Goal: Complete application form: Complete application form

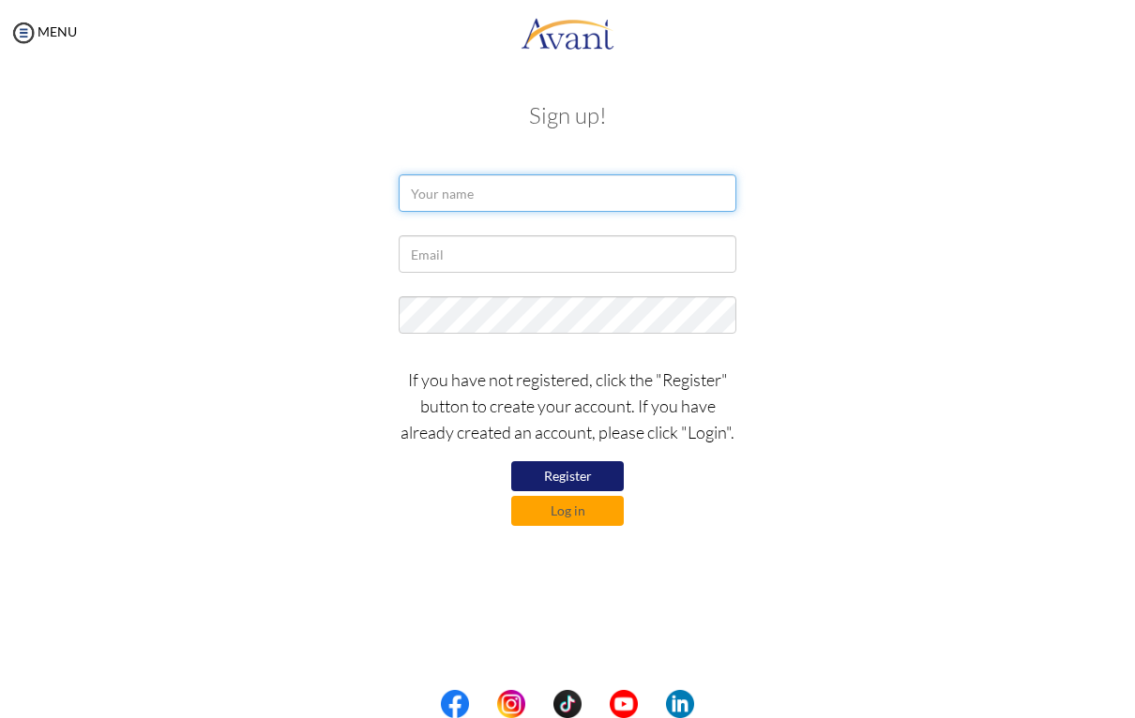
click at [566, 202] on input "text" at bounding box center [568, 193] width 338 height 38
type input "[PERSON_NAME]"
click at [444, 251] on input "text" at bounding box center [568, 254] width 338 height 38
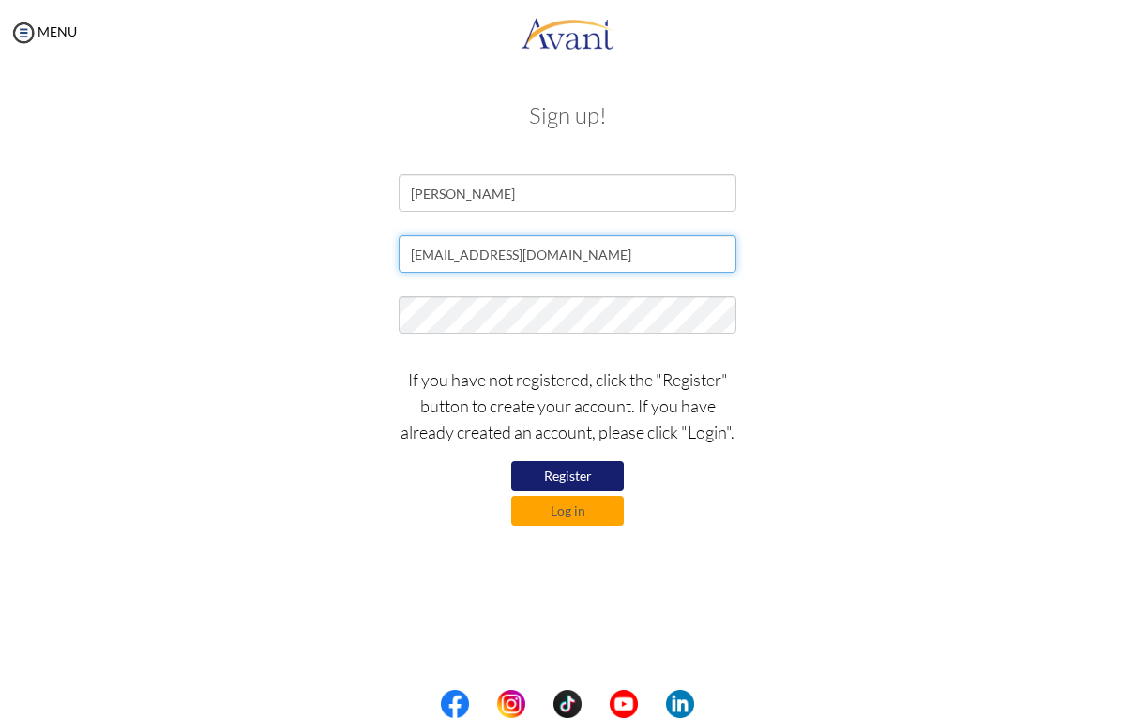
type input "[EMAIL_ADDRESS][DOMAIN_NAME]"
click at [570, 474] on button "Register" at bounding box center [567, 476] width 113 height 30
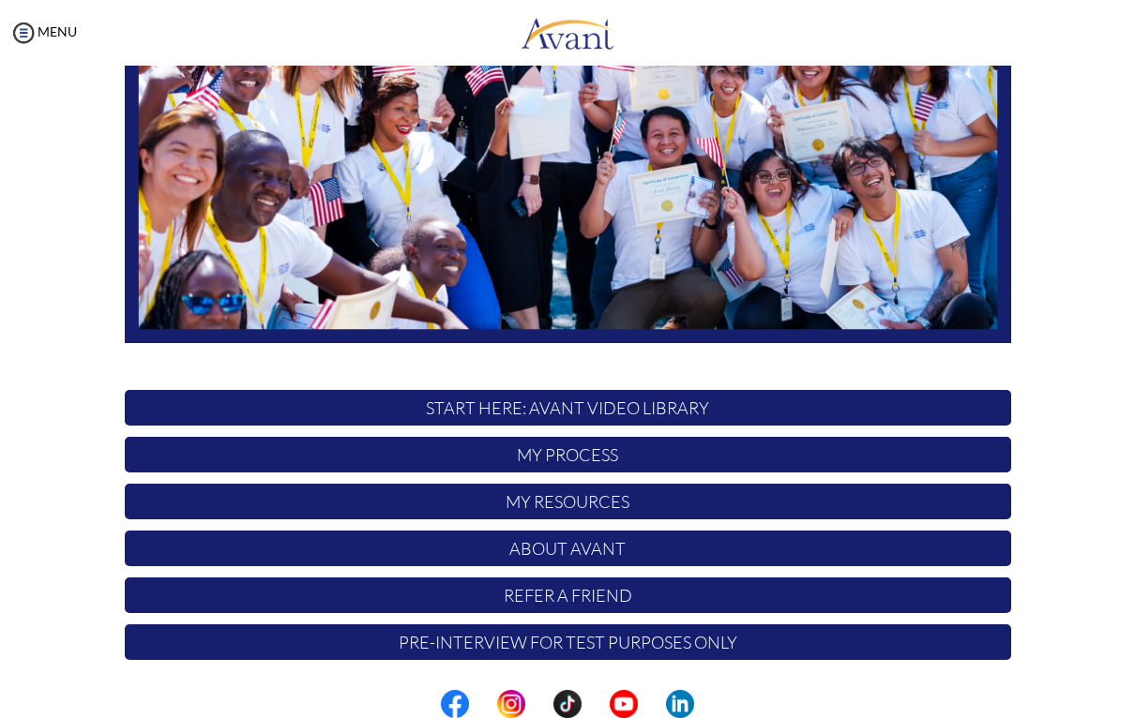
scroll to position [323, 0]
click at [728, 405] on p "START HERE: Avant Video Library" at bounding box center [568, 408] width 886 height 36
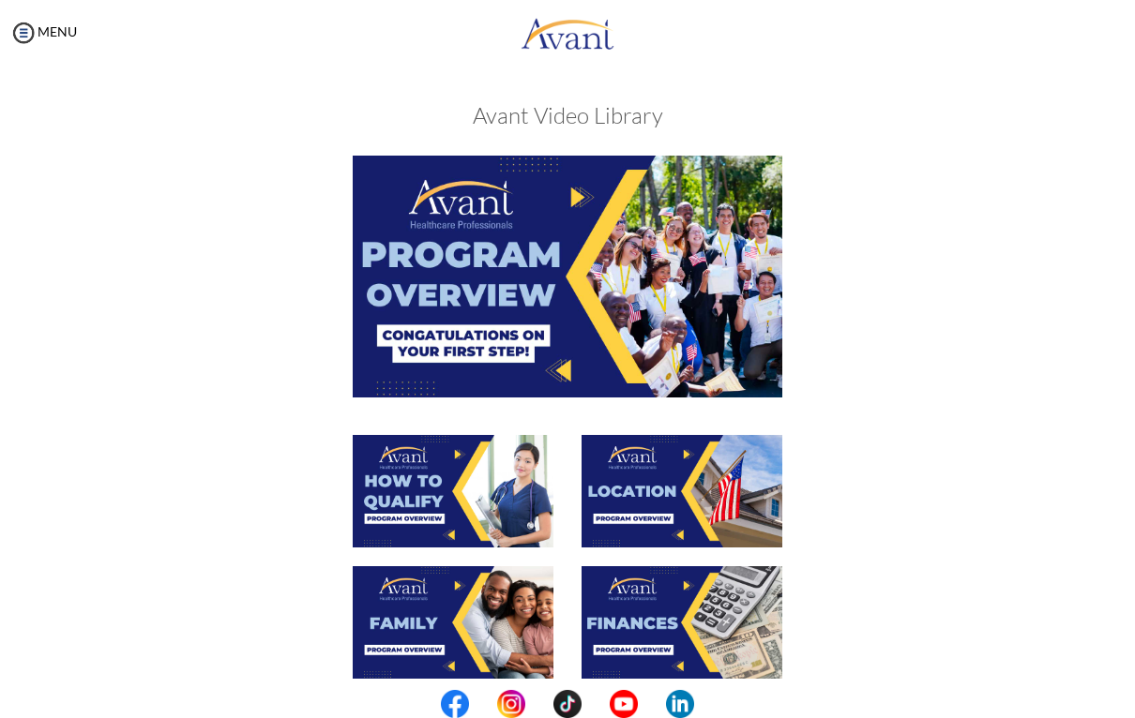
scroll to position [0, 0]
click at [710, 321] on img at bounding box center [567, 276] width 429 height 241
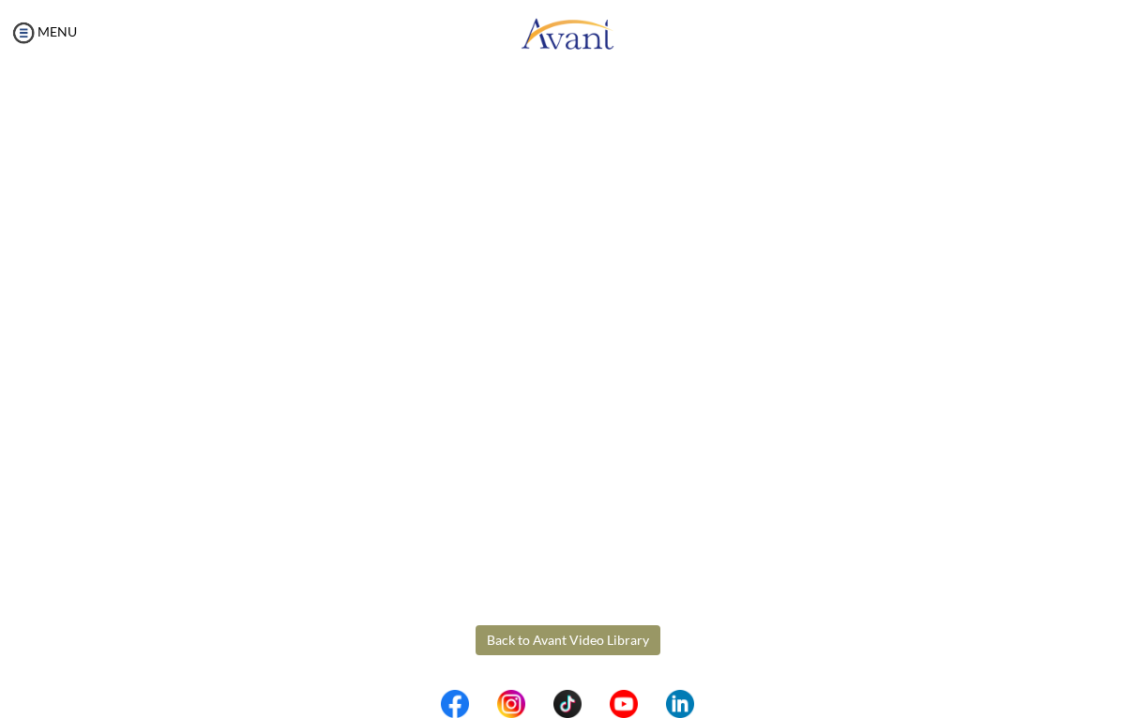
scroll to position [203, 0]
click at [554, 646] on body "Maintenance break. Please come back in 2 hours. MENU My Status What is the next…" at bounding box center [567, 359] width 1135 height 718
click at [571, 630] on button "Back to Avant Video Library" at bounding box center [567, 641] width 185 height 30
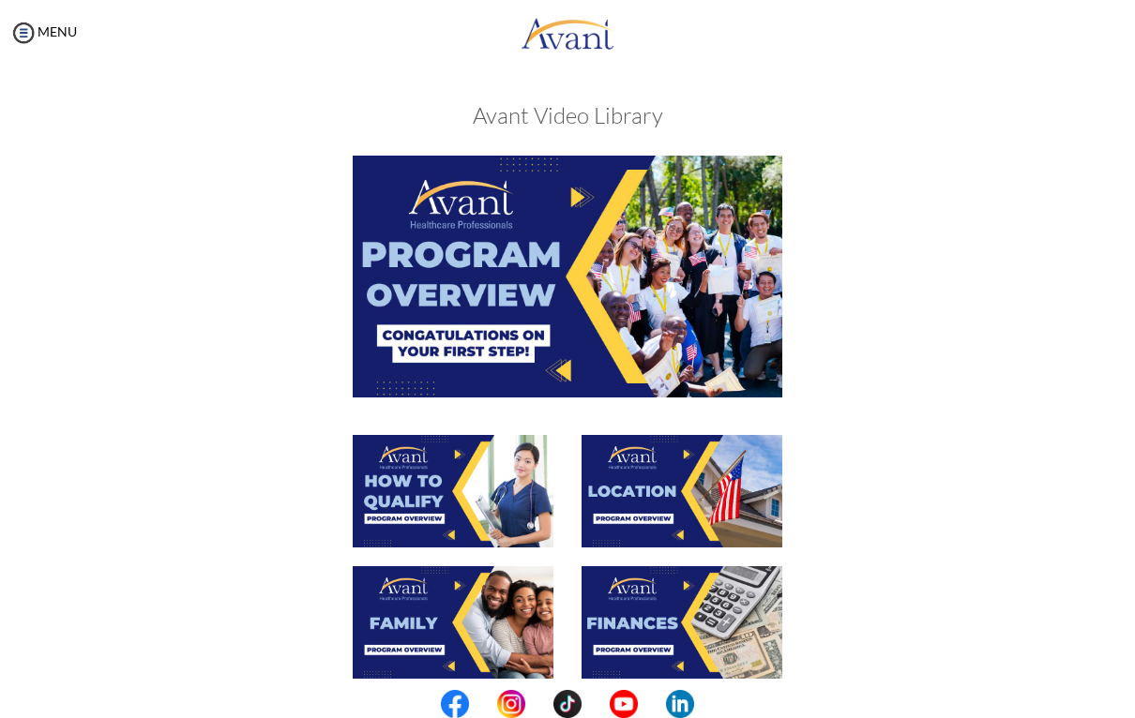
click at [478, 503] on img at bounding box center [453, 491] width 201 height 113
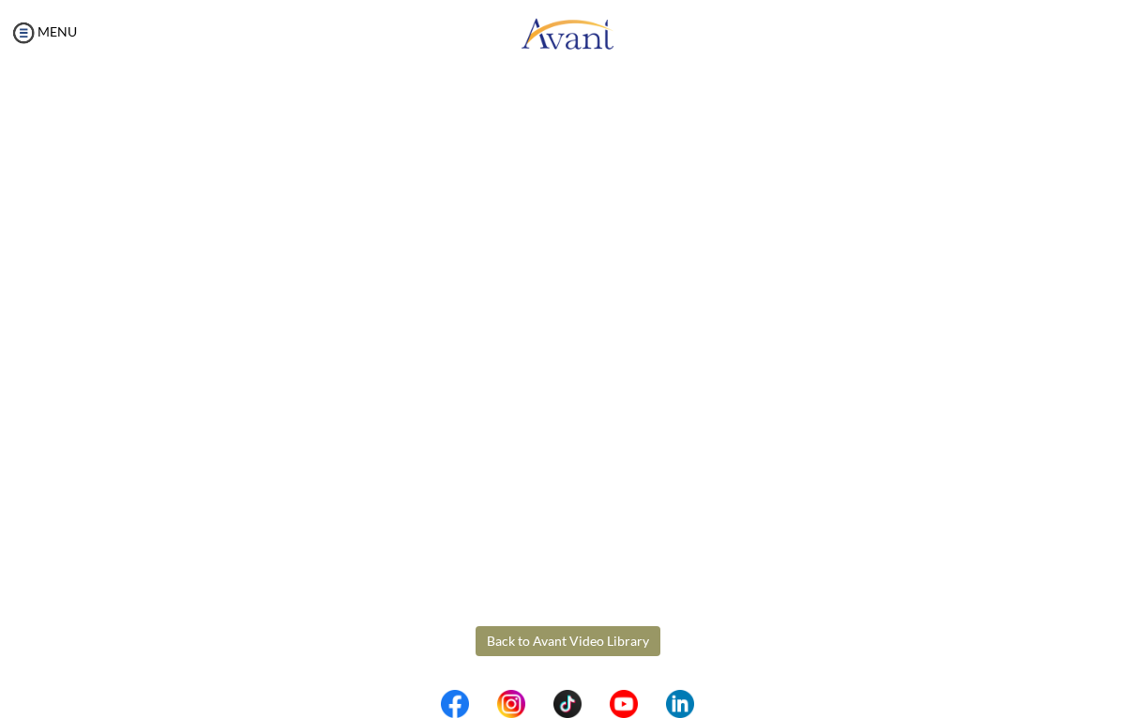
click at [551, 650] on body "Maintenance break. Please come back in 2 hours. MENU My Status What is the next…" at bounding box center [567, 359] width 1135 height 718
click at [601, 643] on button "Back to Avant Video Library" at bounding box center [567, 641] width 185 height 30
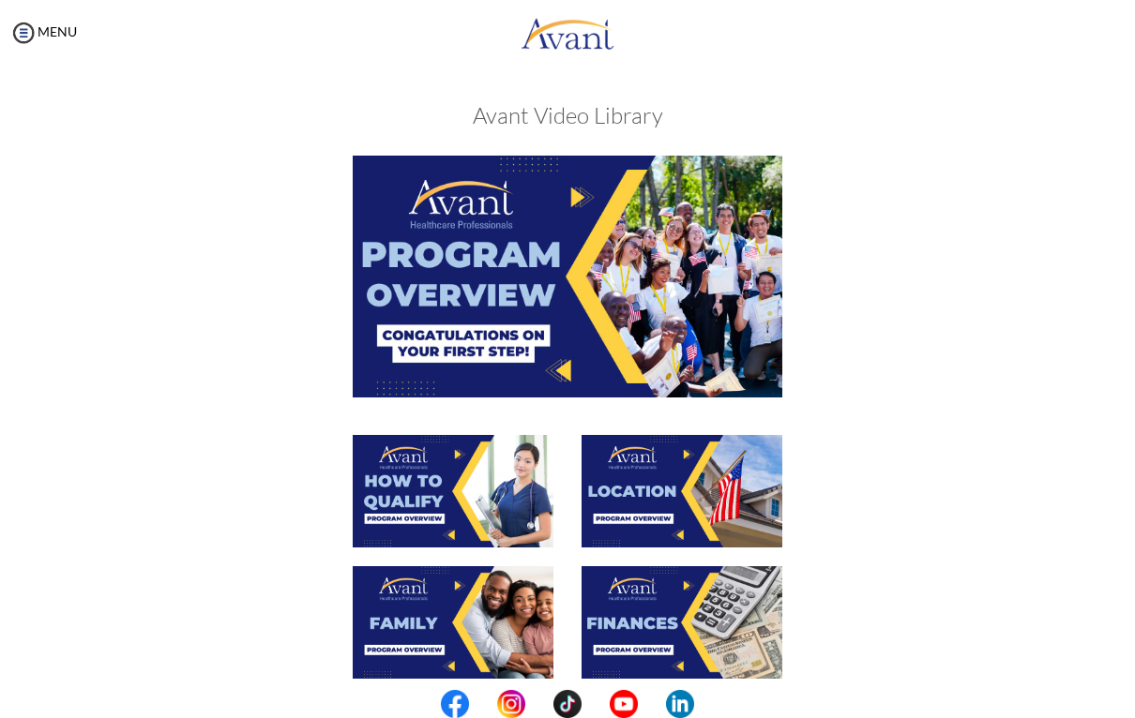
click at [721, 500] on img at bounding box center [681, 491] width 201 height 113
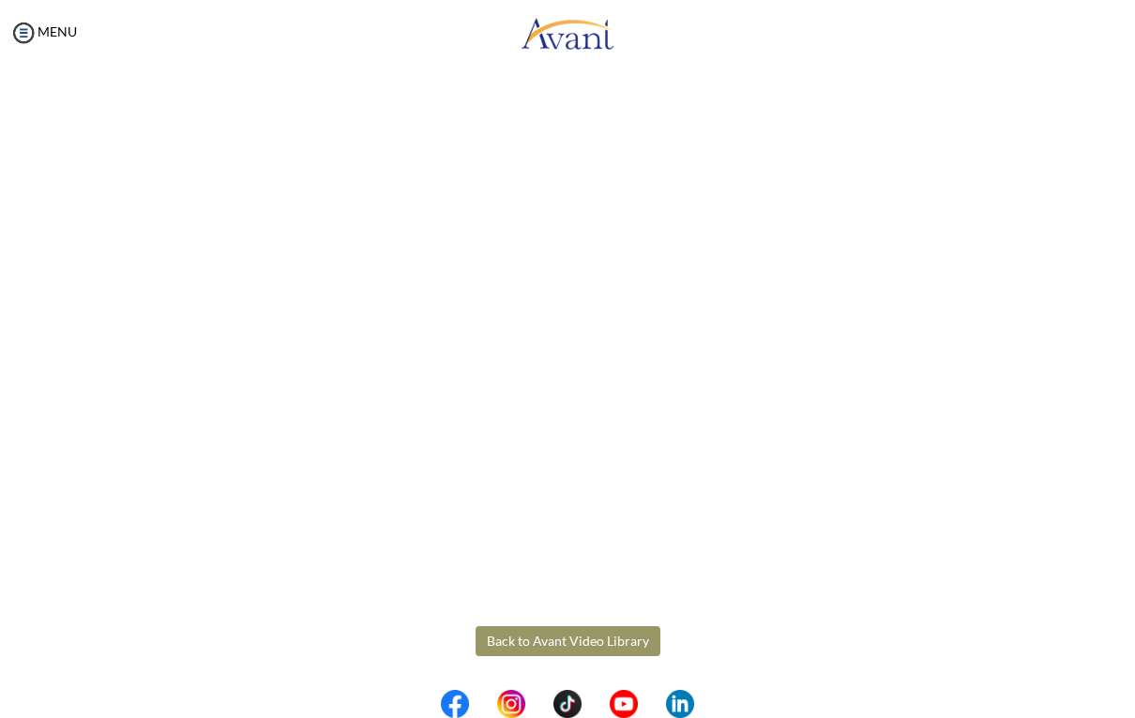
click at [547, 652] on body "Maintenance break. Please come back in 2 hours. MENU My Status What is the next…" at bounding box center [567, 359] width 1135 height 718
click at [586, 644] on button "Back to Avant Video Library" at bounding box center [567, 641] width 185 height 30
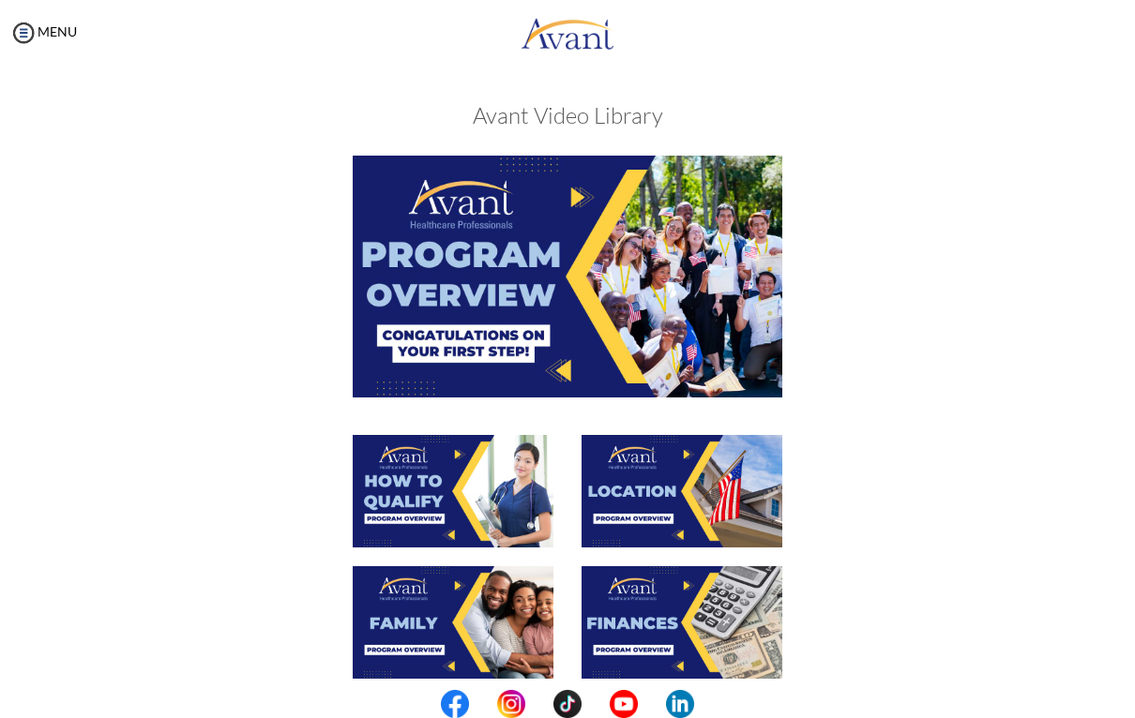
scroll to position [127, 0]
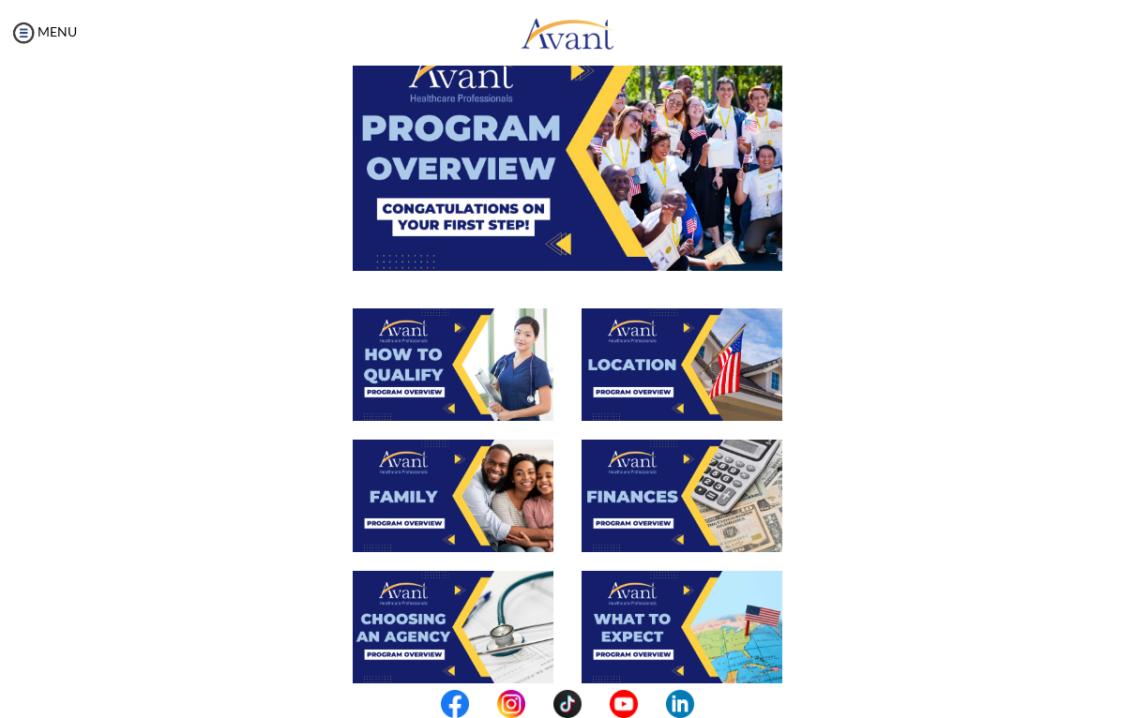
click at [494, 496] on img at bounding box center [453, 496] width 201 height 113
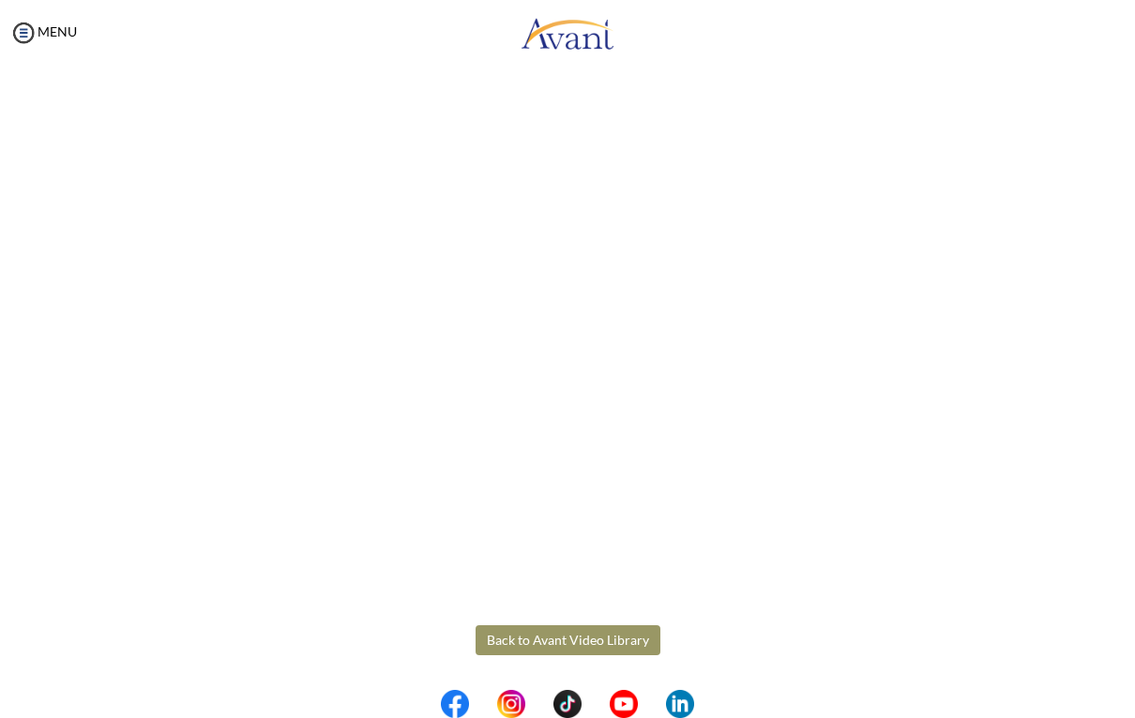
scroll to position [404, 0]
click at [548, 640] on body "Maintenance break. Please come back in 2 hours. MENU My Status What is the next…" at bounding box center [567, 359] width 1135 height 718
click at [598, 645] on button "Back to Avant Video Library" at bounding box center [567, 640] width 185 height 30
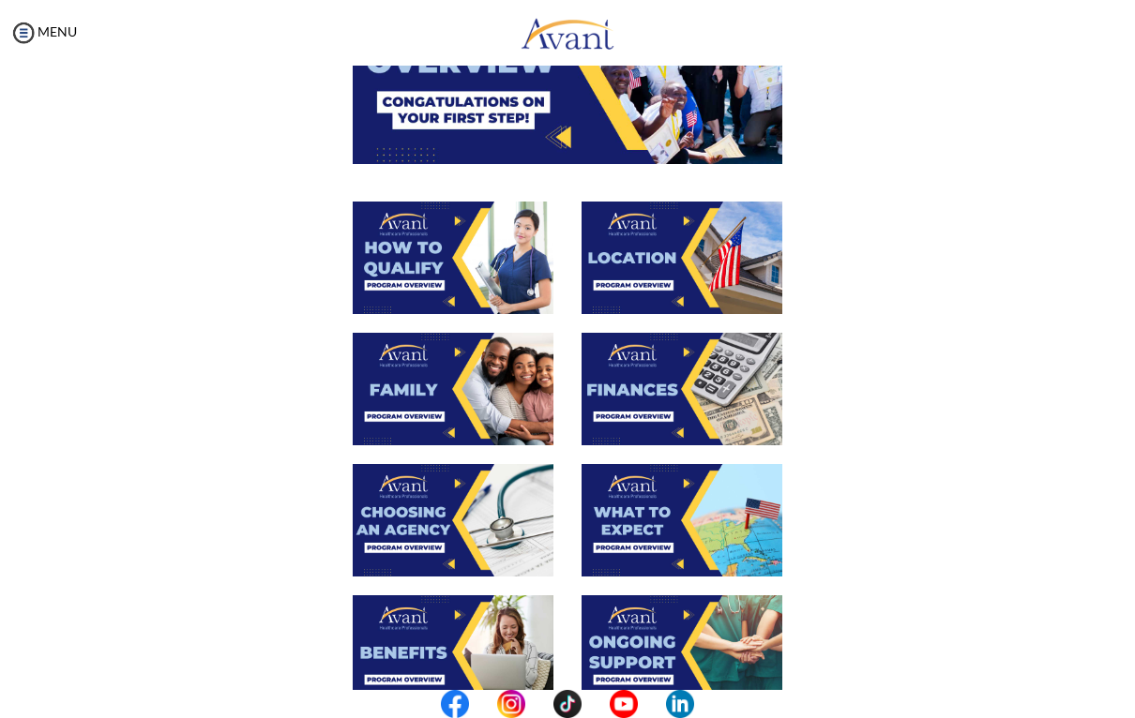
scroll to position [235, 0]
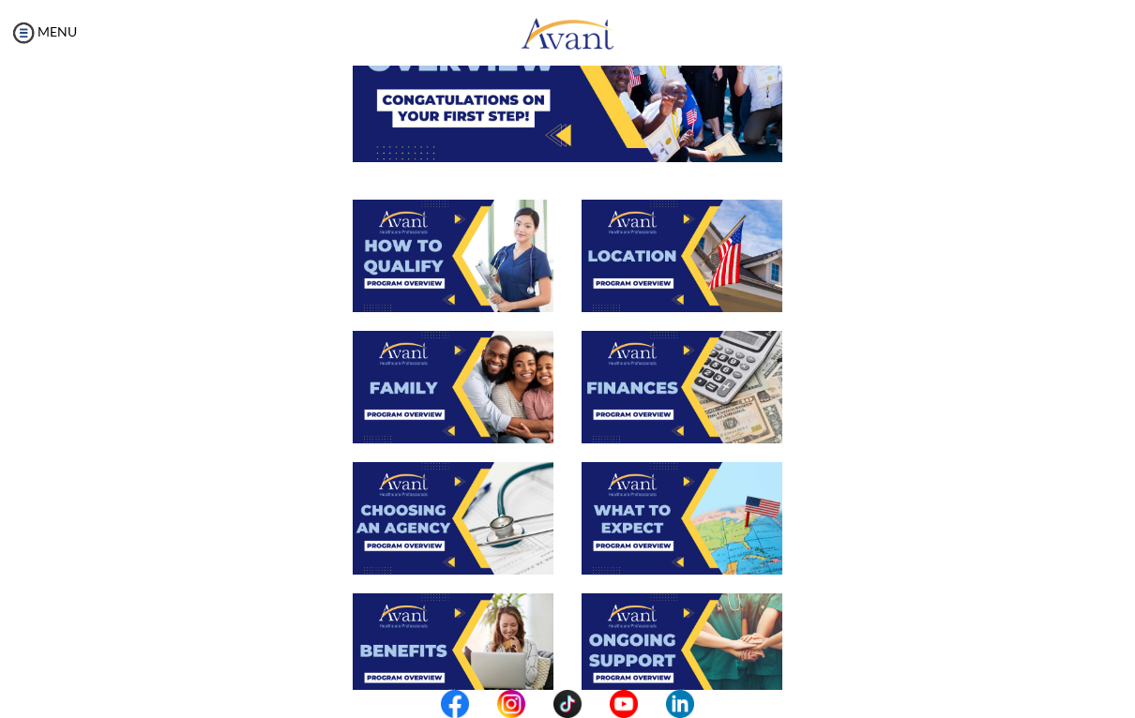
click at [670, 393] on img at bounding box center [681, 387] width 201 height 113
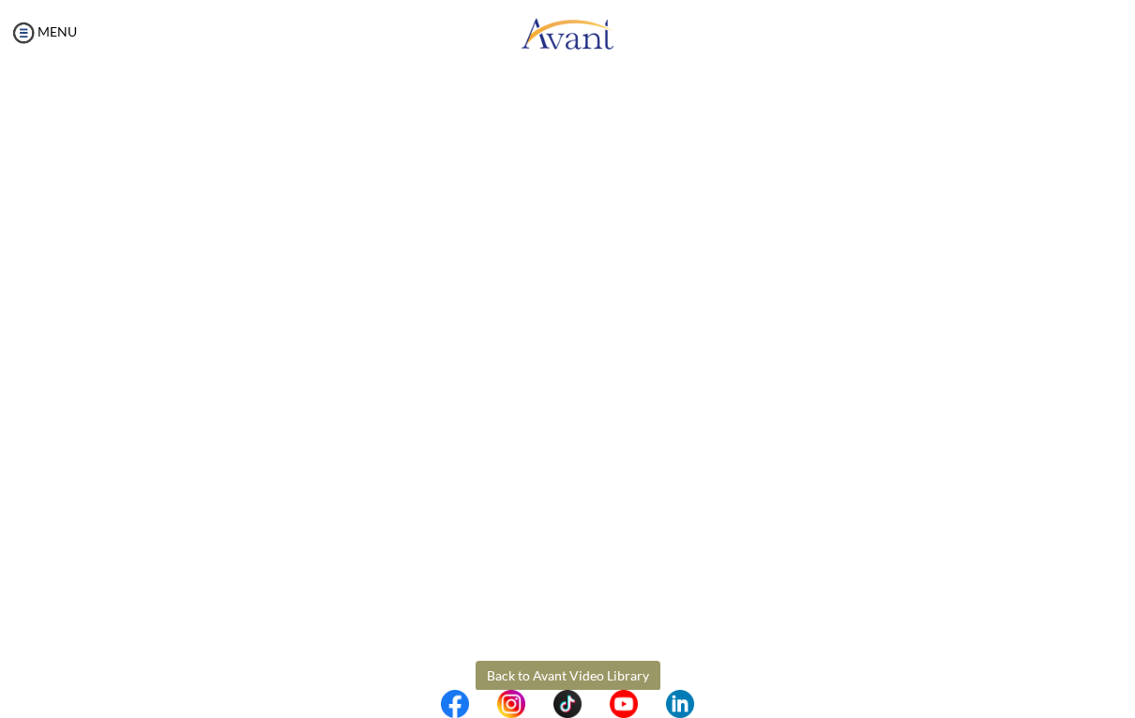
scroll to position [174, 0]
click at [532, 674] on body "Maintenance break. Please come back in 2 hours. MENU My Status What is the next…" at bounding box center [567, 359] width 1135 height 718
click at [574, 664] on button "Back to Avant Video Library" at bounding box center [567, 670] width 185 height 30
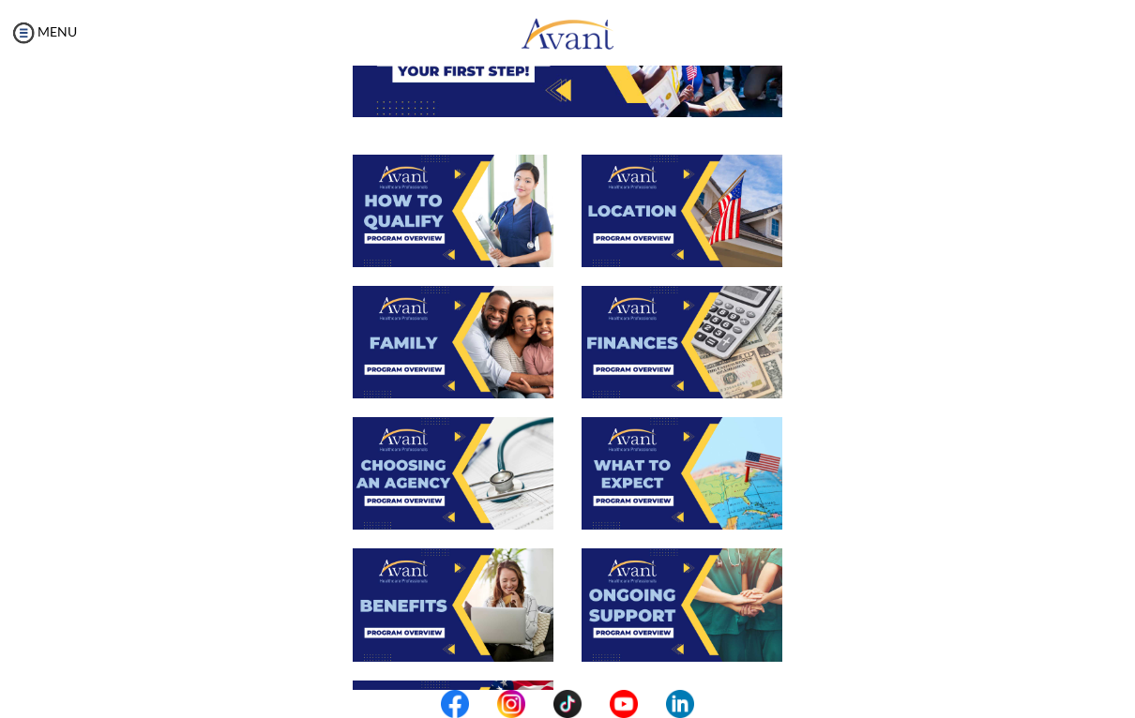
scroll to position [280, 0]
click at [487, 478] on img at bounding box center [453, 473] width 201 height 113
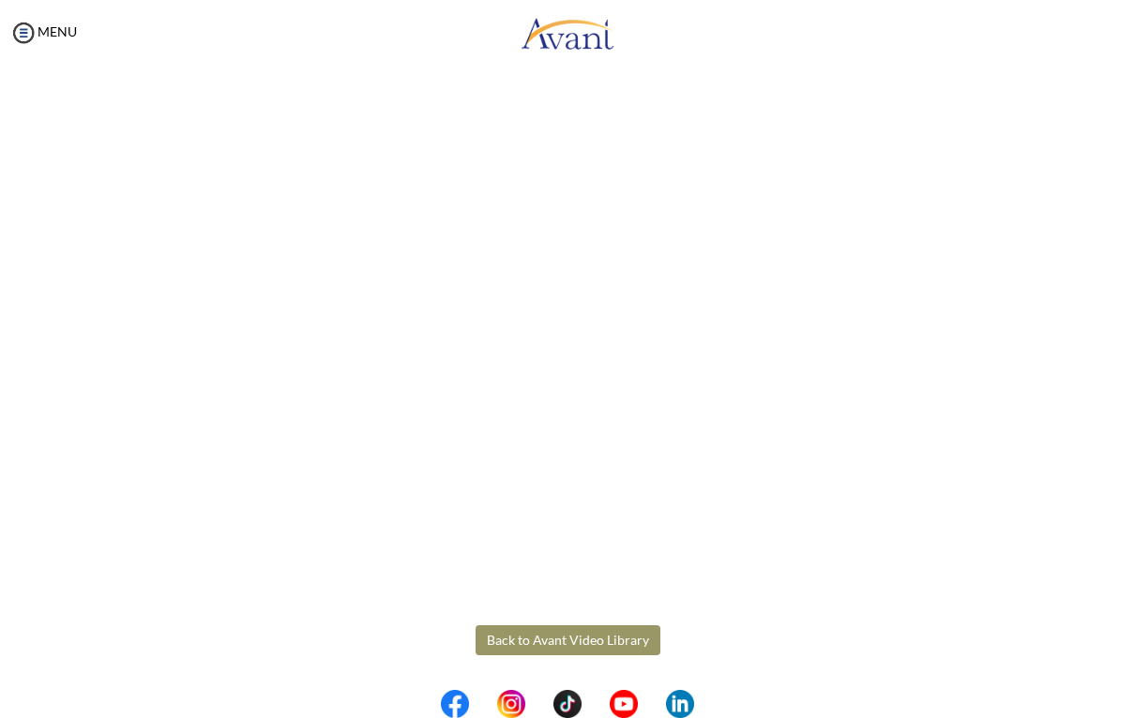
scroll to position [404, 0]
click at [549, 649] on body "Maintenance break. Please come back in 2 hours. MENU My Status What is the next…" at bounding box center [567, 359] width 1135 height 718
click at [599, 637] on button "Back to Avant Video Library" at bounding box center [567, 640] width 185 height 30
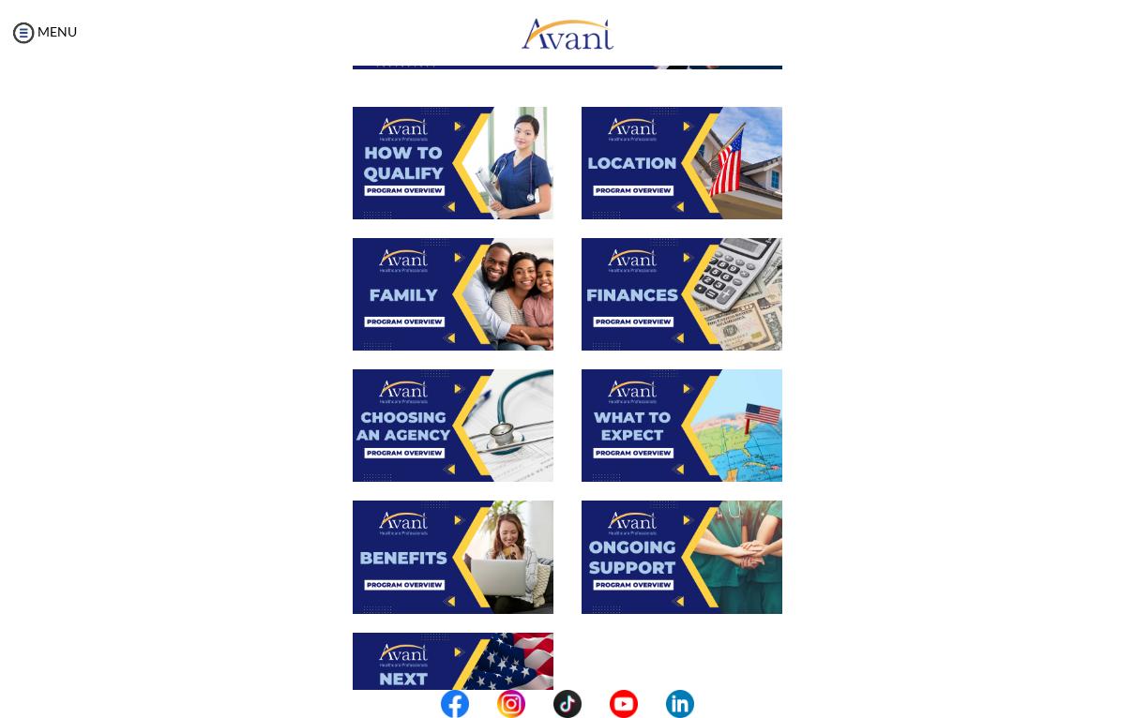
scroll to position [331, 0]
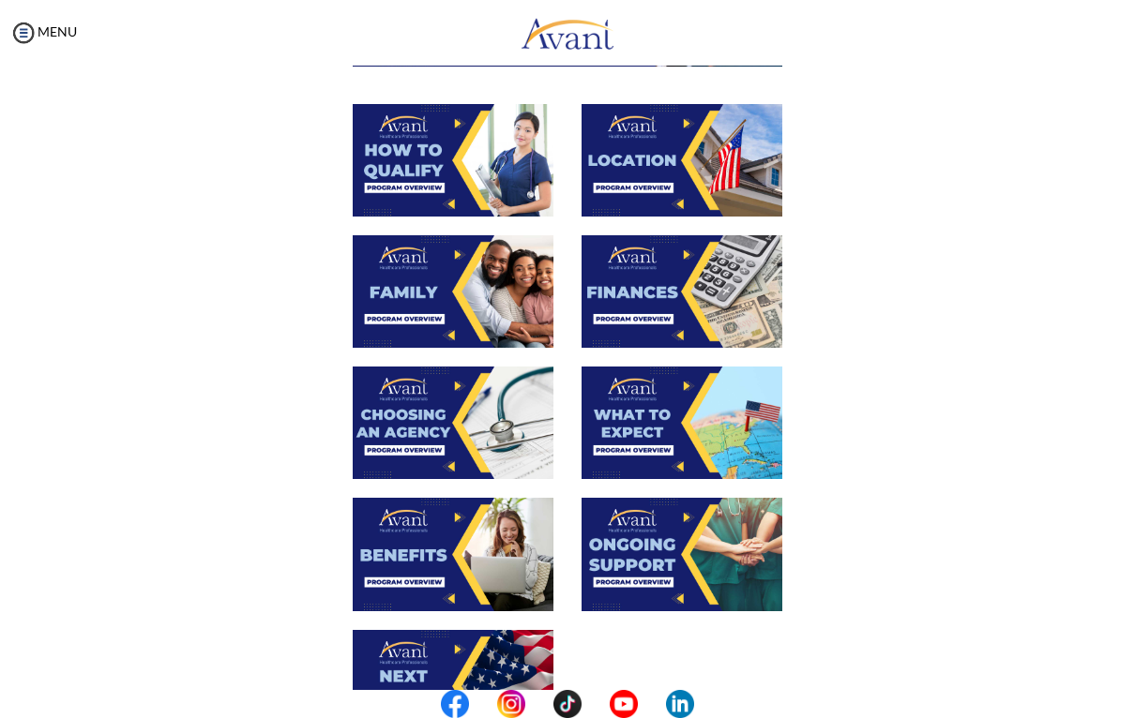
click at [709, 417] on img at bounding box center [681, 423] width 201 height 113
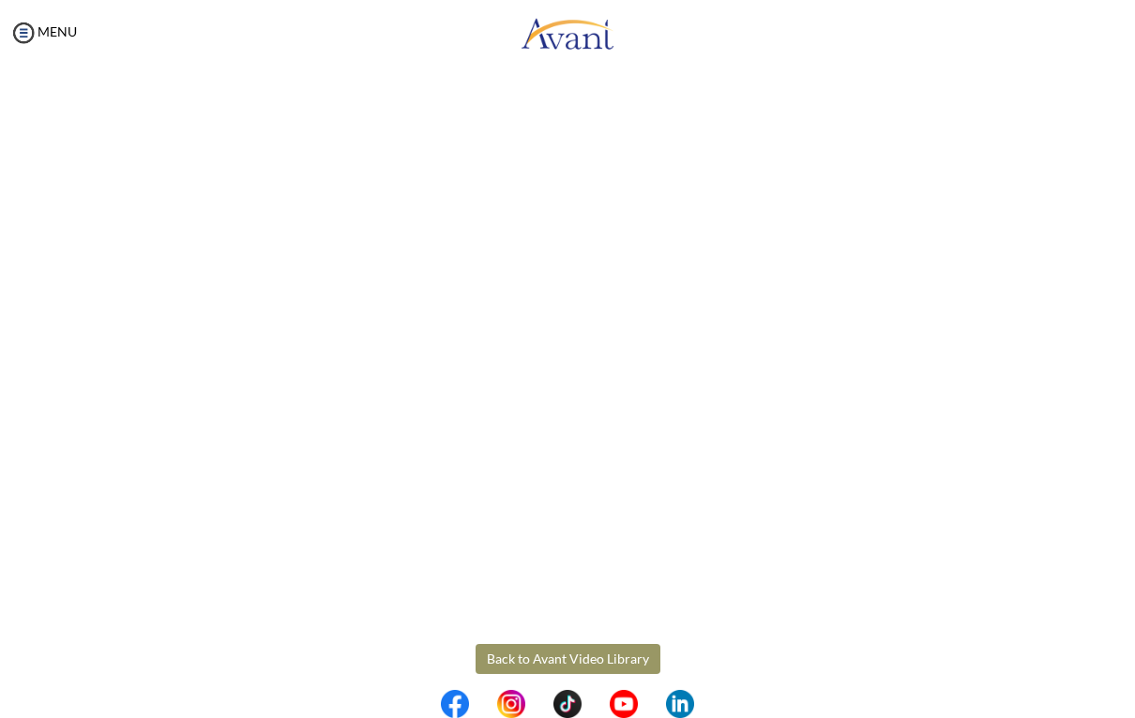
scroll to position [379, 0]
click at [587, 671] on body "Maintenance break. Please come back in 2 hours. MENU My Status What is the next…" at bounding box center [567, 359] width 1135 height 718
click at [566, 664] on button "Back to Avant Video Library" at bounding box center [567, 666] width 185 height 30
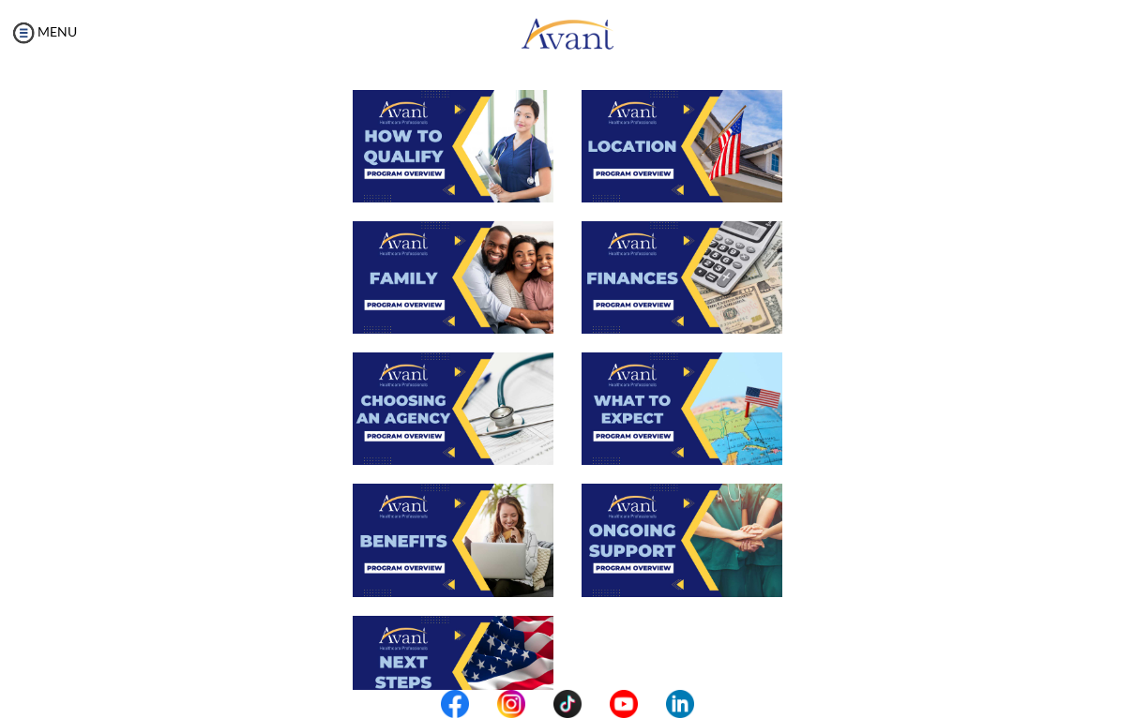
scroll to position [350, 0]
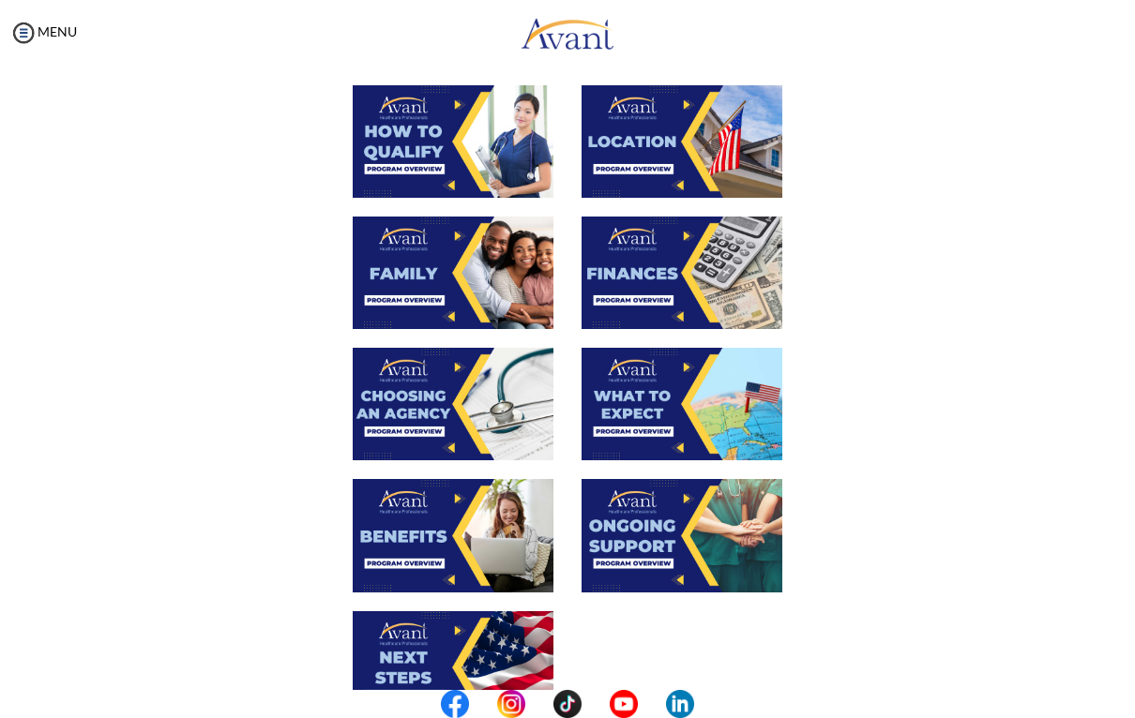
click at [492, 551] on img at bounding box center [453, 535] width 201 height 113
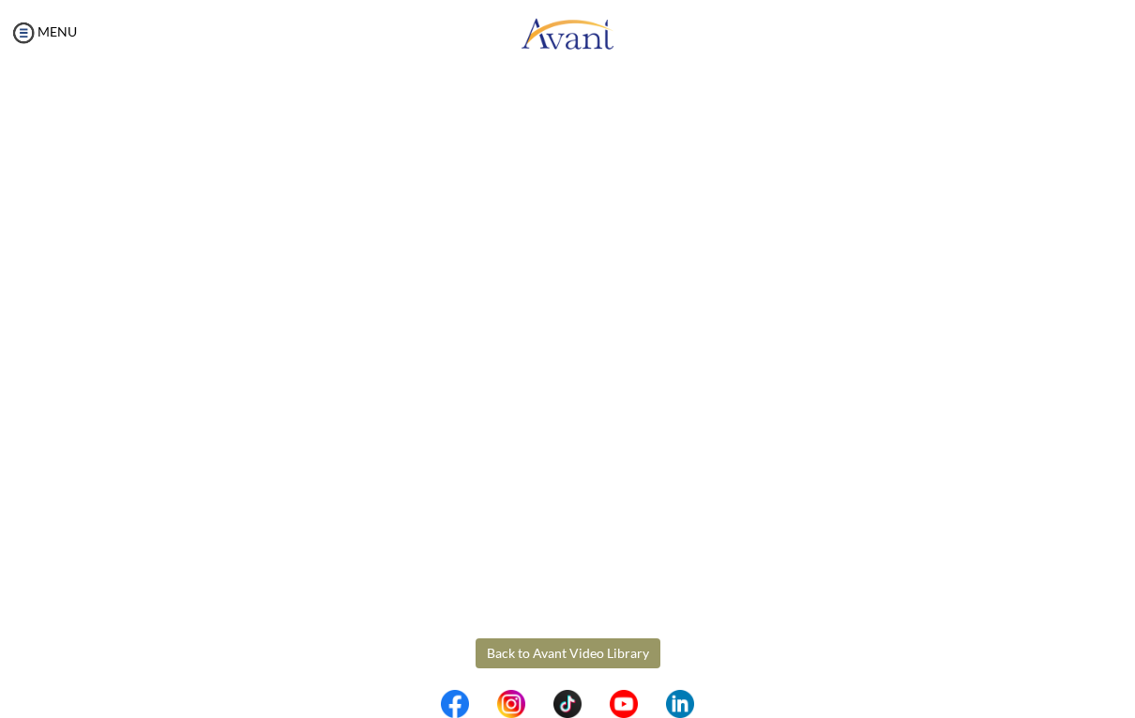
scroll to position [399, 0]
click at [570, 652] on body "Maintenance break. Please come back in 2 hours. MENU My Status What is the next…" at bounding box center [567, 359] width 1135 height 718
click at [594, 649] on button "Back to Avant Video Library" at bounding box center [567, 645] width 185 height 30
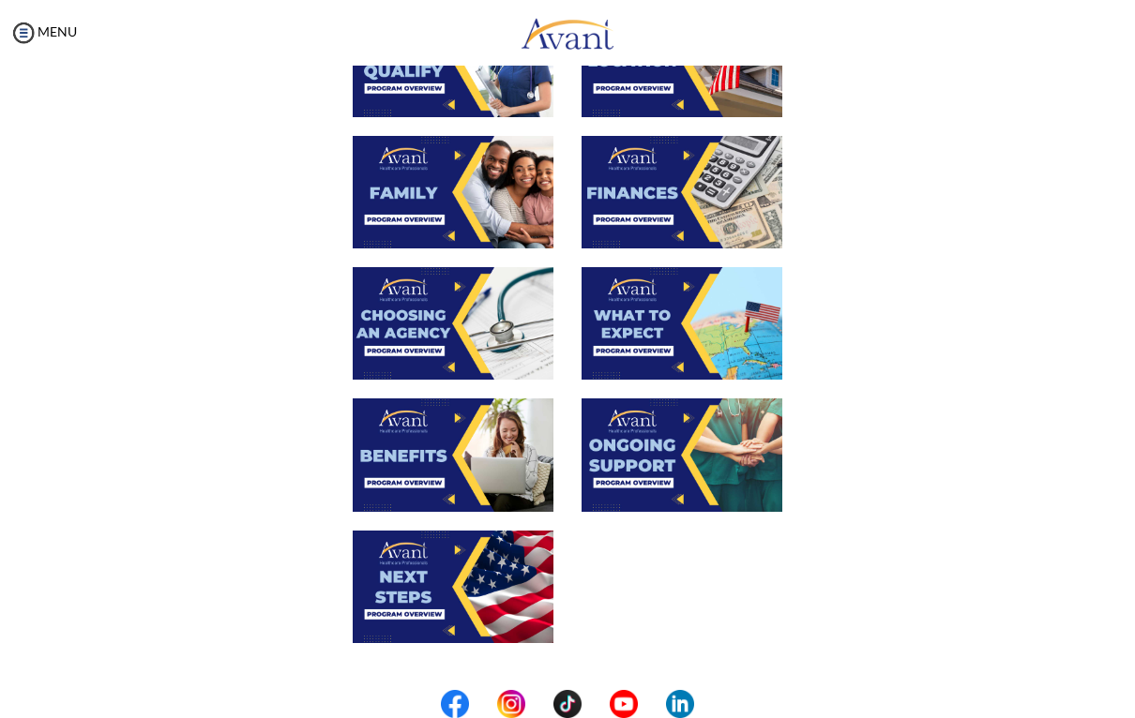
scroll to position [452, 0]
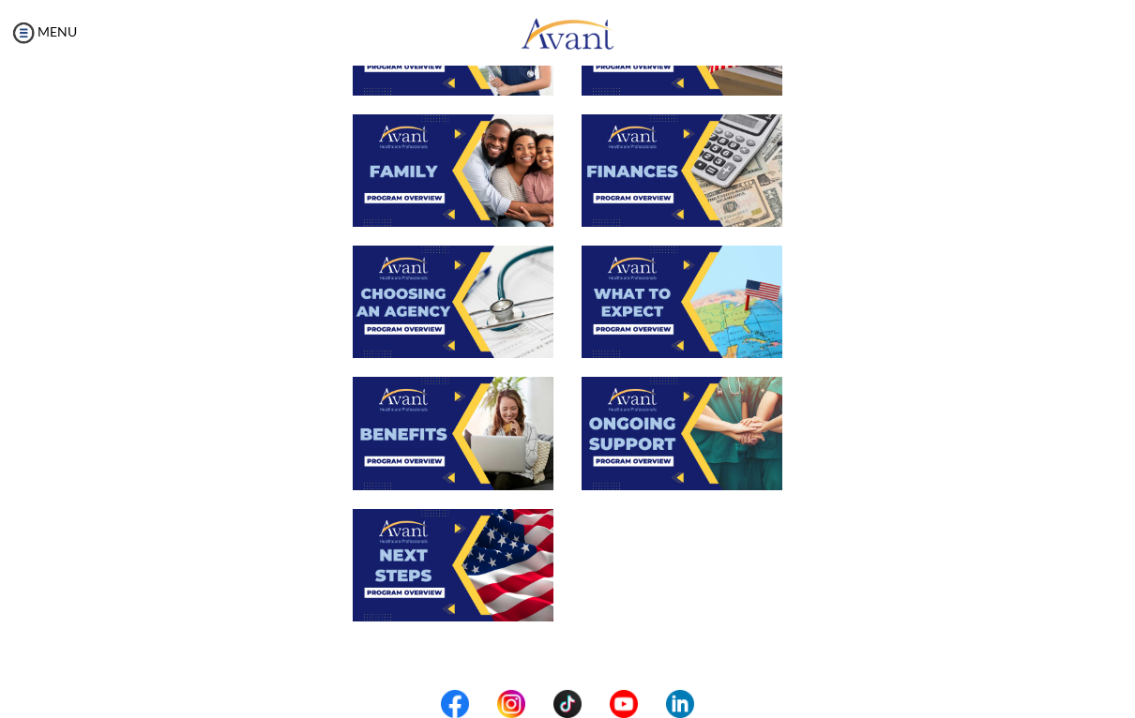
click at [716, 434] on img at bounding box center [681, 433] width 201 height 113
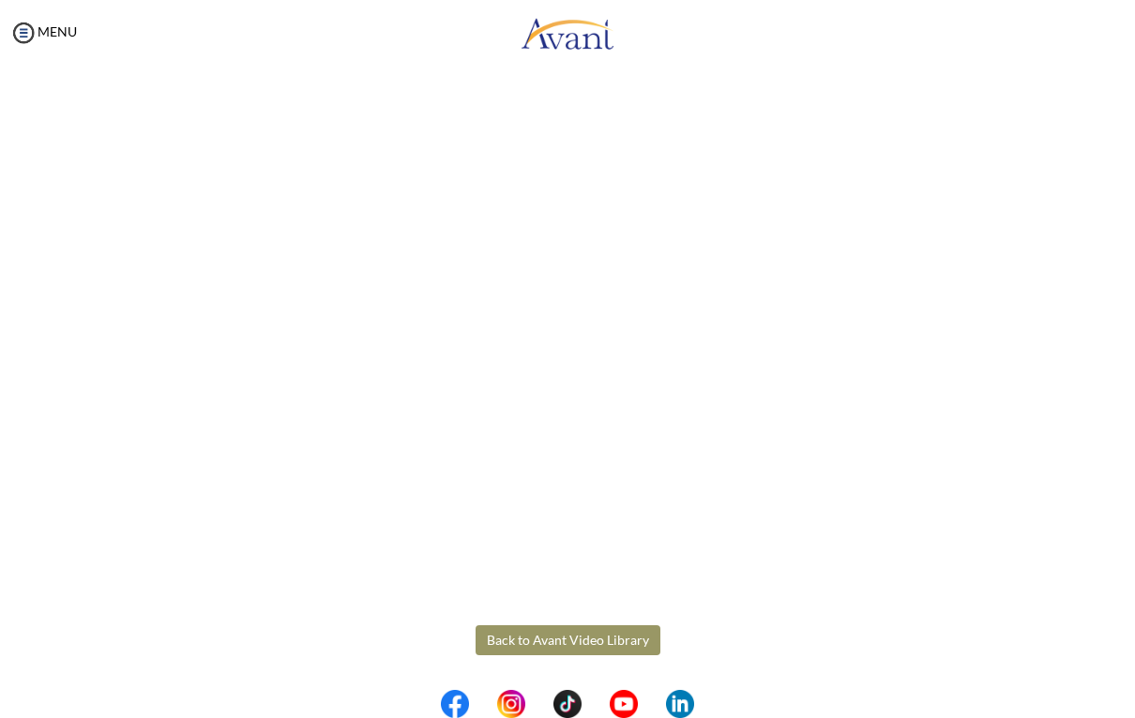
scroll to position [404, 0]
click at [547, 644] on body "Maintenance break. Please come back in 2 hours. MENU My Status What is the next…" at bounding box center [567, 359] width 1135 height 718
click at [573, 639] on button "Back to Avant Video Library" at bounding box center [567, 640] width 185 height 30
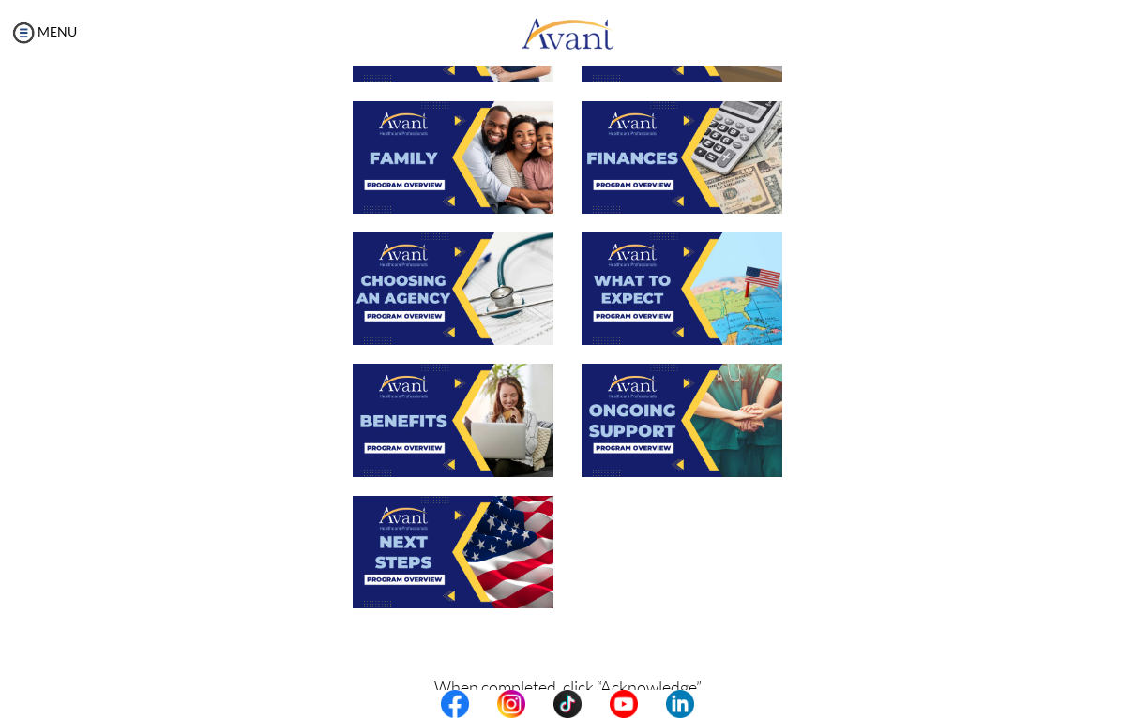
scroll to position [547, 0]
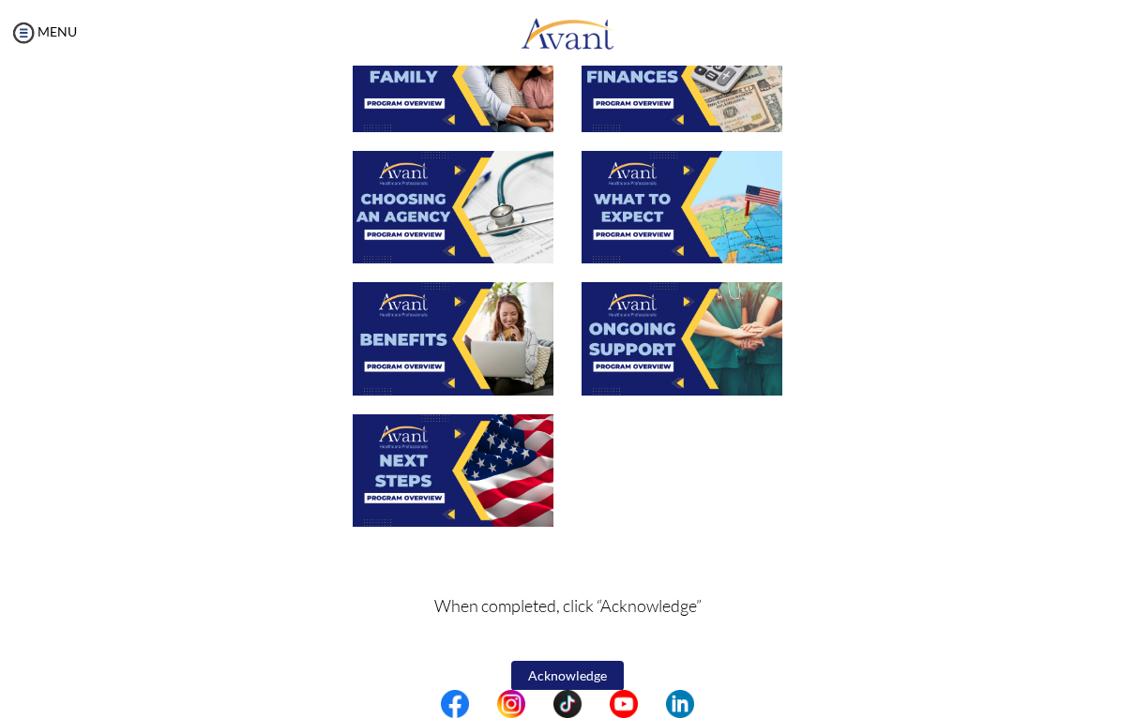
click at [485, 475] on img at bounding box center [453, 470] width 201 height 113
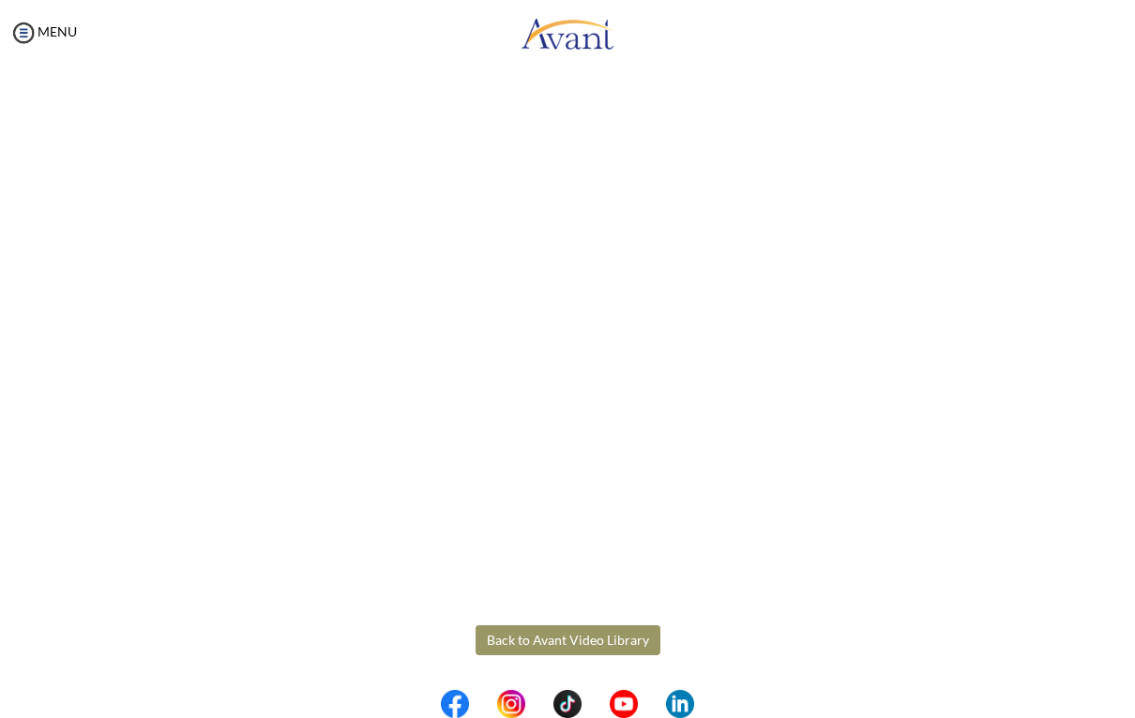
scroll to position [404, 0]
click at [562, 639] on body "Maintenance break. Please come back in 2 hours. MENU My Status What is the next…" at bounding box center [567, 359] width 1135 height 718
click at [570, 639] on button "Back to Avant Video Library" at bounding box center [567, 640] width 185 height 30
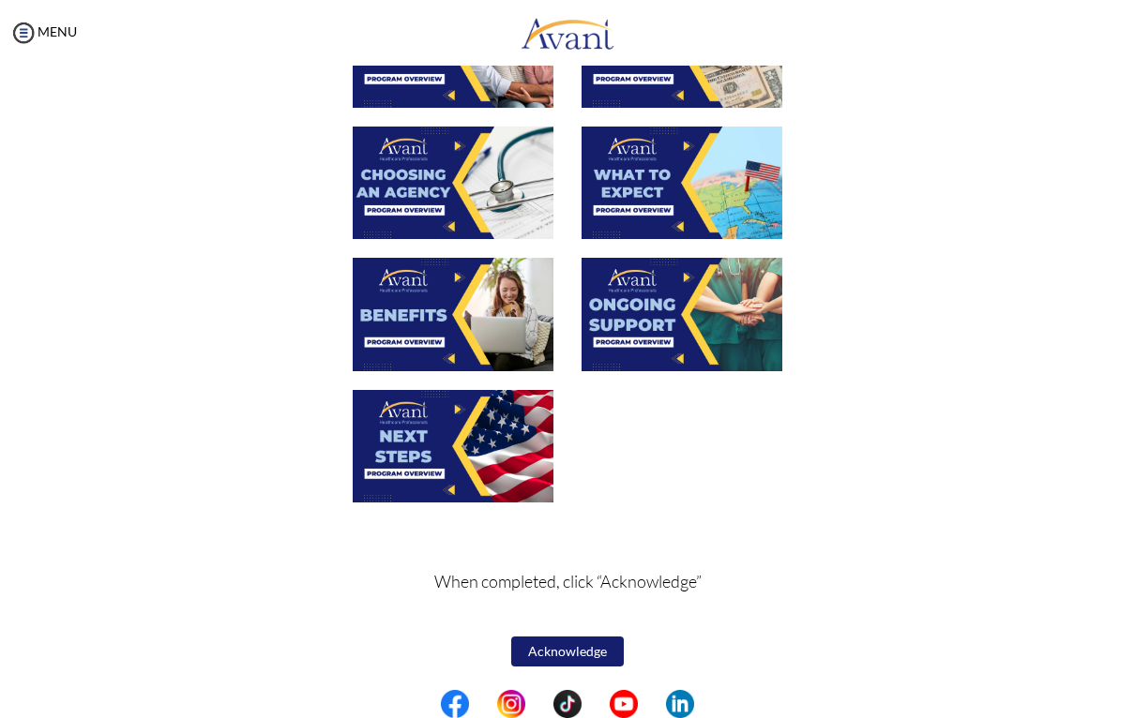
scroll to position [571, 0]
click at [592, 648] on button "Acknowledge" at bounding box center [567, 652] width 113 height 30
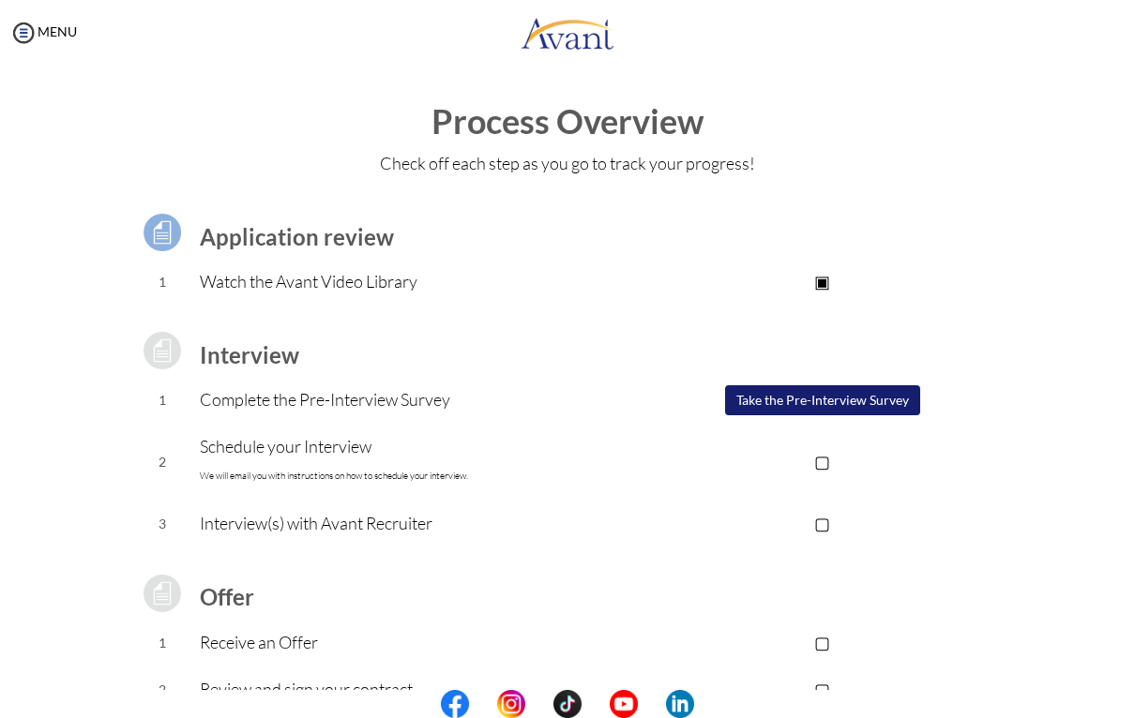
click at [857, 393] on button "Take the Pre-Interview Survey" at bounding box center [822, 400] width 195 height 30
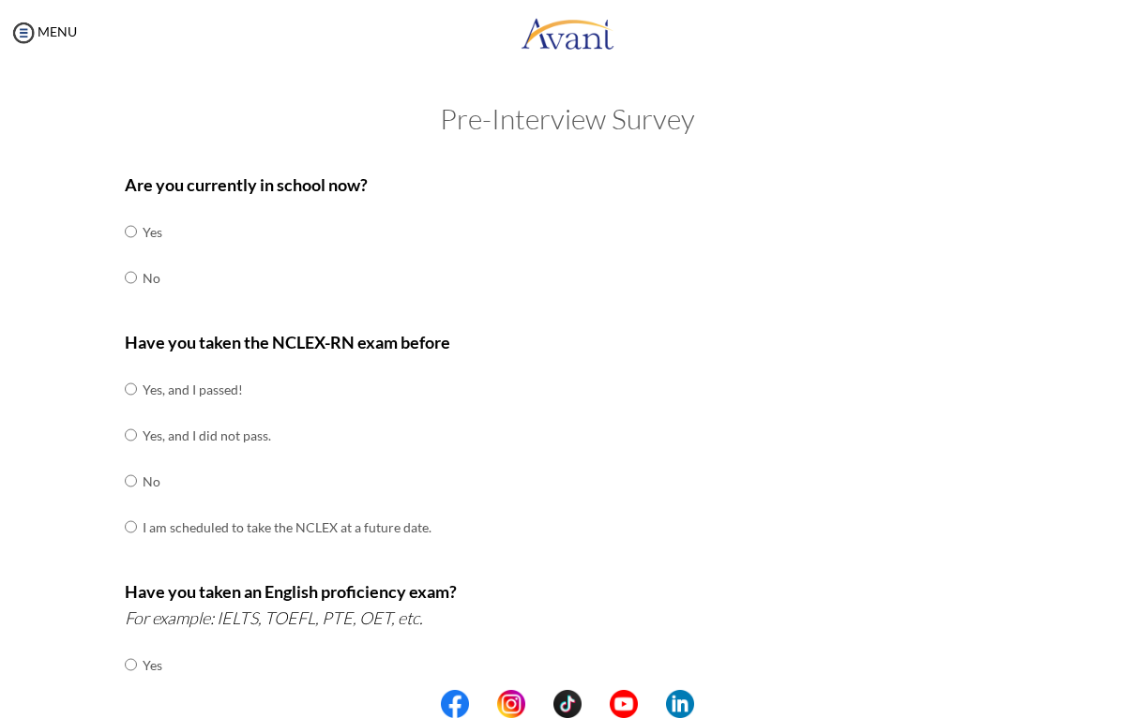
click at [126, 250] on input "radio" at bounding box center [131, 232] width 12 height 38
radio input "true"
click at [130, 408] on input "radio" at bounding box center [131, 389] width 12 height 38
radio input "true"
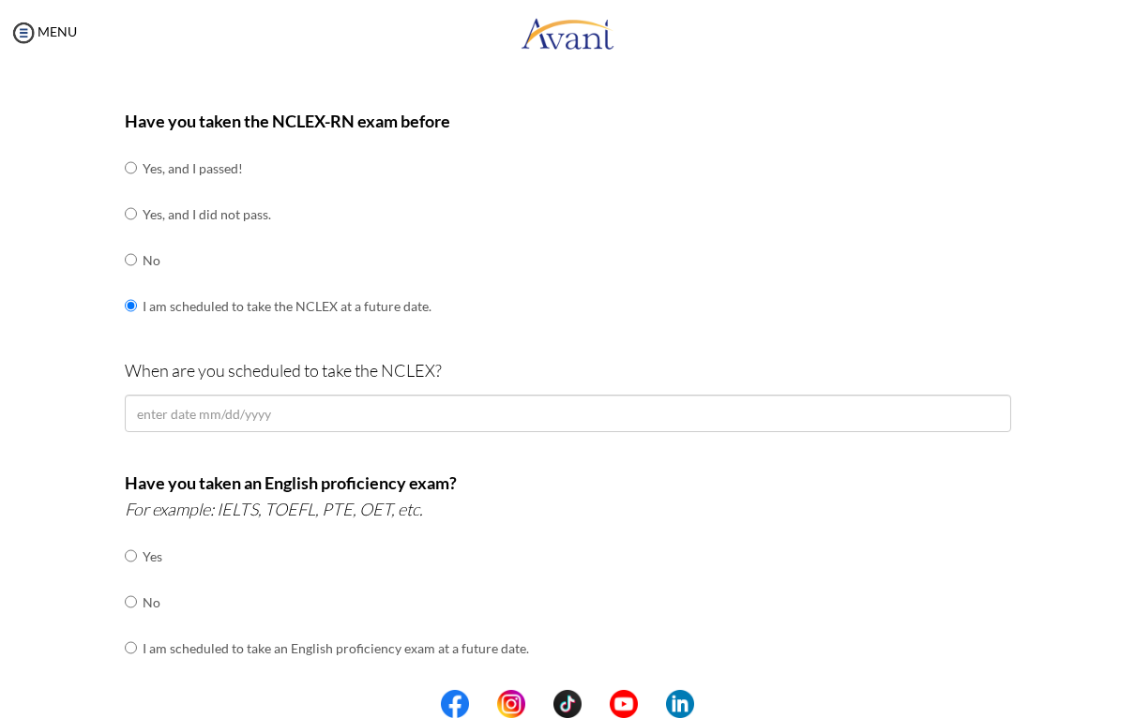
scroll to position [224, 0]
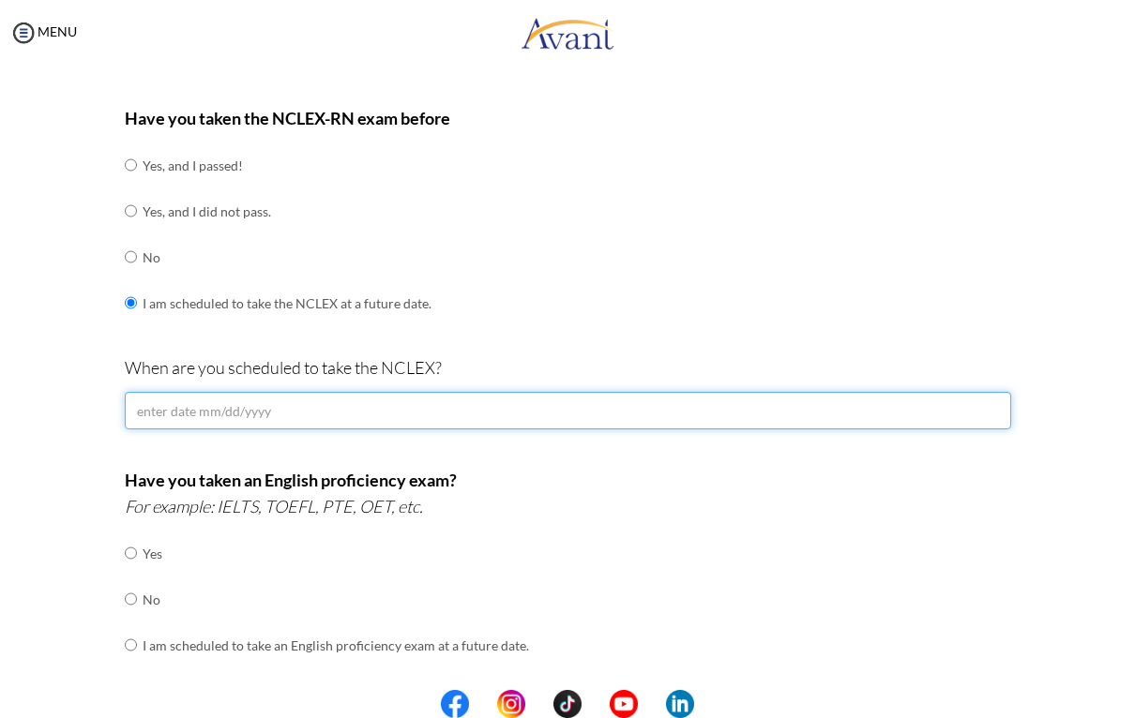
click at [331, 399] on input "text" at bounding box center [568, 411] width 886 height 38
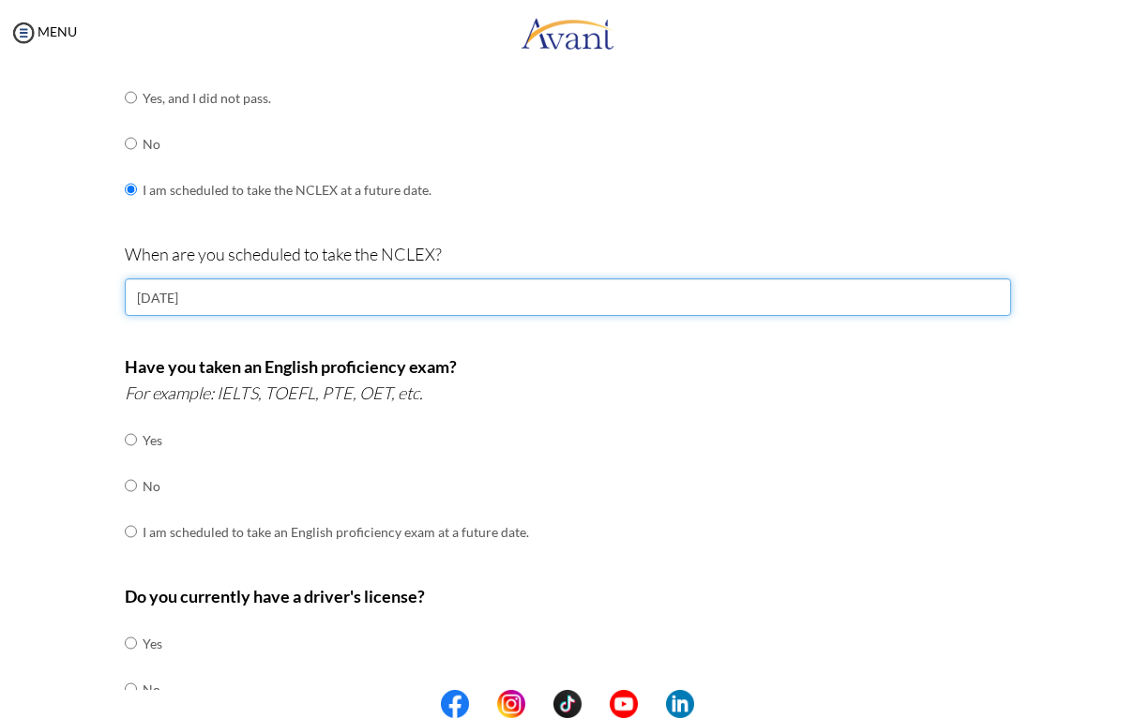
scroll to position [348, 0]
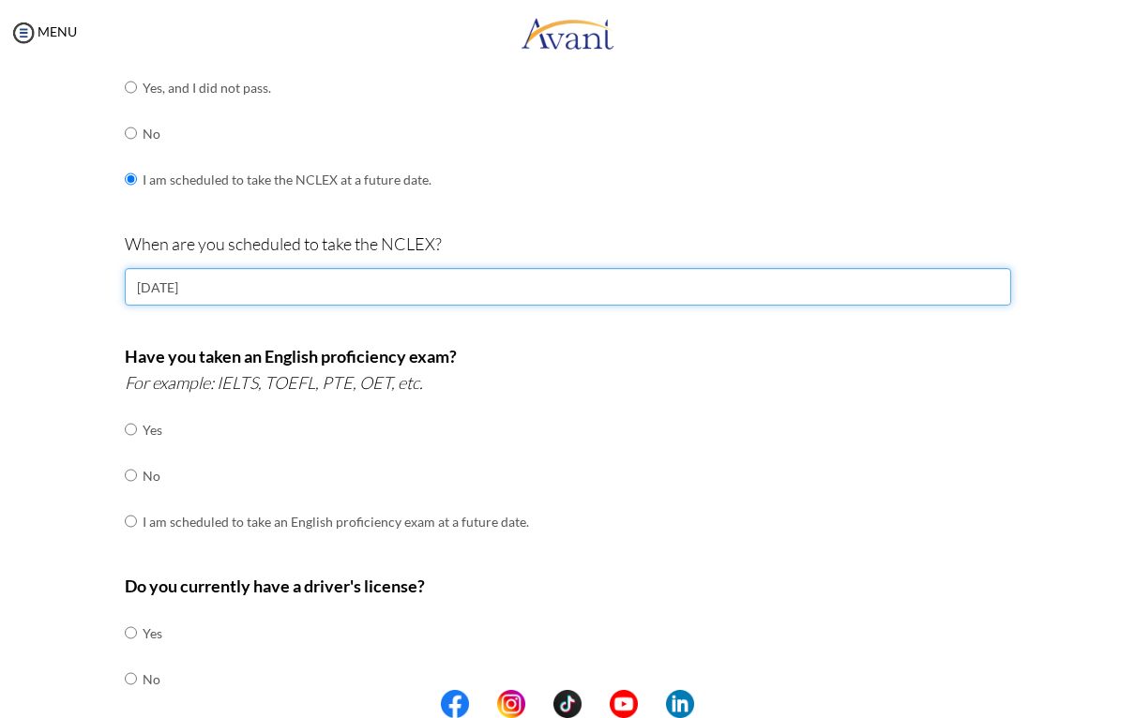
type input "31/10/2025"
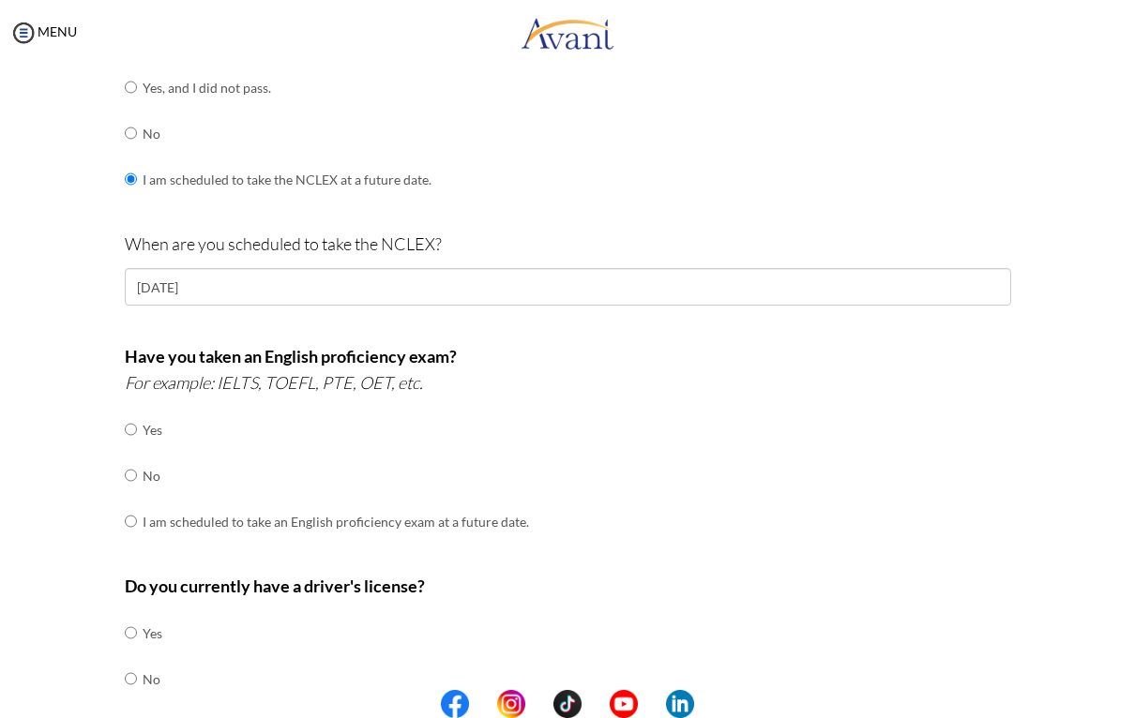
click at [153, 453] on td "No" at bounding box center [336, 476] width 386 height 46
click at [137, 411] on input "radio" at bounding box center [131, 430] width 12 height 38
radio input "true"
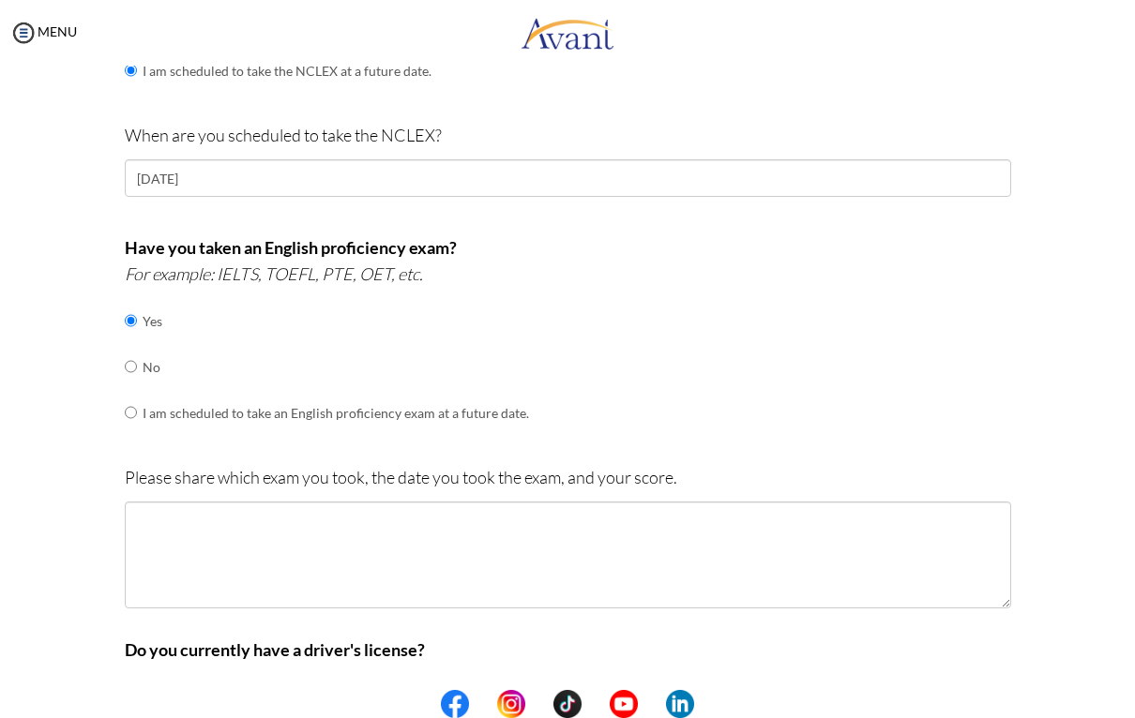
scroll to position [471, 0]
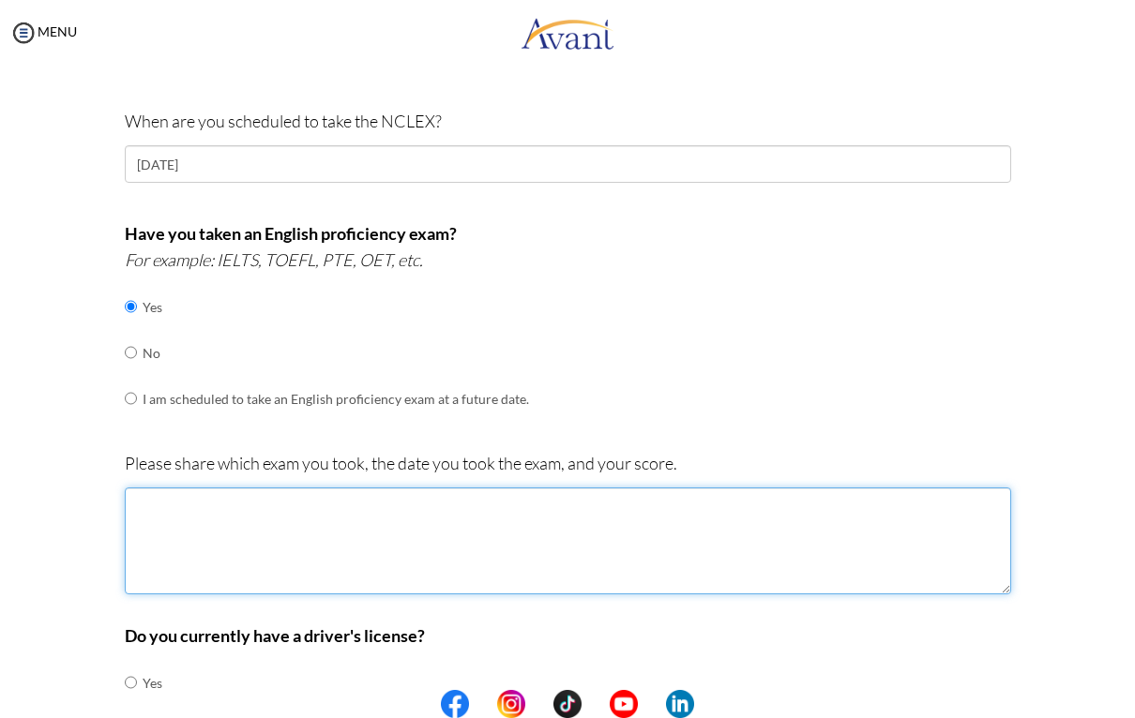
click at [341, 525] on textarea at bounding box center [568, 541] width 886 height 107
click at [328, 488] on textarea "September 7, 2019 - IELTS July 9, 2017 - OET (Score B in all subtest)" at bounding box center [568, 541] width 886 height 107
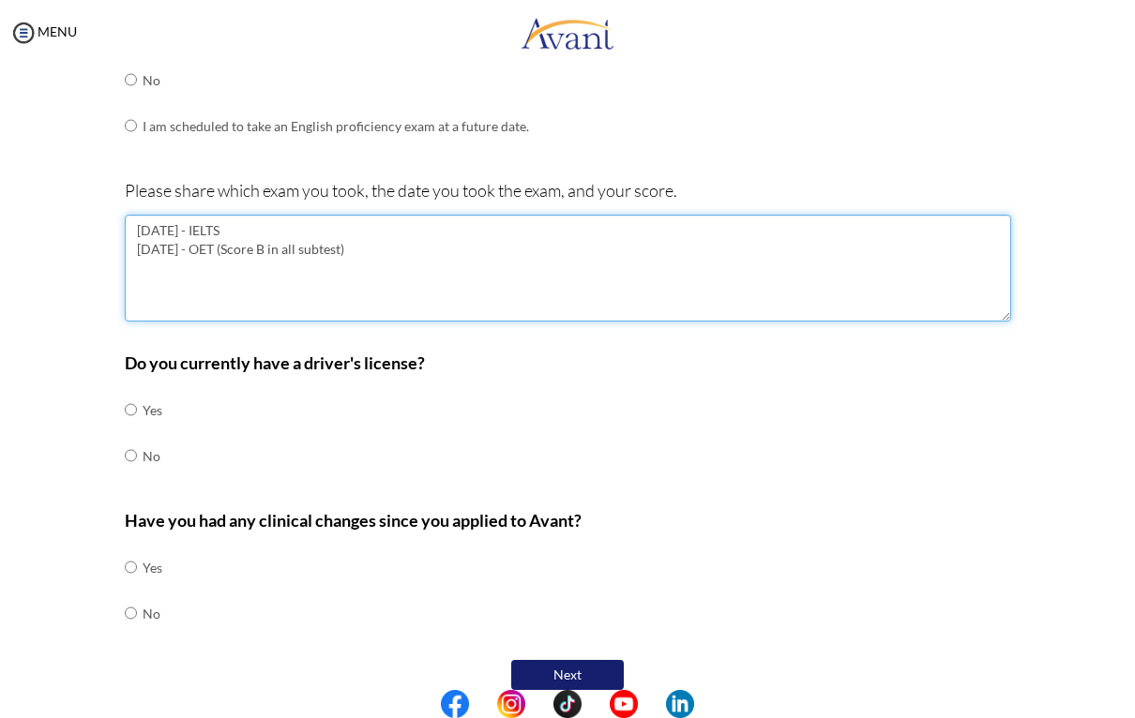
scroll to position [743, 0]
type textarea "September 7, 2019 - IELTS July 9, 2017 - OET (Score B in all subtest)"
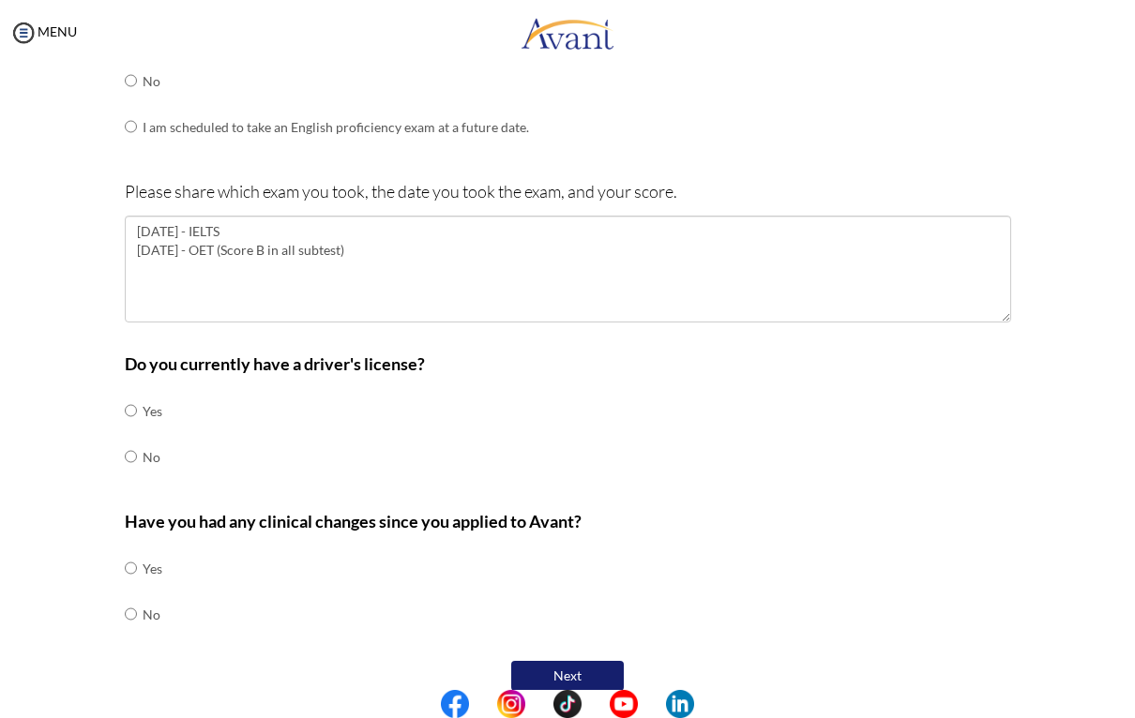
click at [137, 406] on input "radio" at bounding box center [131, 411] width 12 height 38
radio input "true"
click at [125, 587] on input "radio" at bounding box center [131, 568] width 12 height 38
radio input "true"
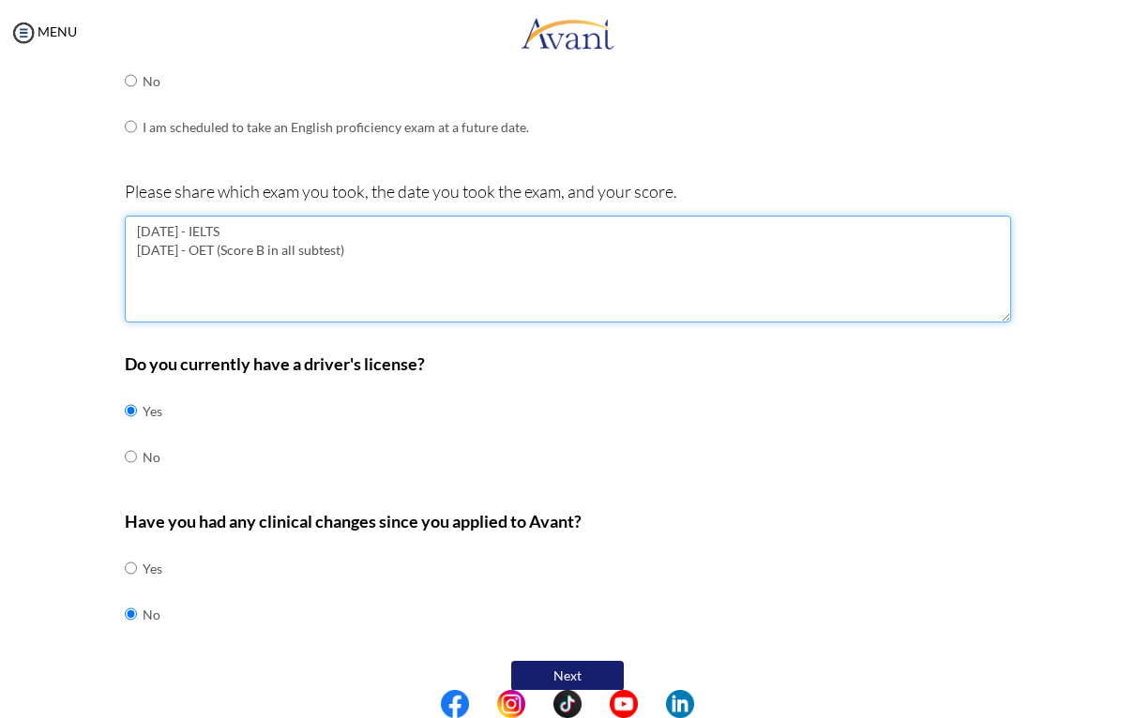
click at [365, 216] on textarea "September 7, 2019 - IELTS July 9, 2017 - OET (Score B in all subtest)" at bounding box center [568, 269] width 886 height 107
click at [505, 216] on textarea "September 7, 2019 - IELTS (Overall July 9, 2017 - OET (Score B in all subtest)" at bounding box center [568, 269] width 886 height 107
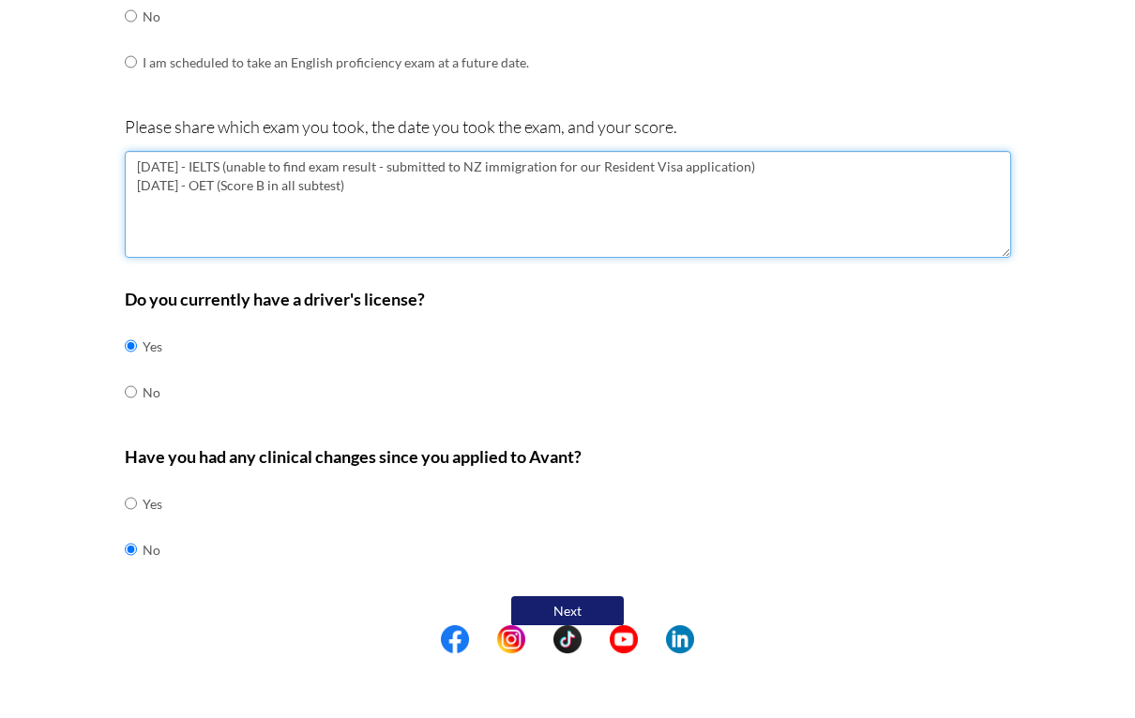
type textarea "September 7, 2019 - IELTS (unable to find exam result - submitted to NZ immigra…"
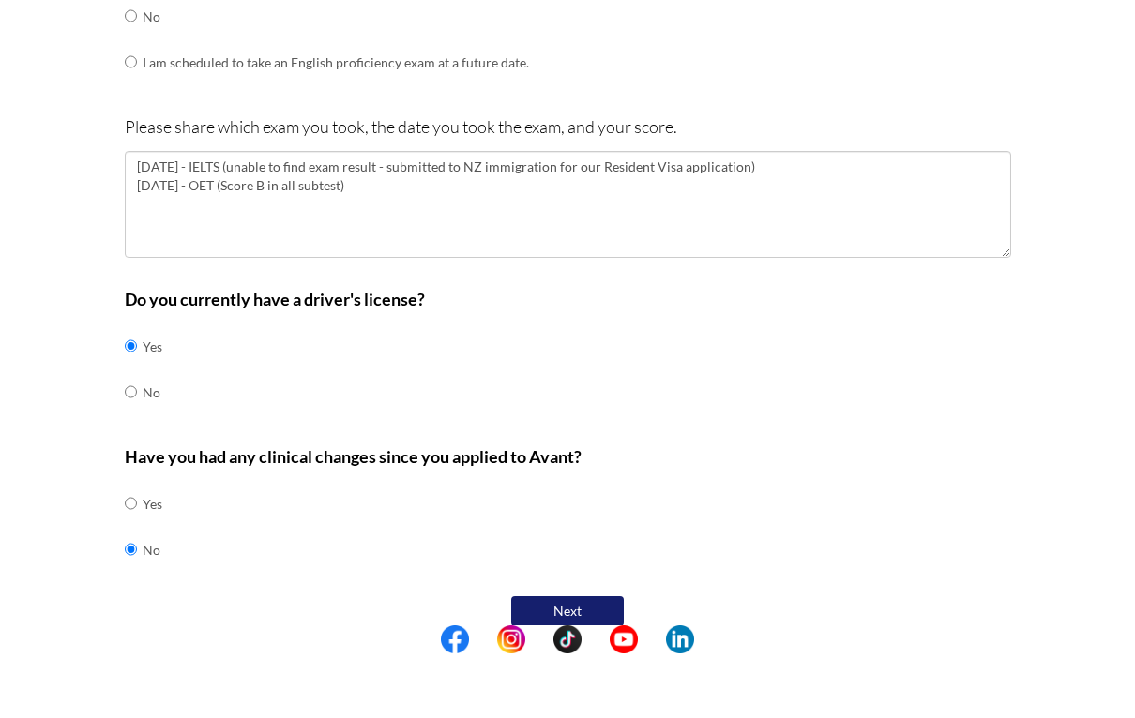
click at [588, 661] on button "Next" at bounding box center [567, 676] width 113 height 30
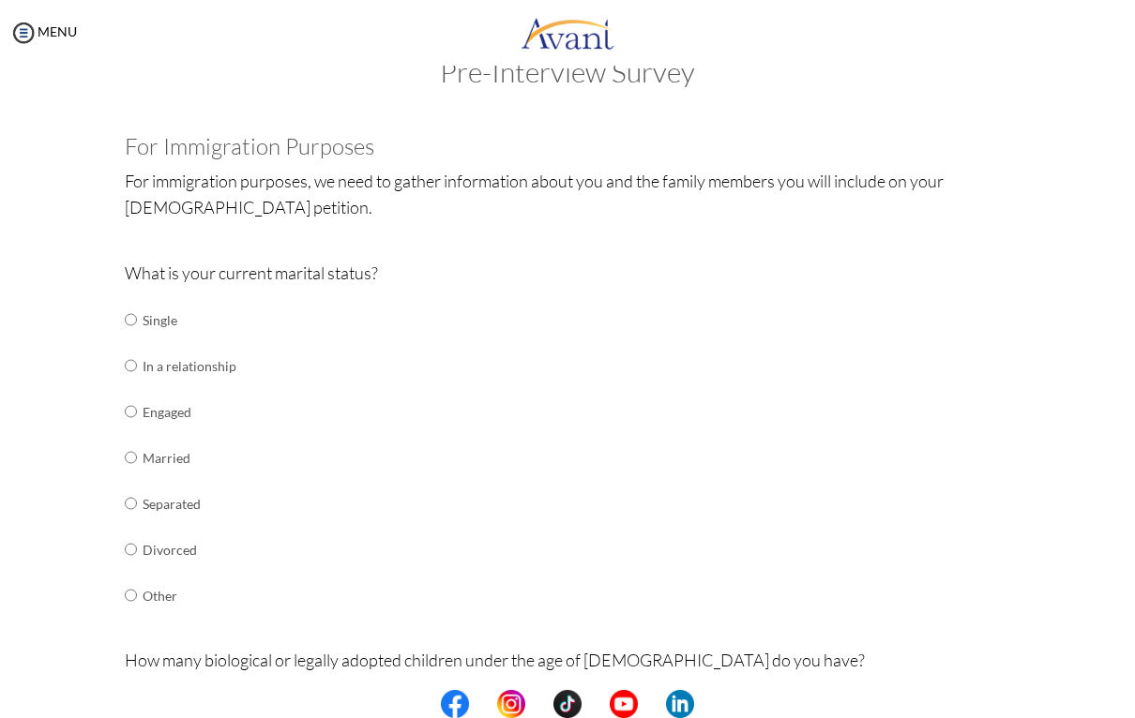
scroll to position [48, 0]
click at [156, 451] on td "Married" at bounding box center [190, 457] width 94 height 46
click at [137, 338] on input "radio" at bounding box center [131, 319] width 12 height 38
radio input "true"
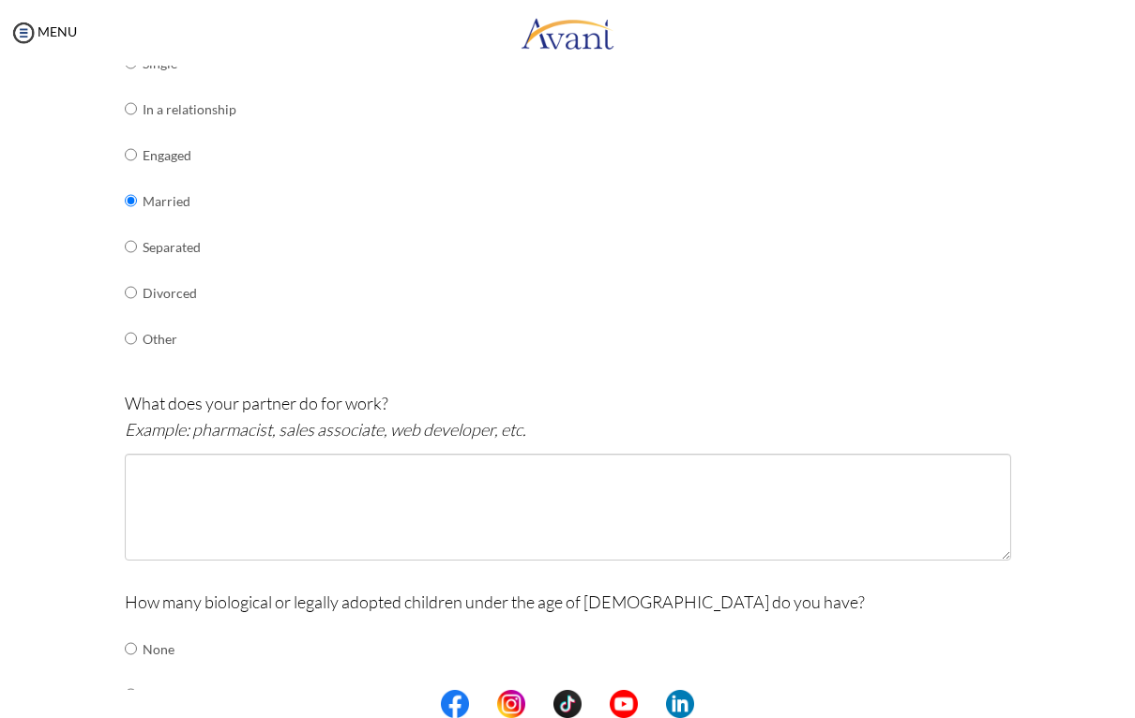
scroll to position [322, 0]
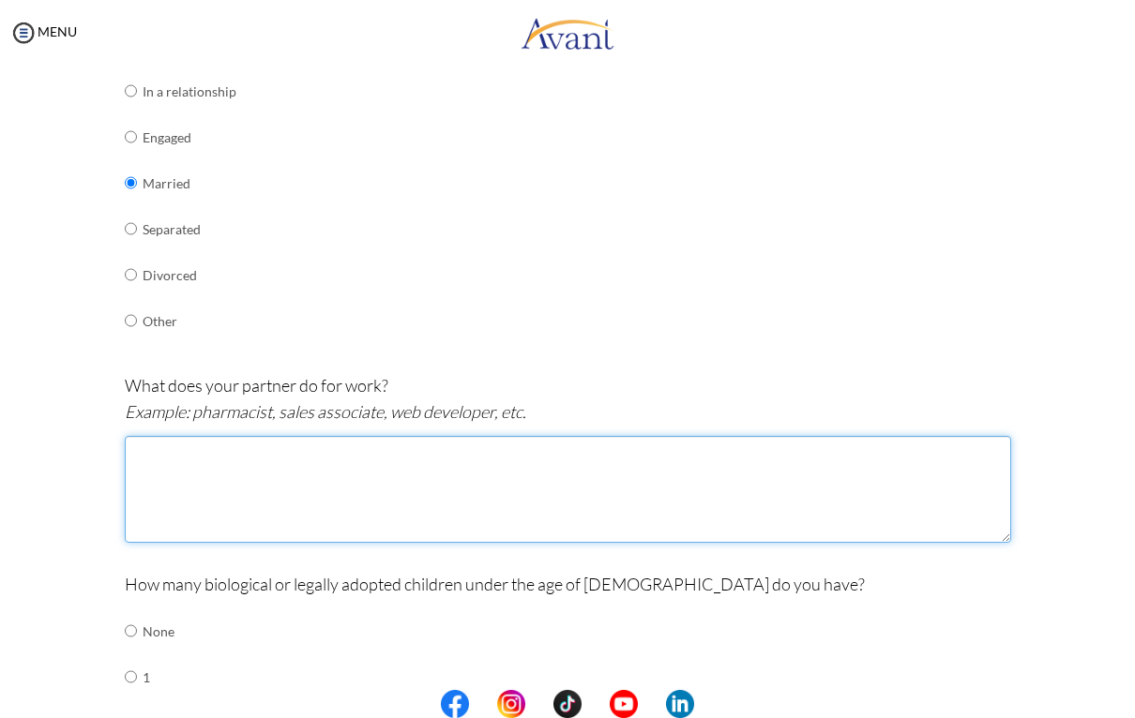
click at [582, 471] on textarea at bounding box center [568, 489] width 886 height 107
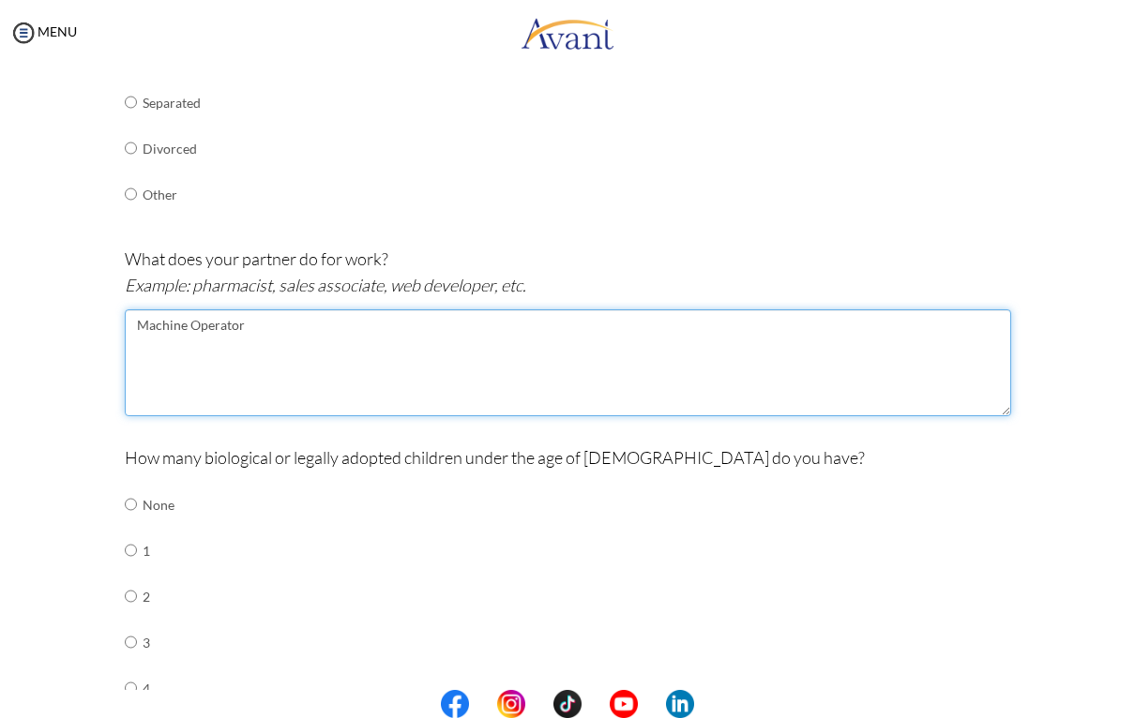
scroll to position [465, 0]
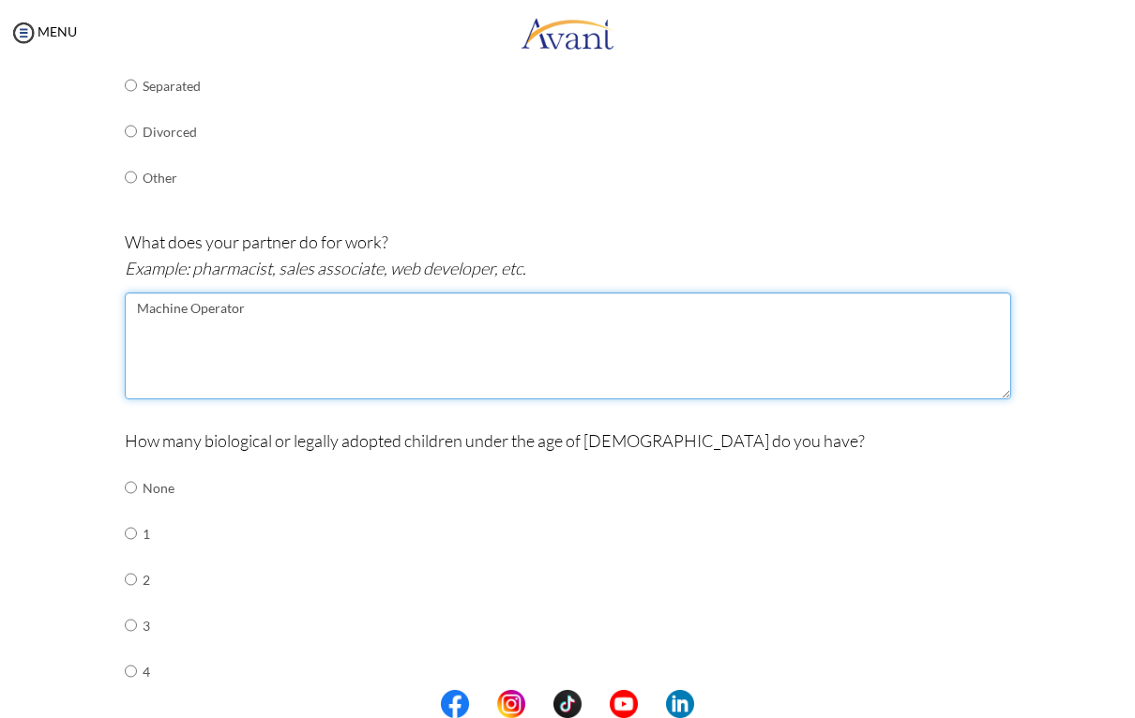
type textarea "Machine Operator"
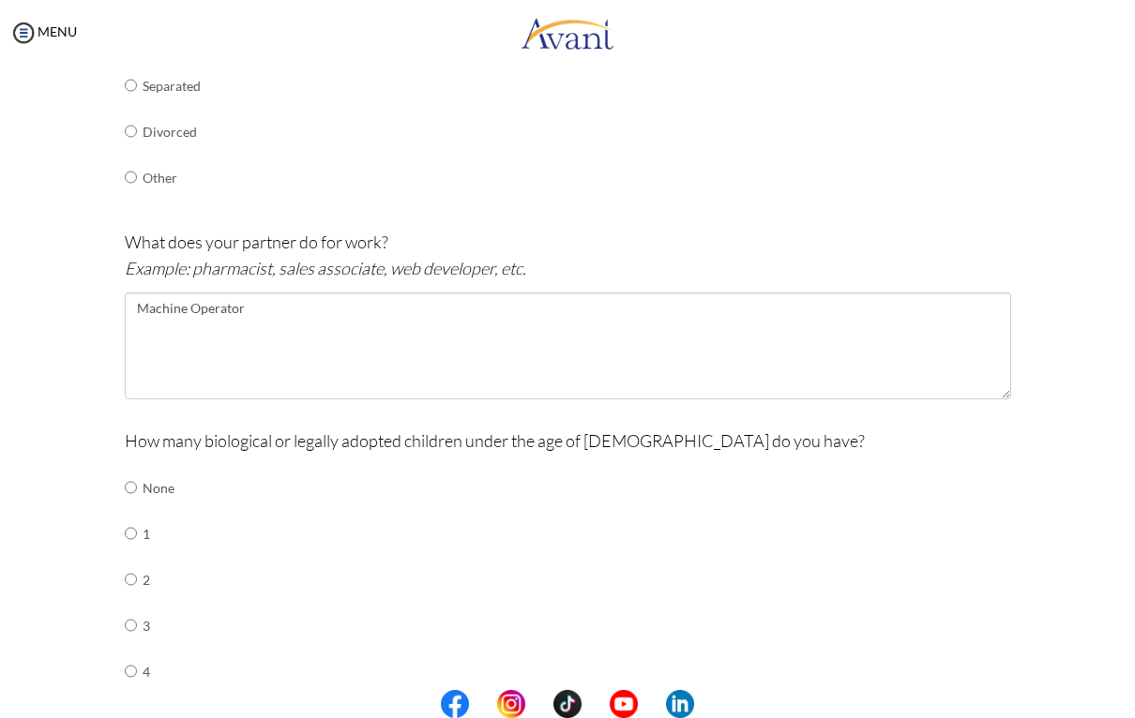
click at [134, 470] on input "radio" at bounding box center [131, 488] width 12 height 38
radio input "true"
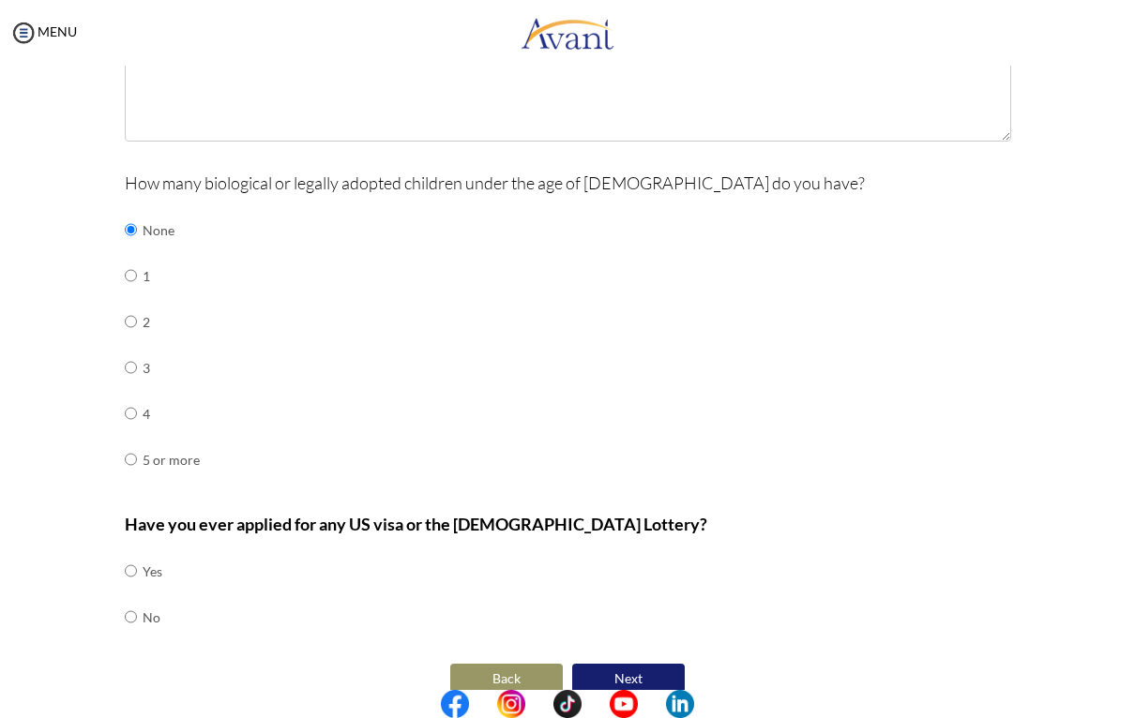
scroll to position [722, 0]
click at [135, 553] on input "radio" at bounding box center [131, 572] width 12 height 38
radio input "true"
click at [644, 665] on button "Next" at bounding box center [628, 680] width 113 height 30
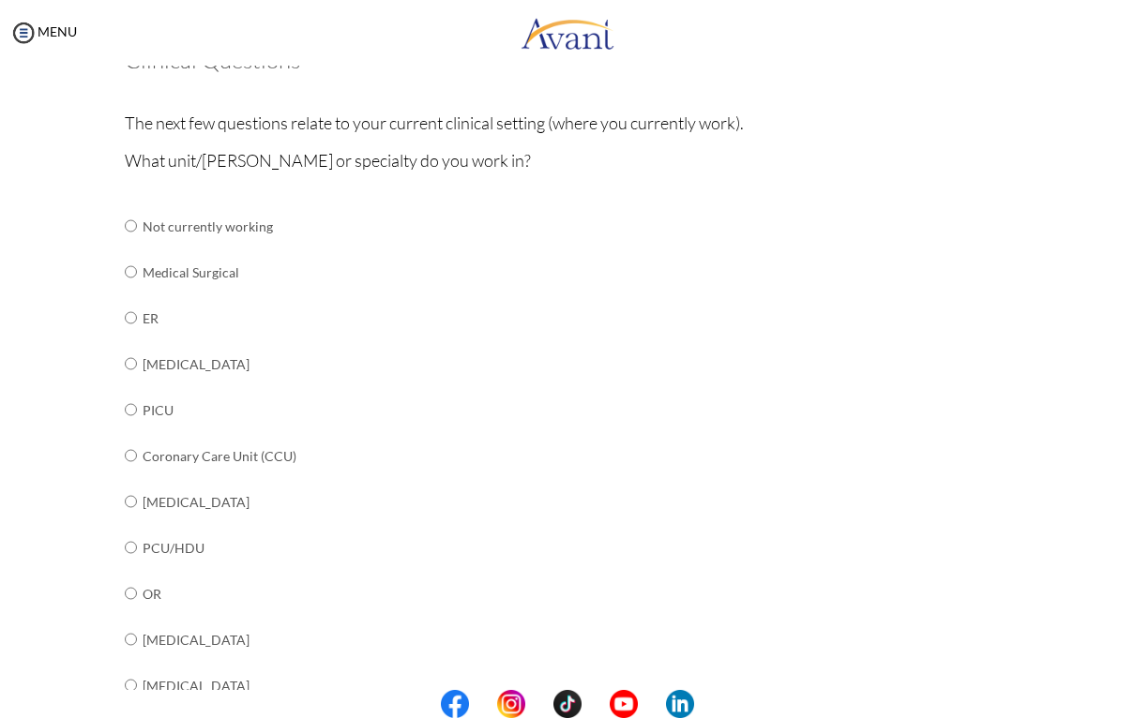
scroll to position [123, 0]
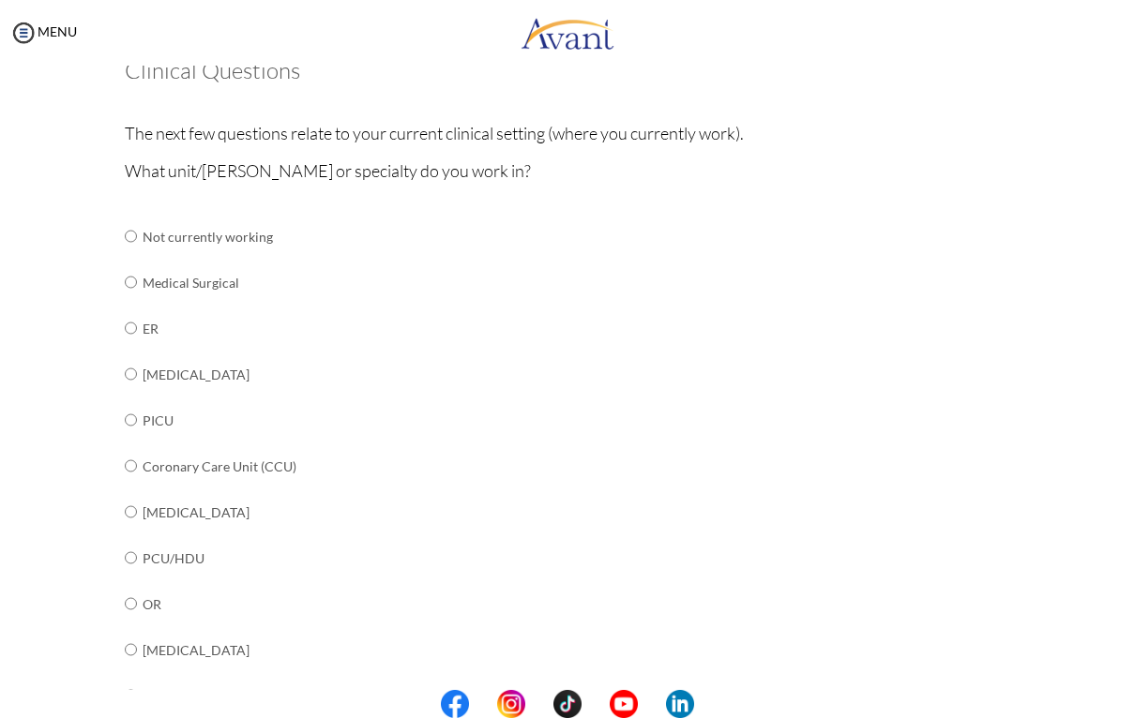
click at [132, 255] on input "radio" at bounding box center [131, 237] width 12 height 38
radio input "true"
click at [137, 255] on input "radio" at bounding box center [131, 237] width 12 height 38
radio input "true"
click at [131, 255] on input "radio" at bounding box center [131, 237] width 12 height 38
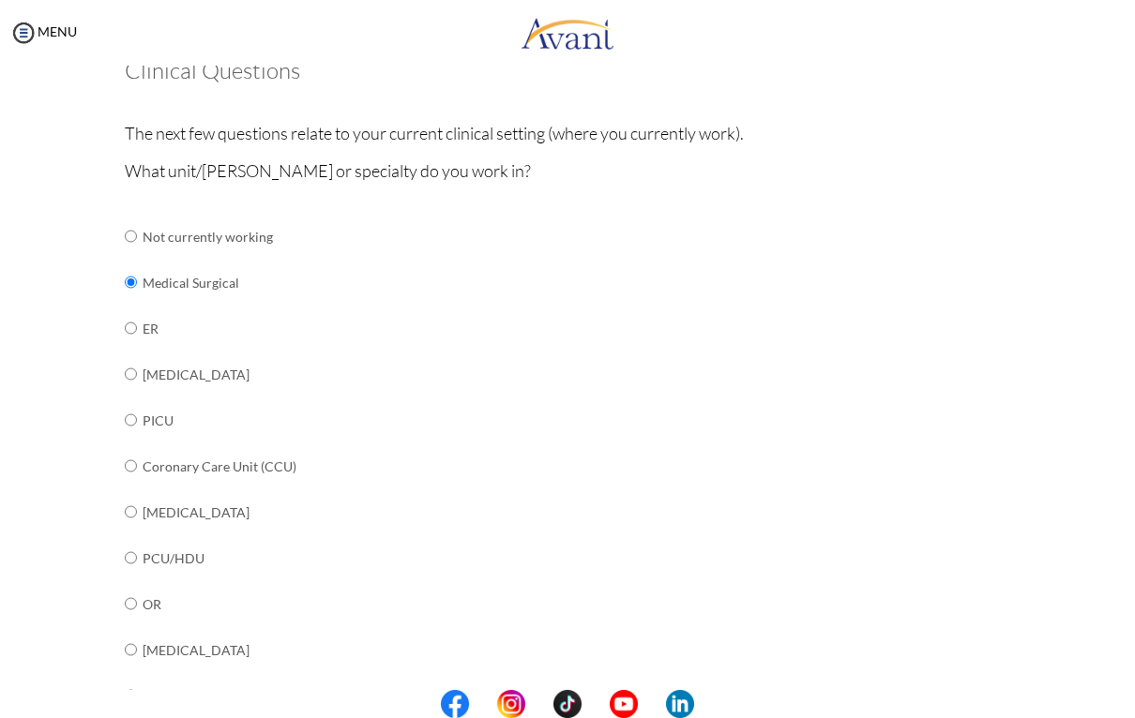
radio input "true"
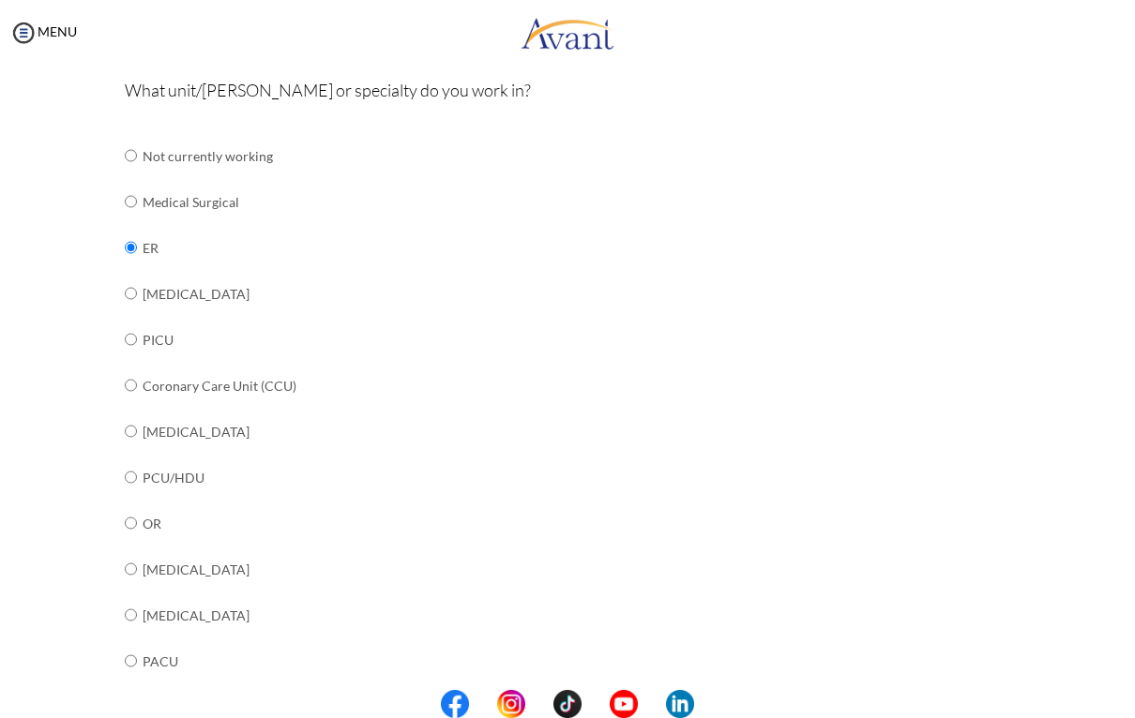
scroll to position [218, 0]
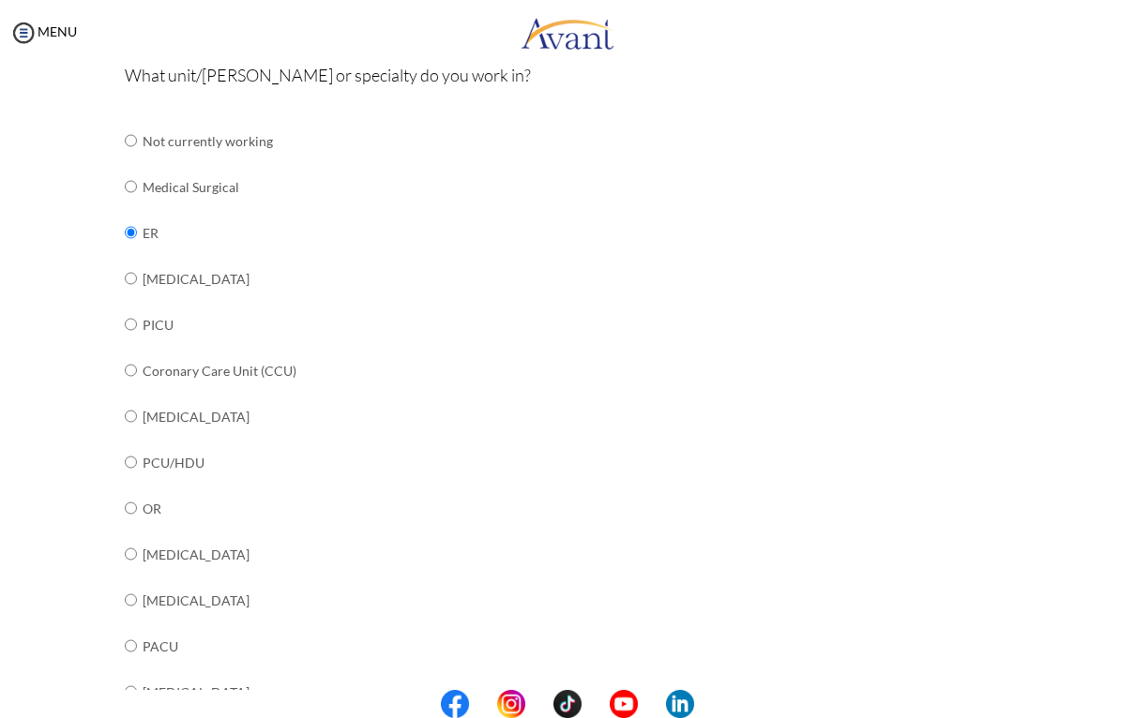
click at [128, 159] on input "radio" at bounding box center [131, 141] width 12 height 38
radio input "true"
click at [132, 159] on input "radio" at bounding box center [131, 141] width 12 height 38
radio input "true"
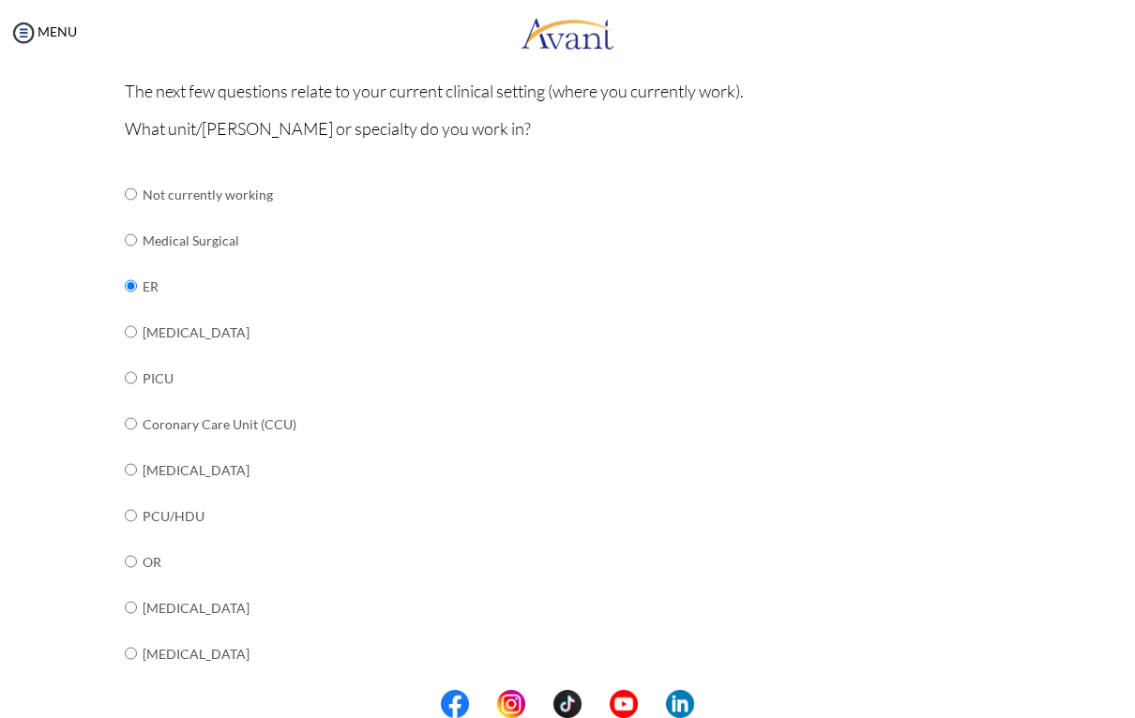
scroll to position [181, 0]
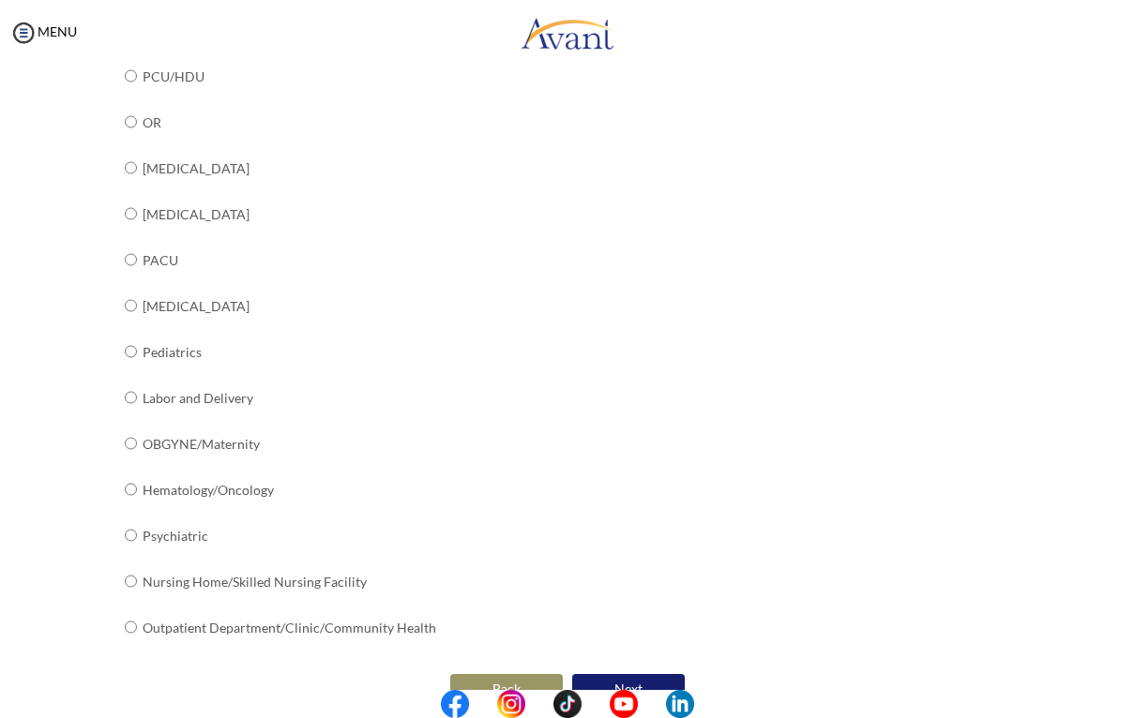
click at [624, 674] on button "Next" at bounding box center [628, 689] width 113 height 30
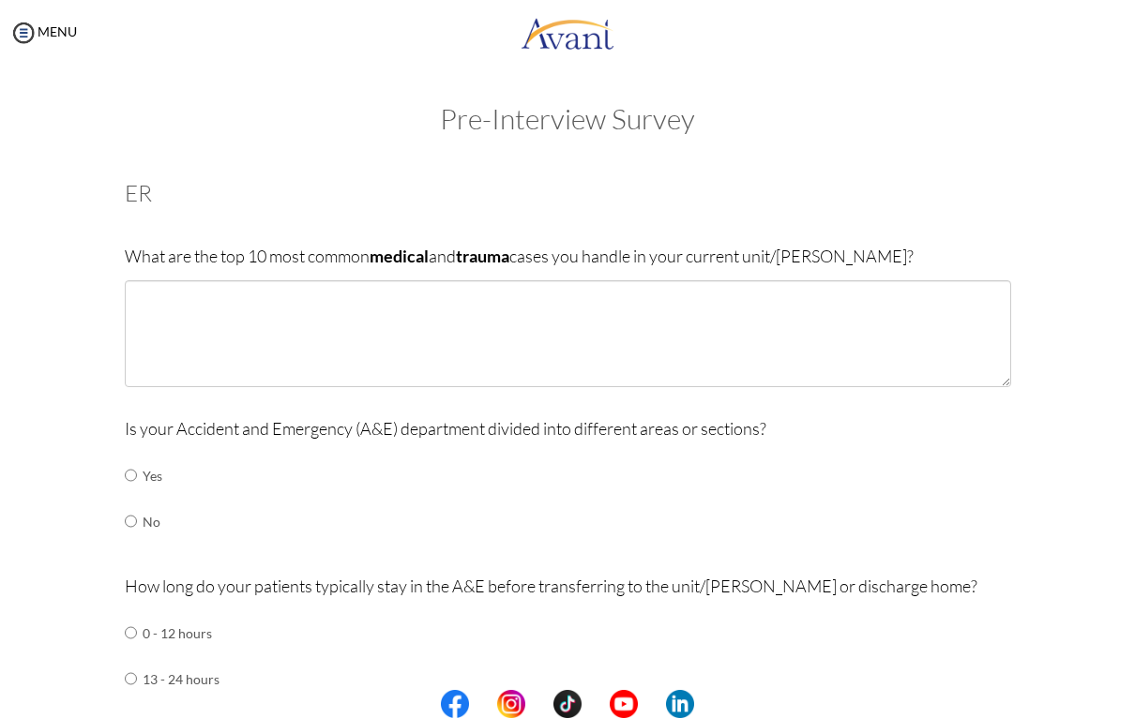
scroll to position [0, 0]
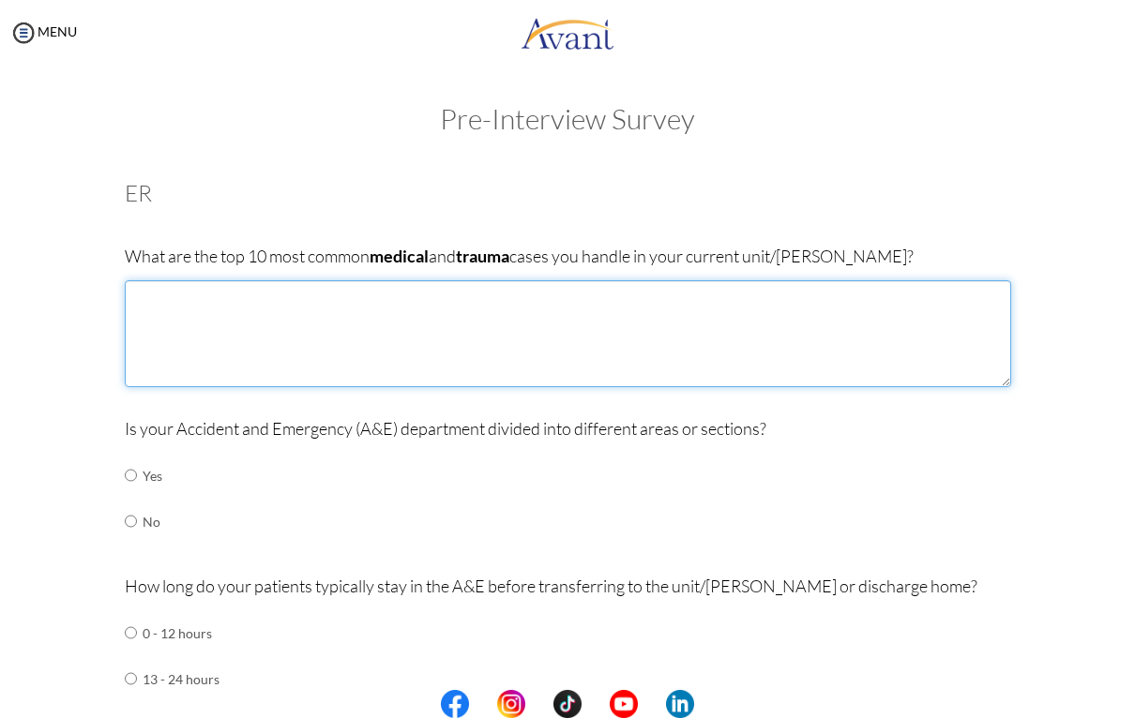
click at [511, 324] on textarea at bounding box center [568, 333] width 886 height 107
click at [189, 295] on textarea "DKA HYPERKALEMIA SEPSIS HYPONATREMIA H" at bounding box center [568, 333] width 886 height 107
click at [185, 373] on textarea "DKA/HHS HYPERKALEMIA SEPSIS HYPONATREMIA H" at bounding box center [568, 333] width 886 height 107
click at [220, 359] on textarea "DKA/HHS HYPERKALEMIA SEPSIS HYPONATREMIA ANEMIA" at bounding box center [568, 333] width 886 height 107
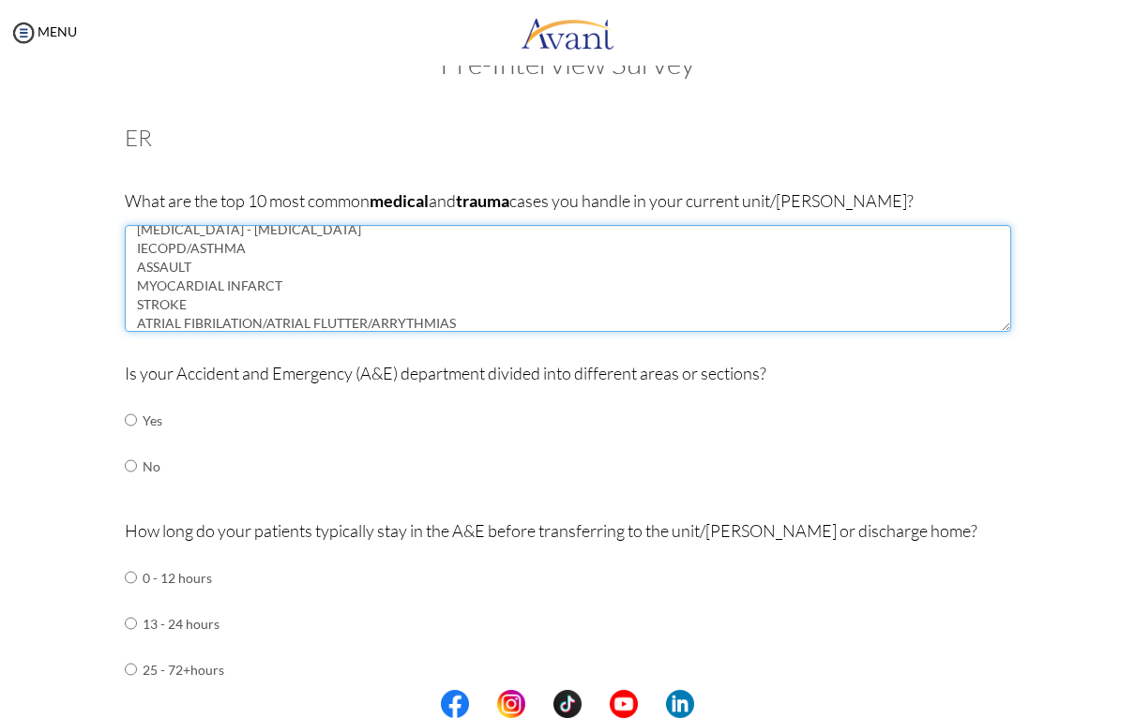
scroll to position [59, 0]
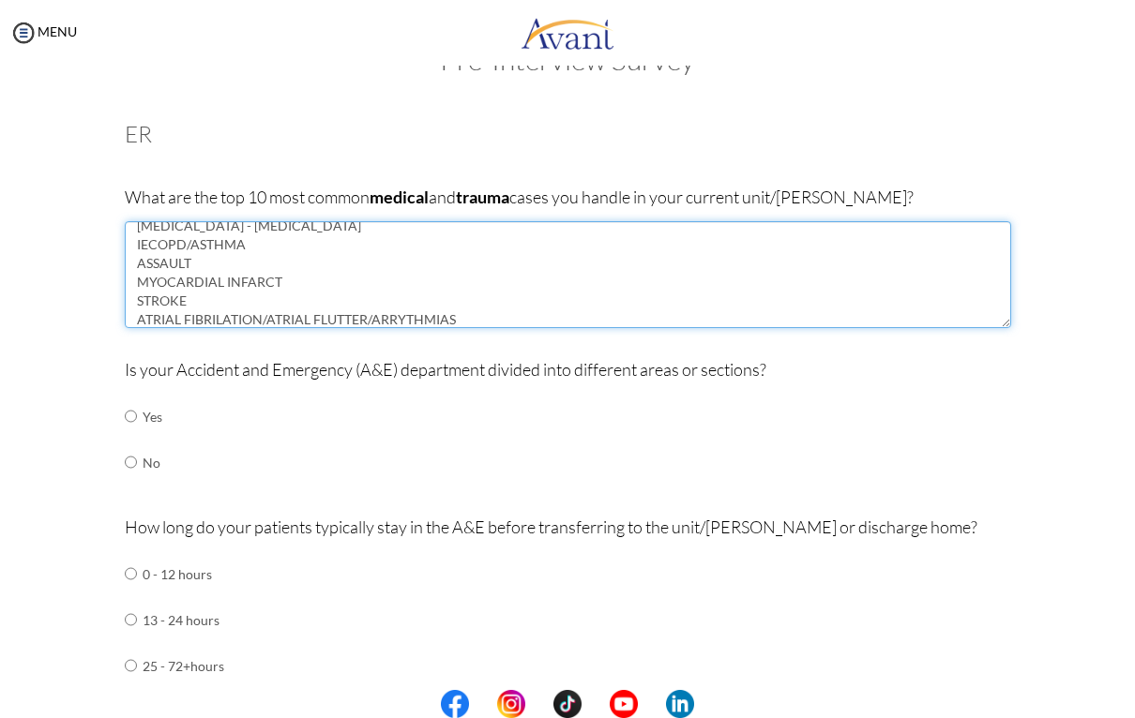
type textarea "DKA/HHS HYPERKALEMIA SEPSIS HYPONATREMIA ANEMIA - BLOOD TRANSFUSION IECOPD/ASTH…"
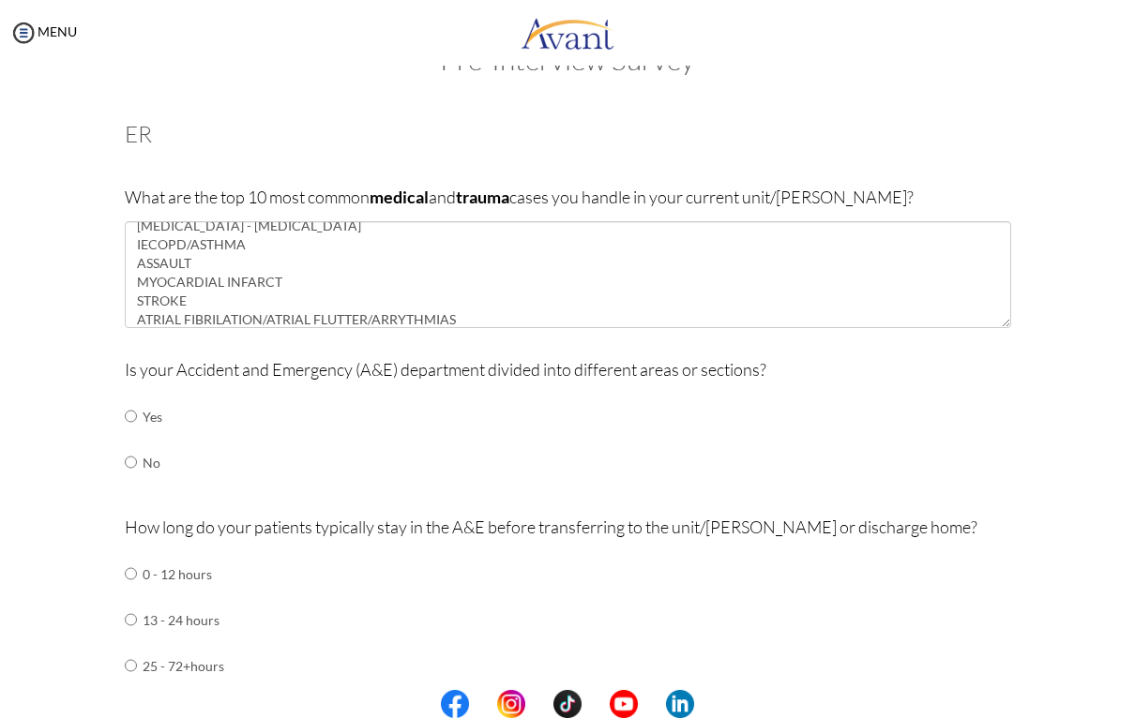
click at [128, 417] on input "radio" at bounding box center [131, 417] width 12 height 38
radio input "true"
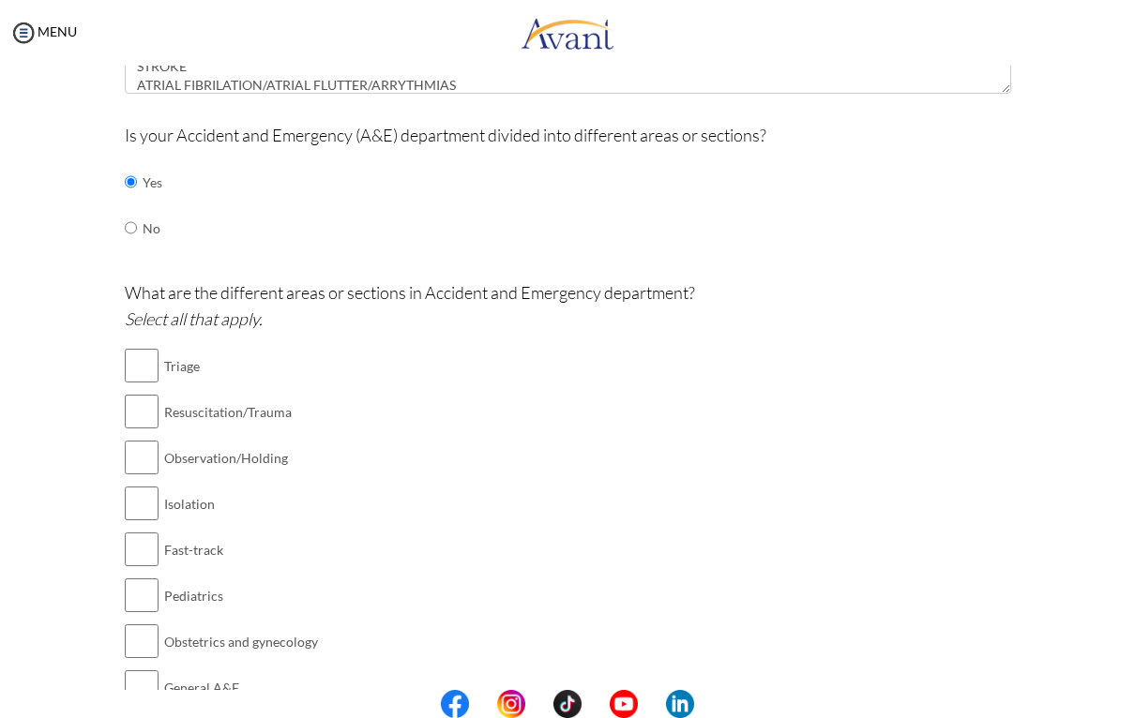
scroll to position [316, 0]
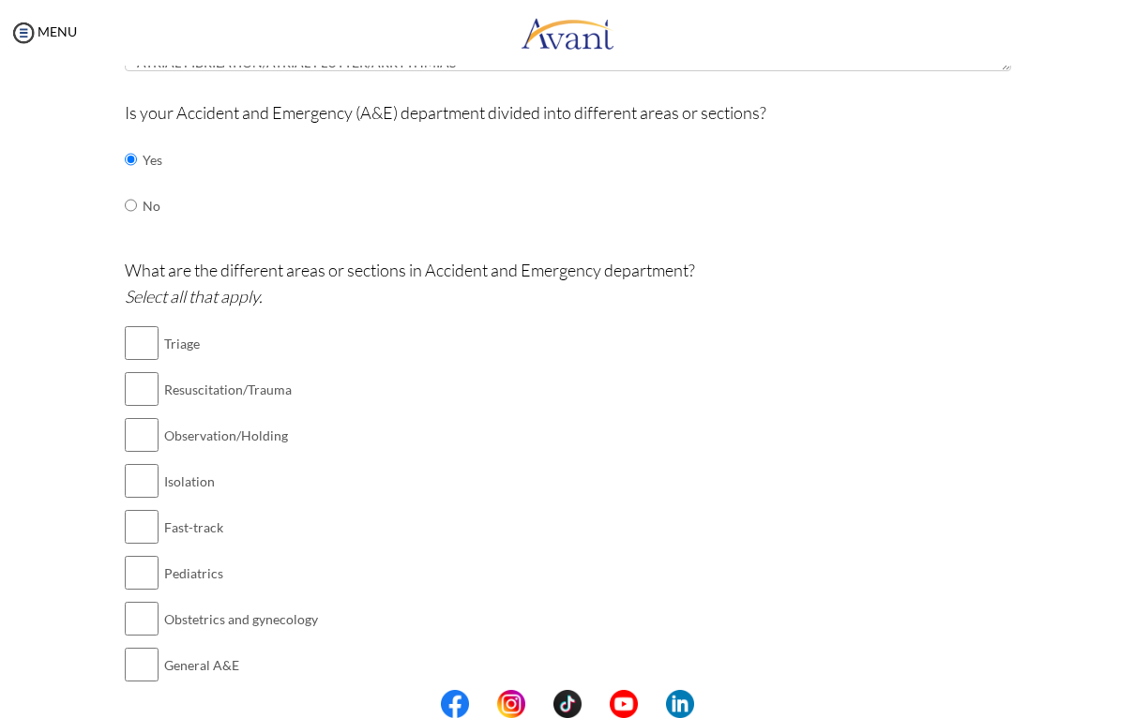
click at [135, 332] on input "checkbox" at bounding box center [142, 343] width 34 height 38
checkbox input "true"
click at [128, 385] on input "checkbox" at bounding box center [142, 389] width 34 height 38
checkbox input "true"
click at [142, 434] on input "checkbox" at bounding box center [142, 435] width 34 height 38
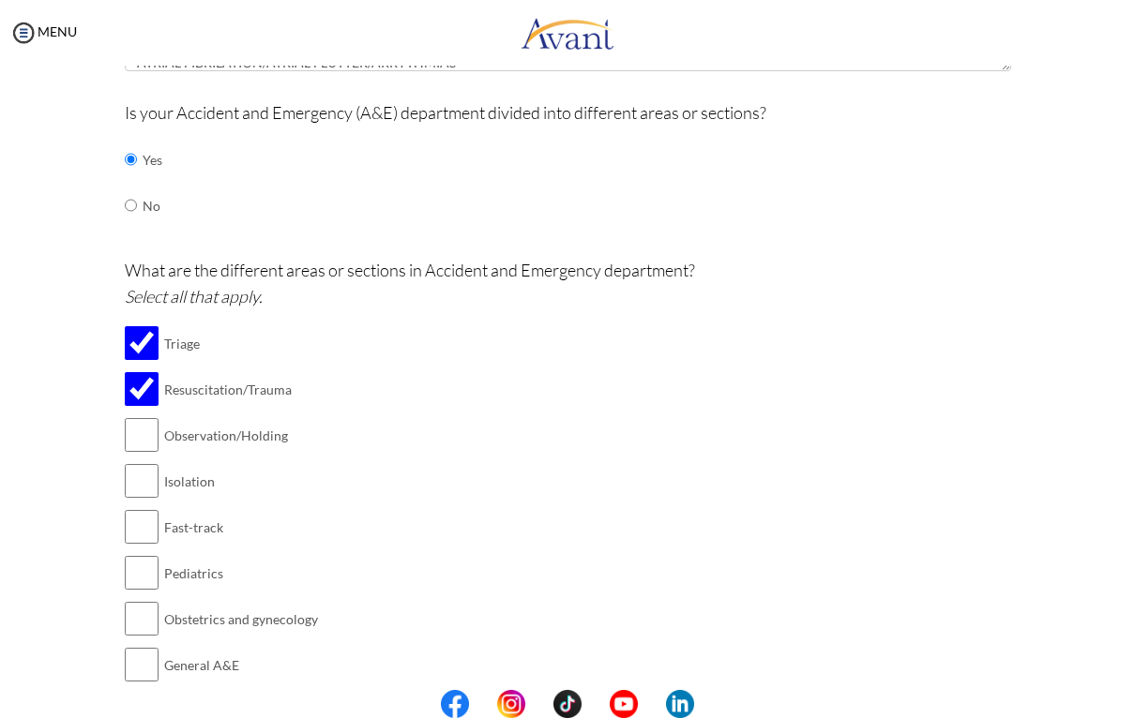
checkbox input "true"
click at [152, 475] on input "checkbox" at bounding box center [142, 481] width 34 height 38
checkbox input "true"
click at [143, 517] on input "checkbox" at bounding box center [142, 527] width 34 height 38
checkbox input "true"
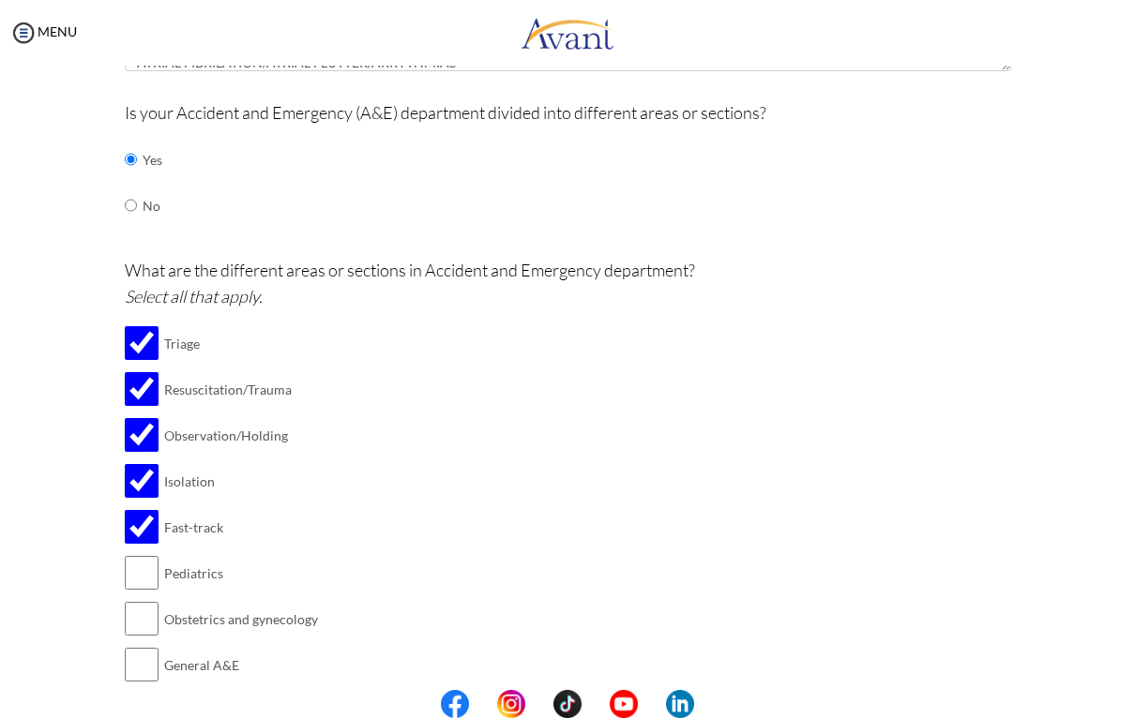
click at [146, 563] on input "checkbox" at bounding box center [142, 573] width 34 height 38
checkbox input "true"
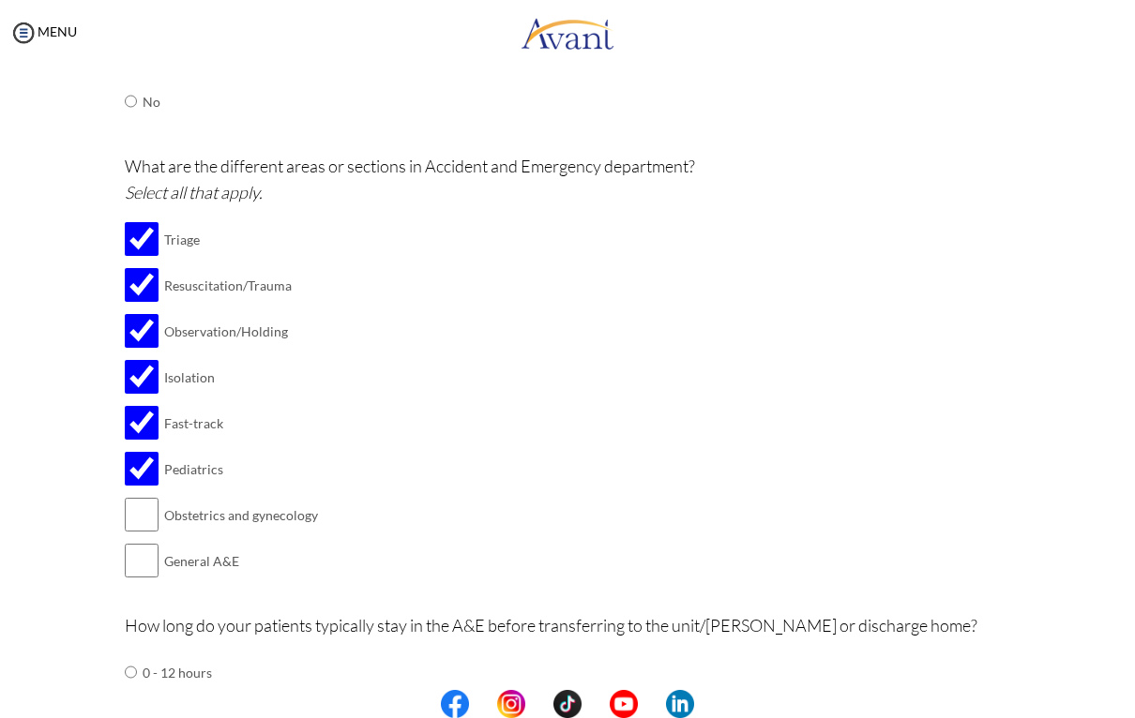
scroll to position [429, 0]
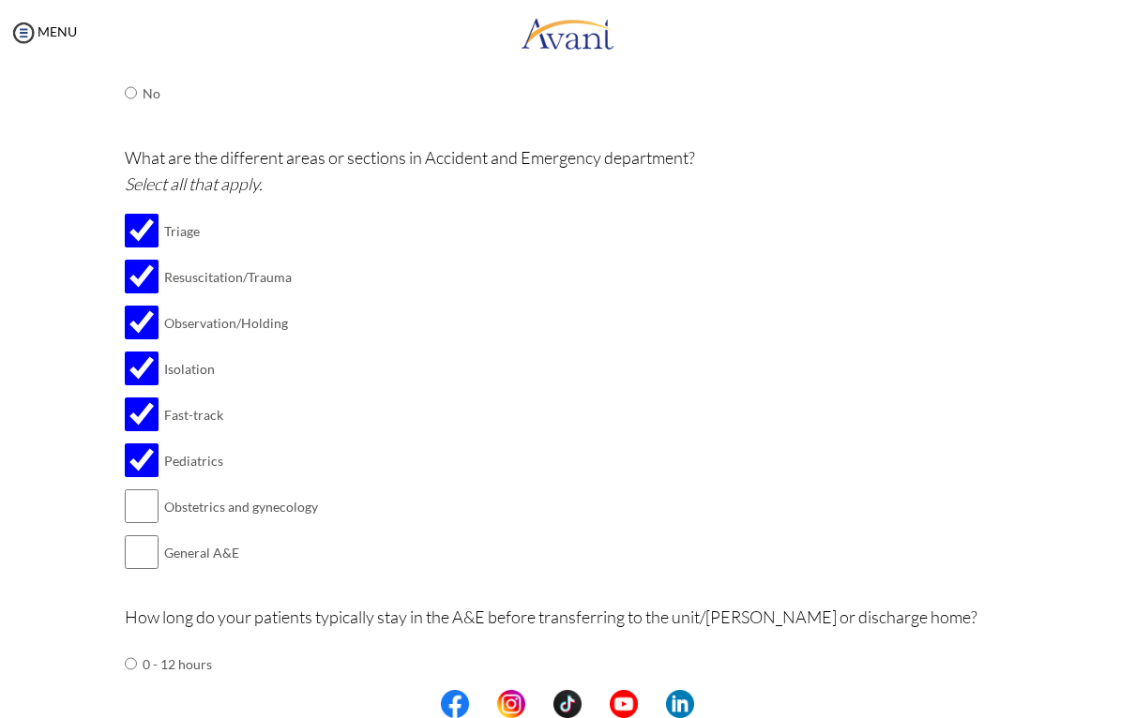
click at [145, 534] on input "checkbox" at bounding box center [142, 553] width 34 height 38
checkbox input "true"
click at [144, 488] on input "checkbox" at bounding box center [142, 507] width 34 height 38
checkbox input "true"
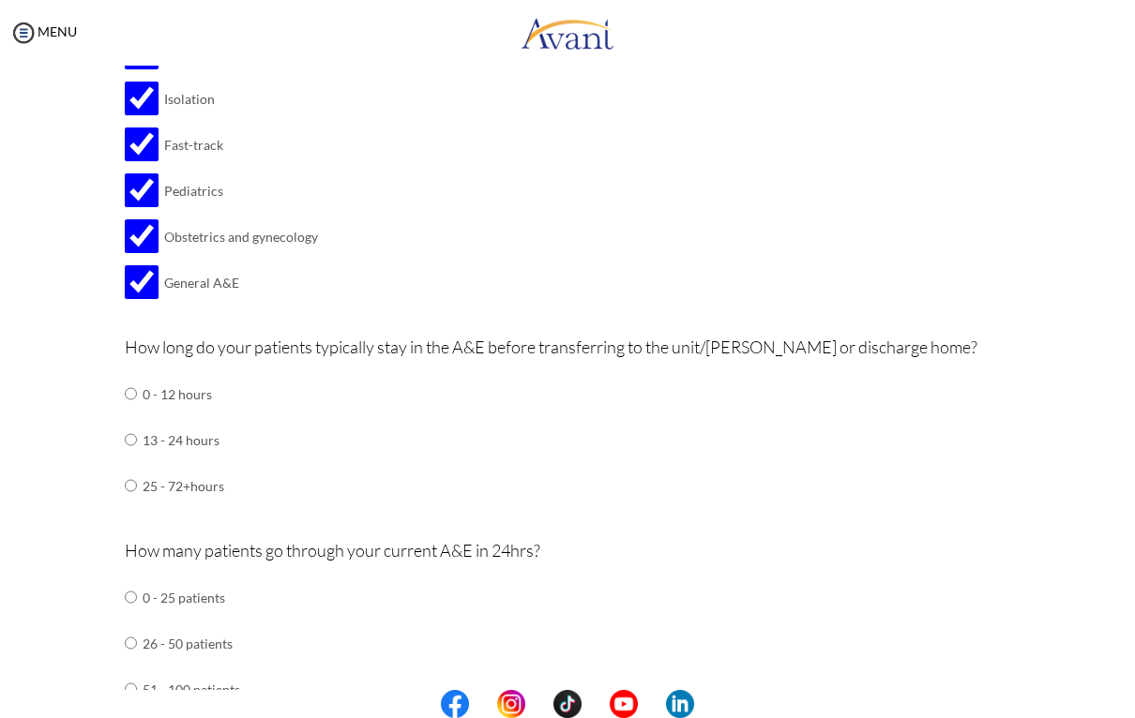
scroll to position [698, 0]
click at [137, 414] on input "radio" at bounding box center [131, 395] width 12 height 38
radio input "true"
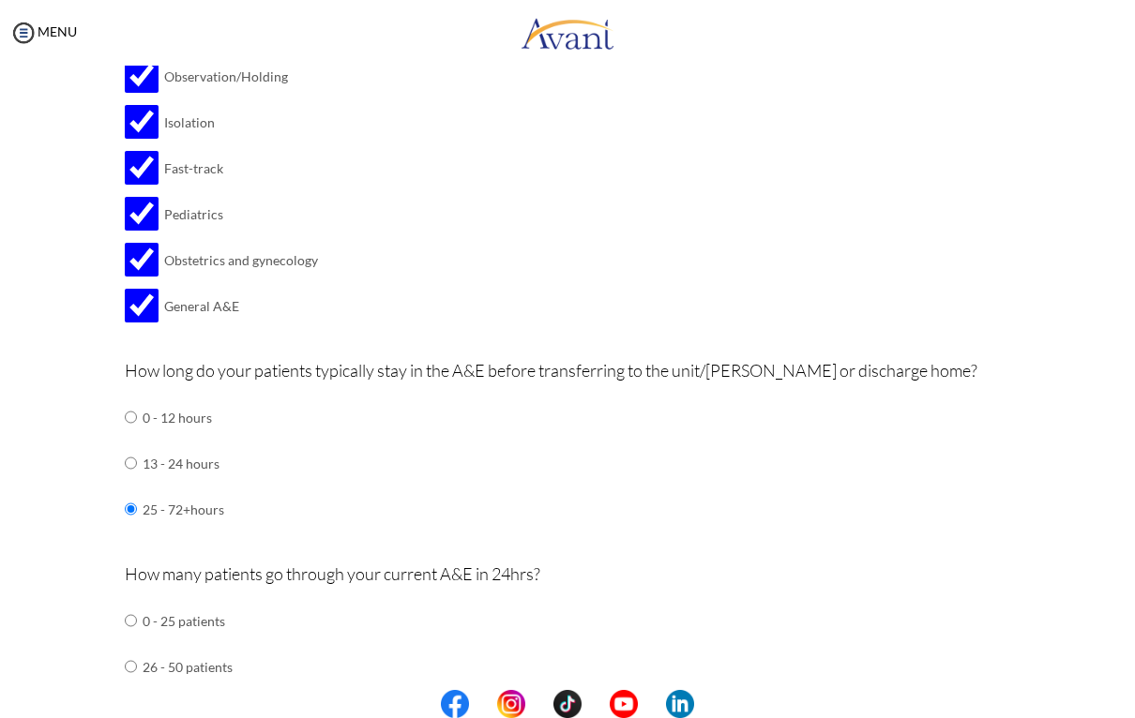
scroll to position [655, 0]
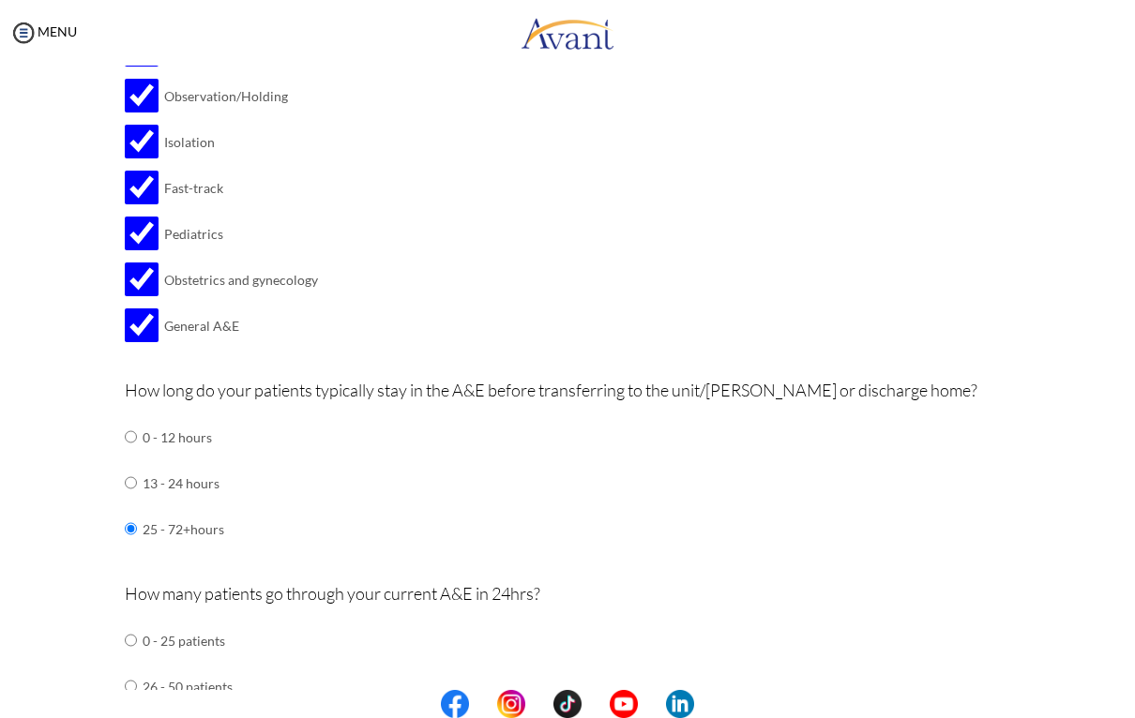
click at [137, 456] on input "radio" at bounding box center [131, 437] width 12 height 38
radio input "true"
click at [184, 429] on td "0 - 12 hours" at bounding box center [184, 437] width 82 height 46
click at [137, 418] on input "radio" at bounding box center [131, 437] width 12 height 38
radio input "true"
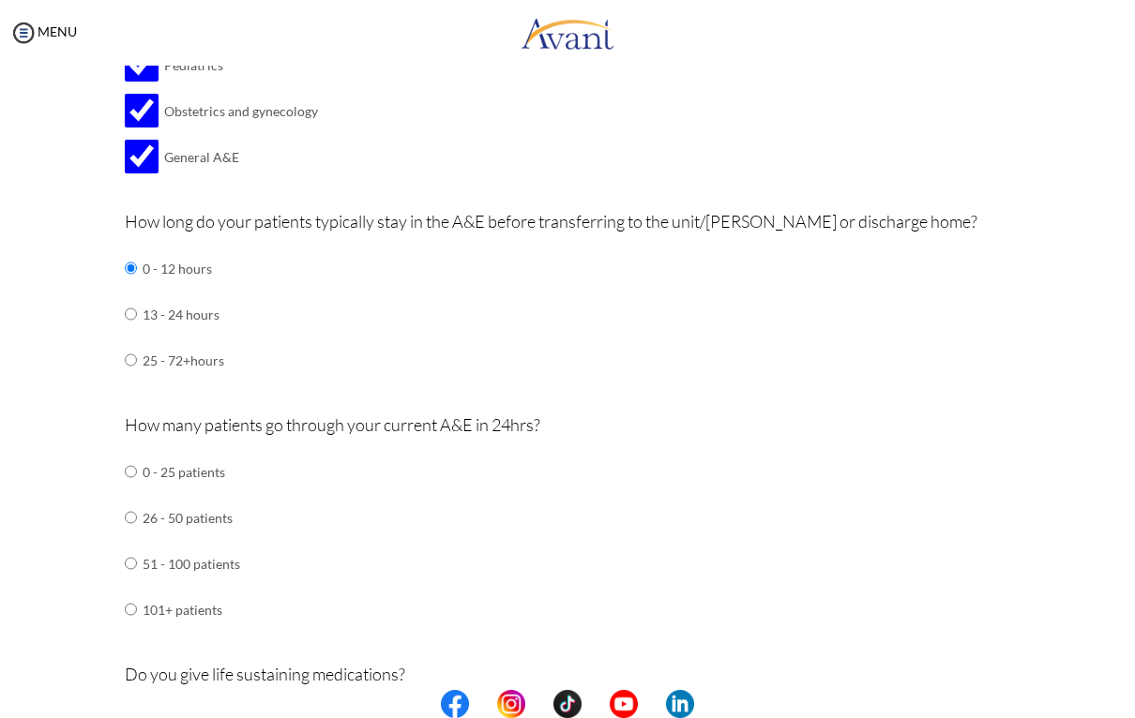
scroll to position [830, 0]
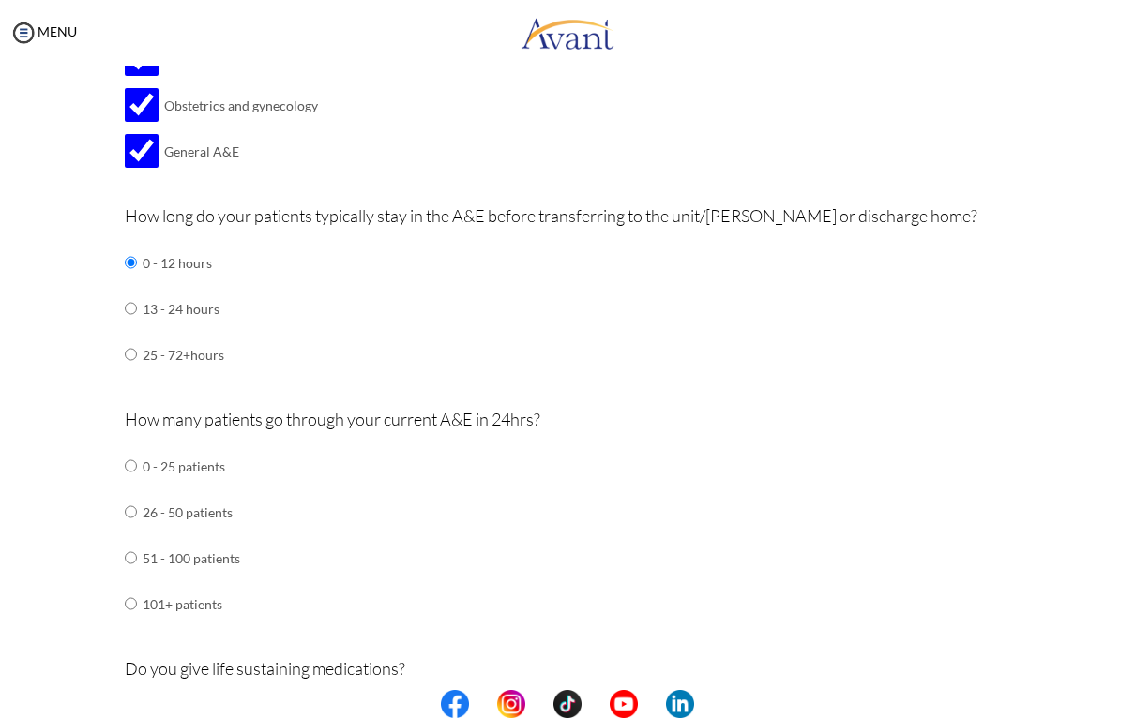
click at [137, 485] on input "radio" at bounding box center [131, 466] width 12 height 38
radio input "true"
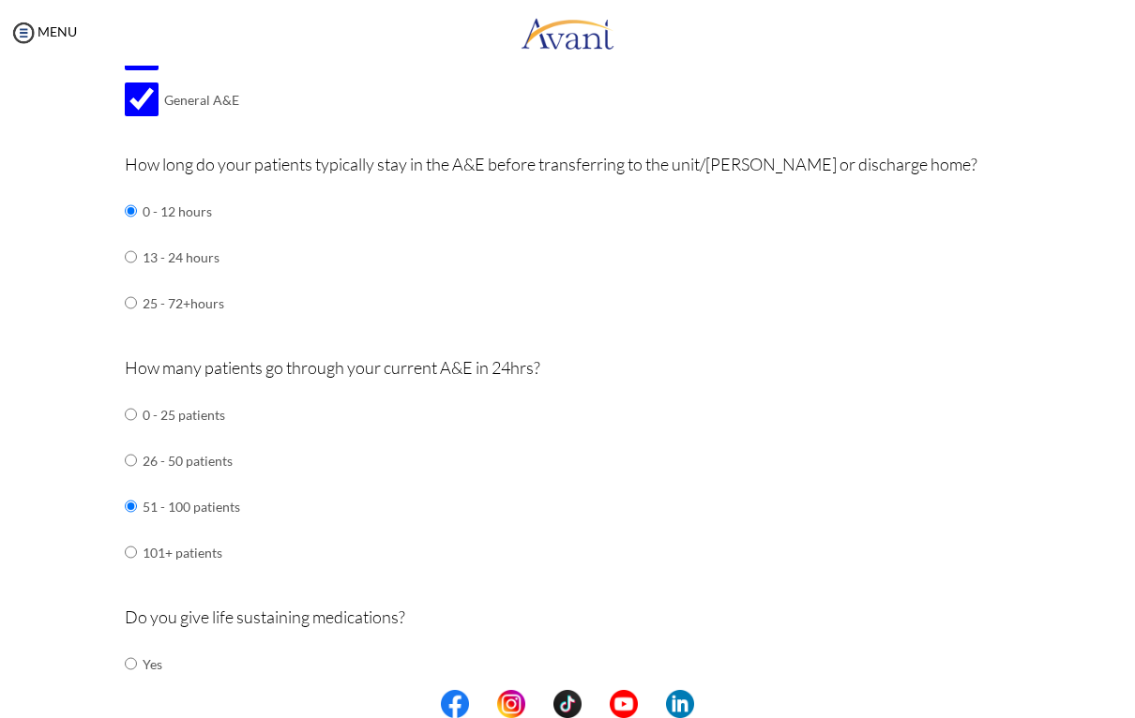
scroll to position [883, 0]
click at [164, 436] on td "26 - 50 patients" at bounding box center [192, 459] width 98 height 46
click at [125, 431] on input "radio" at bounding box center [131, 413] width 12 height 38
radio input "true"
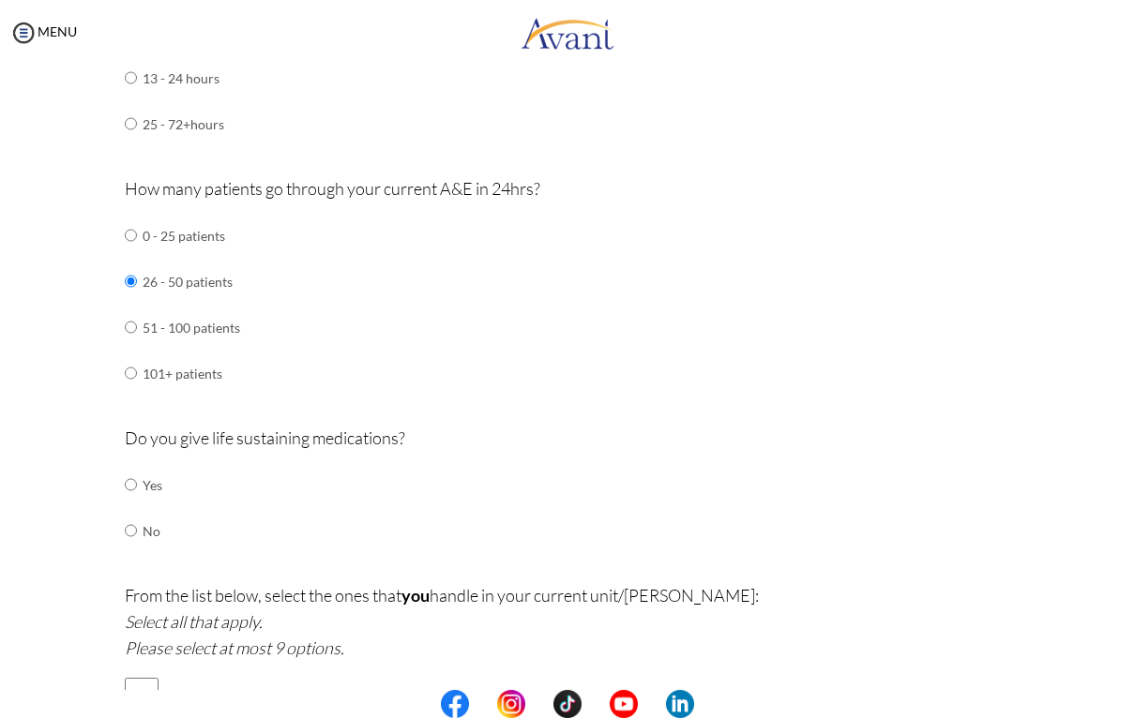
scroll to position [1061, 0]
click at [128, 465] on input "radio" at bounding box center [131, 484] width 12 height 38
radio input "true"
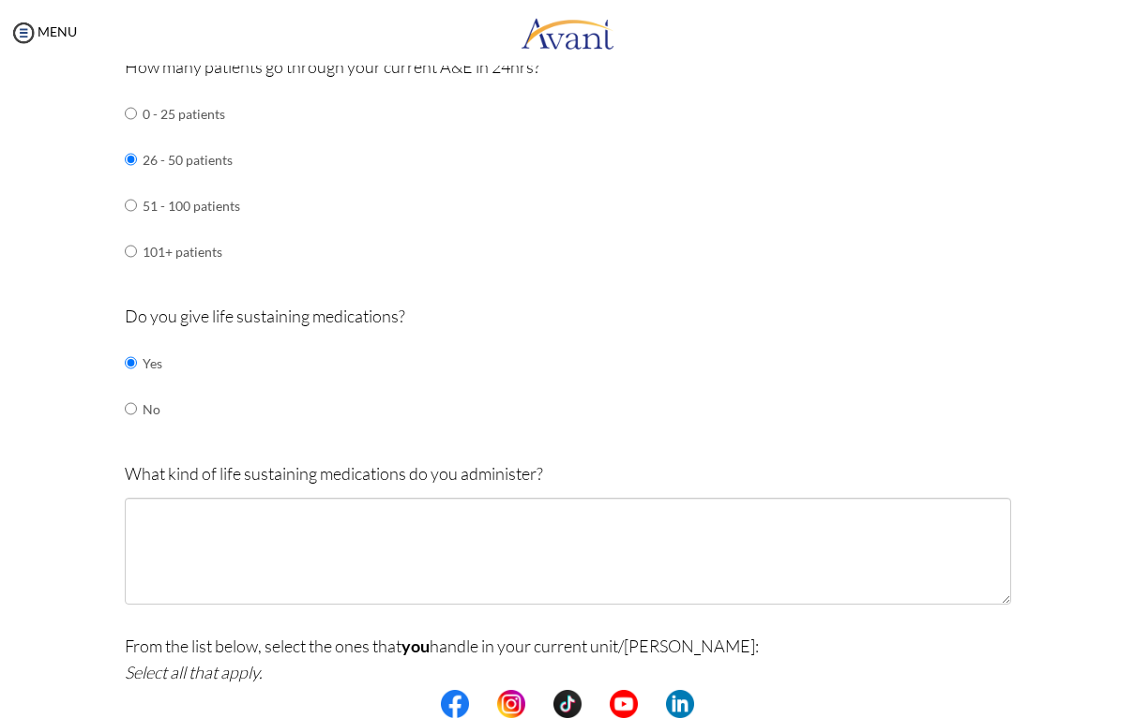
scroll to position [1186, 0]
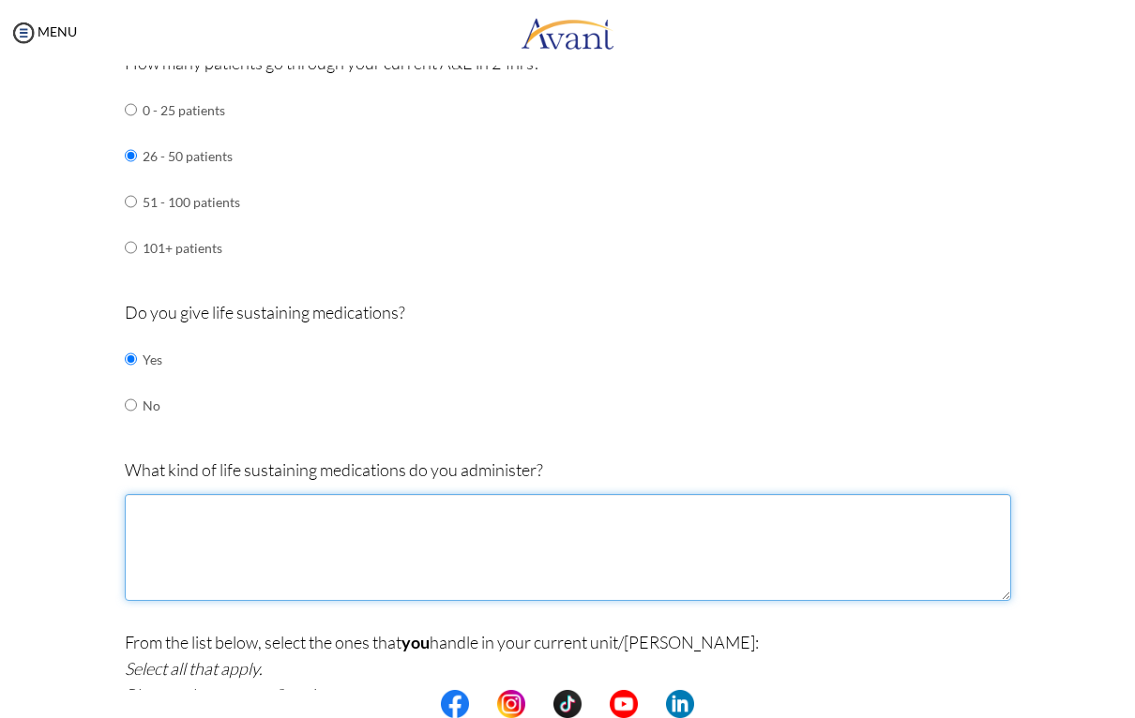
click at [205, 494] on textarea at bounding box center [568, 547] width 886 height 107
click at [161, 548] on textarea "Adenosine Epinephrine Atropine" at bounding box center [568, 547] width 886 height 107
click at [256, 495] on textarea "Adenosine Epinephrine Atropine" at bounding box center [568, 547] width 886 height 107
click at [288, 519] on textarea "Adenosine Epinephrine Atropine" at bounding box center [568, 547] width 886 height 107
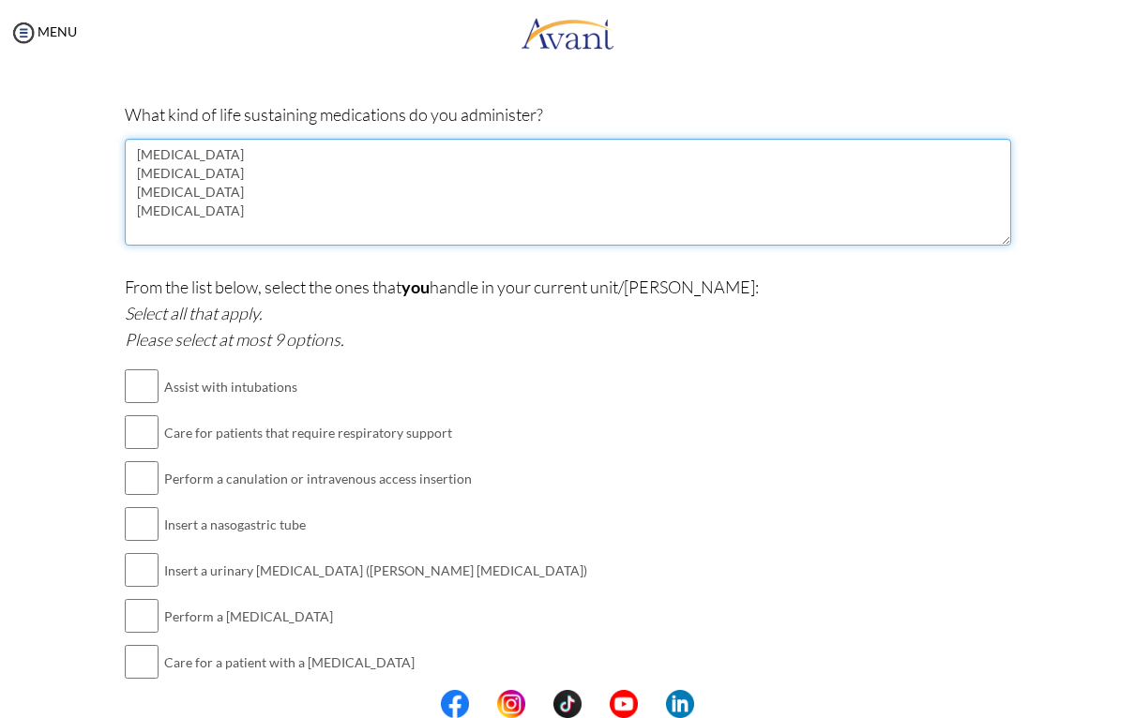
scroll to position [1563, 0]
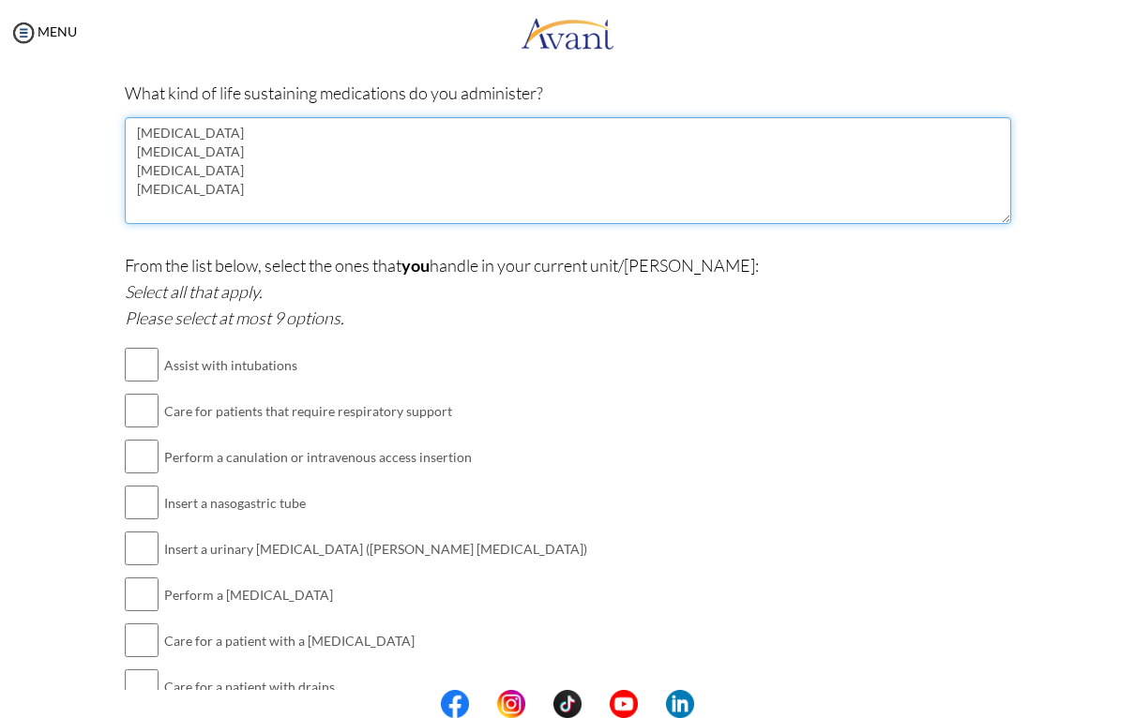
type textarea "Adenosine Epinephrine Atropine Amiodarone"
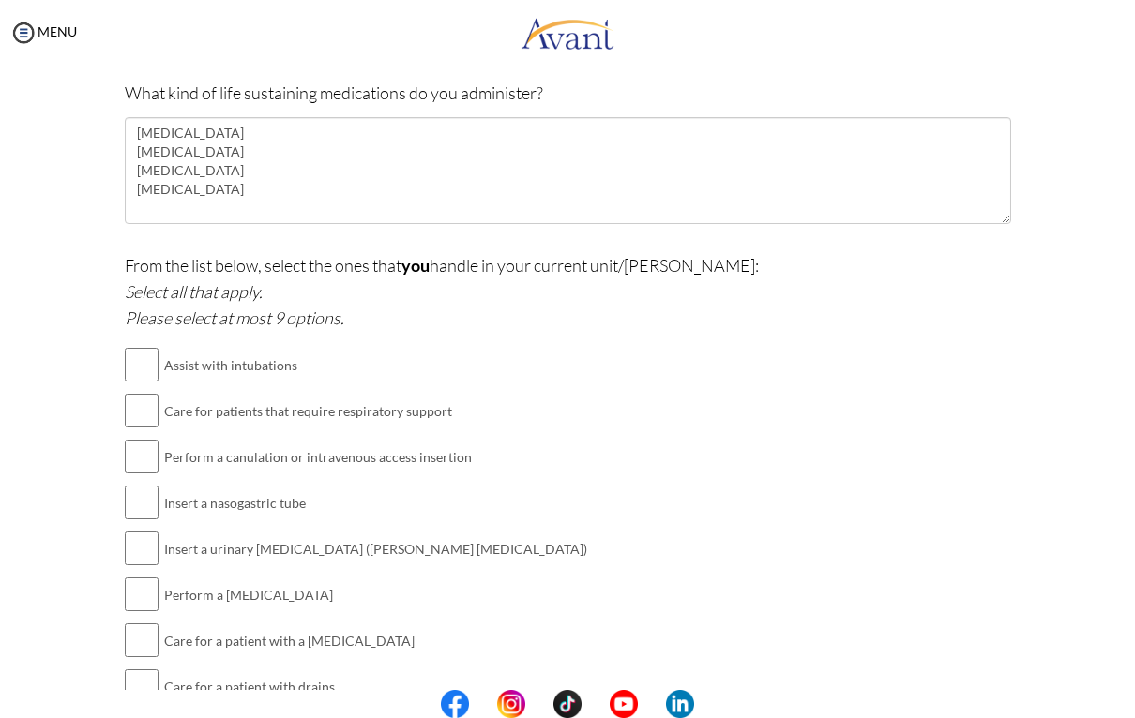
click at [134, 392] on input "checkbox" at bounding box center [142, 411] width 34 height 38
checkbox input "true"
click at [146, 438] on input "checkbox" at bounding box center [142, 457] width 34 height 38
checkbox input "true"
click at [142, 484] on input "checkbox" at bounding box center [142, 503] width 34 height 38
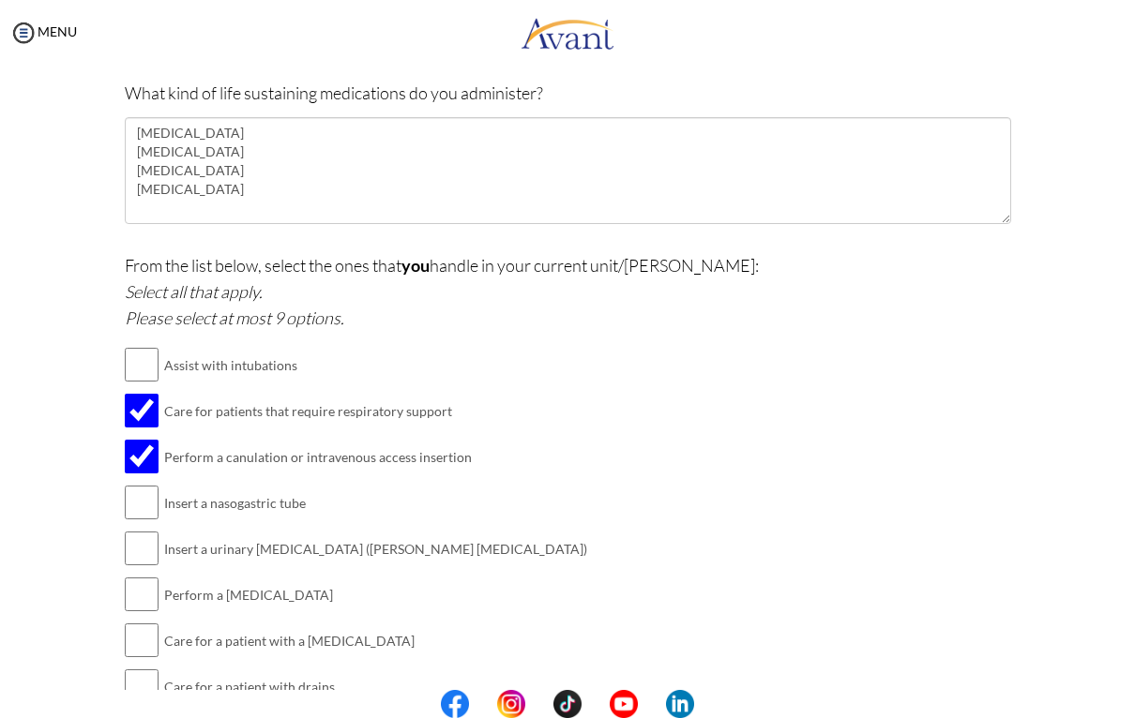
checkbox input "true"
click at [138, 530] on input "checkbox" at bounding box center [142, 549] width 34 height 38
checkbox input "true"
click at [153, 576] on input "checkbox" at bounding box center [142, 595] width 34 height 38
checkbox input "true"
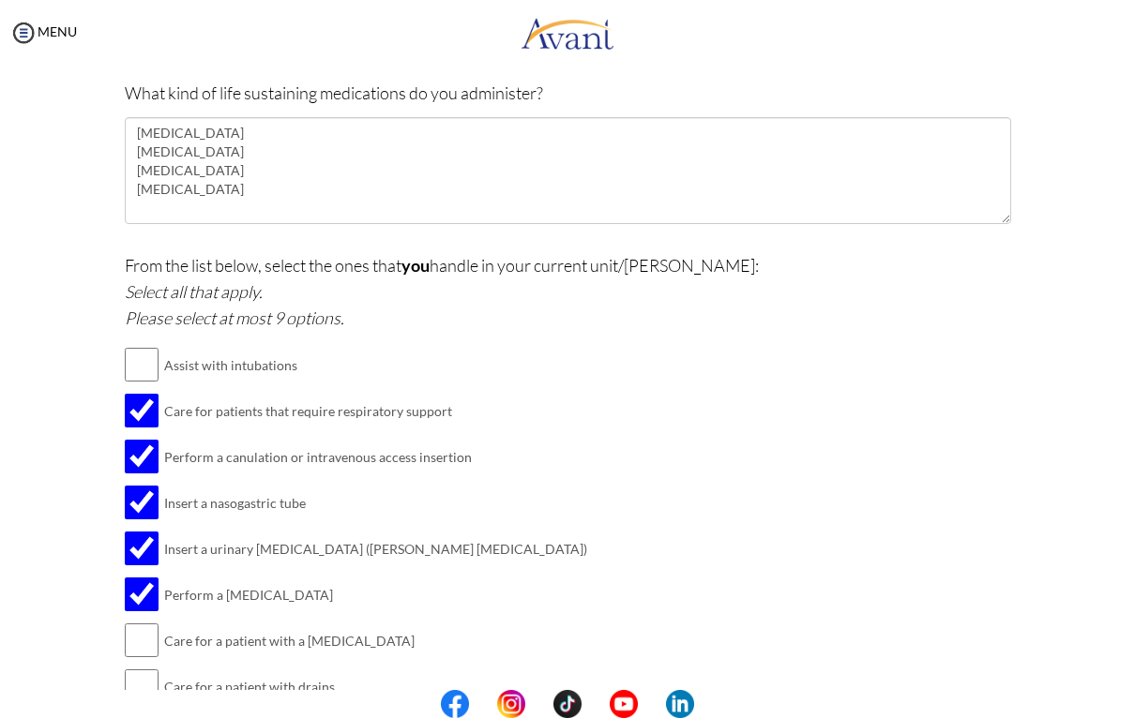
click at [149, 622] on input "checkbox" at bounding box center [142, 641] width 34 height 38
checkbox input "true"
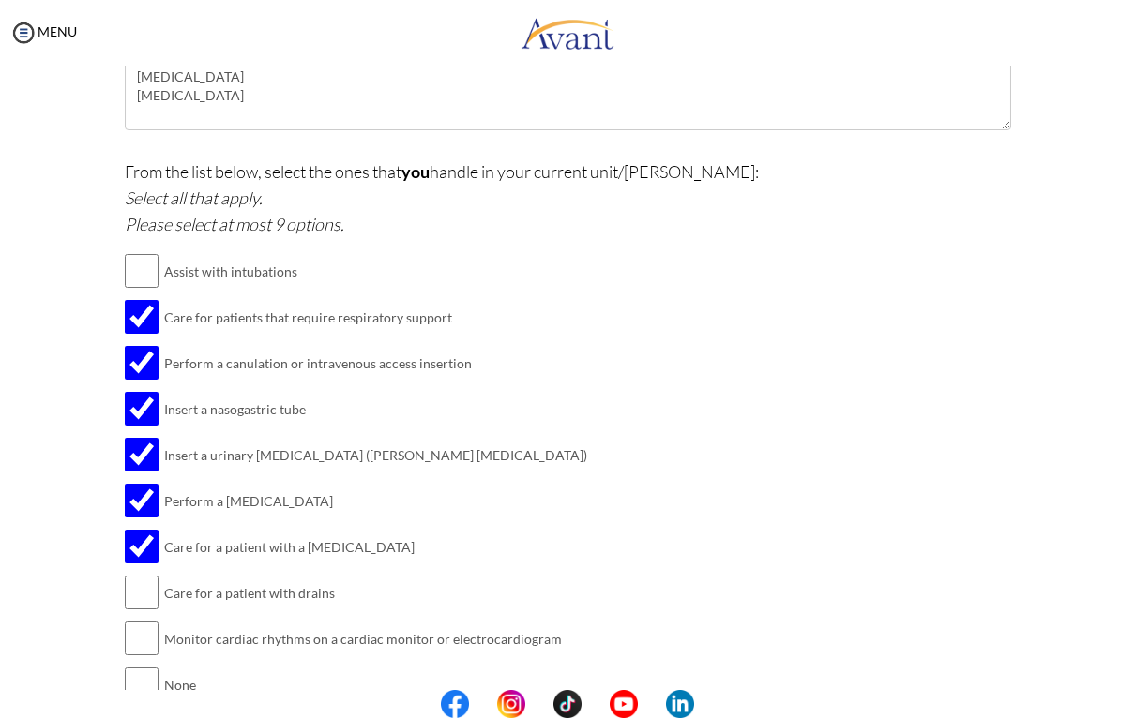
scroll to position [1667, 0]
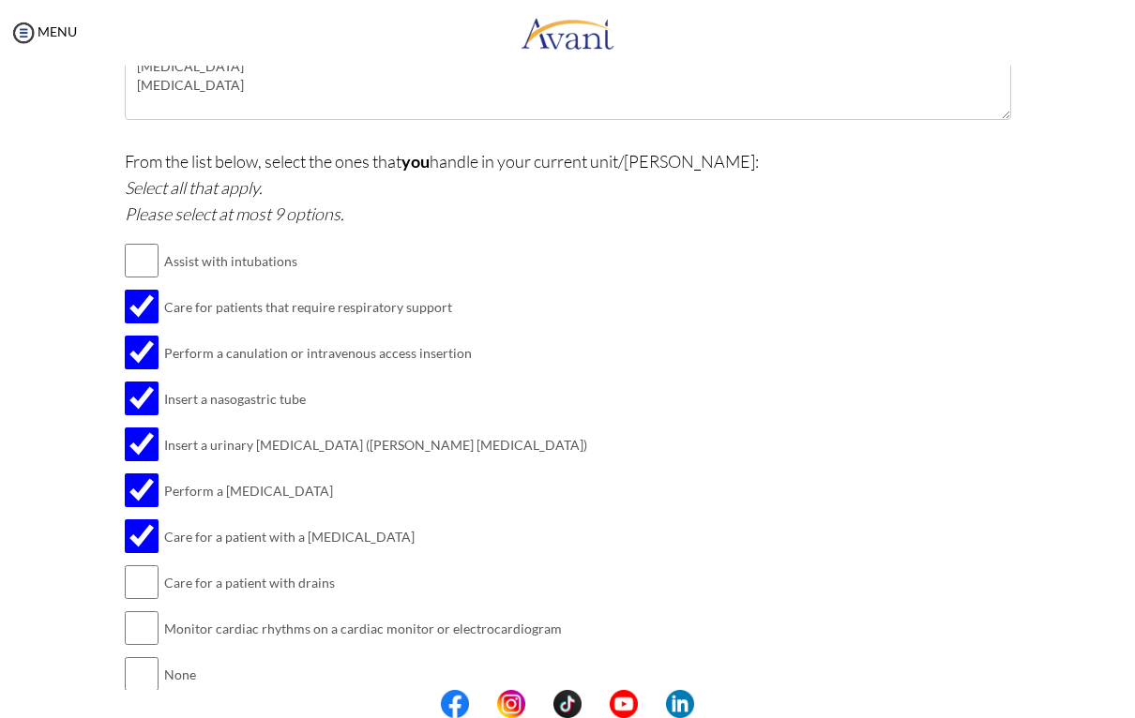
click at [146, 564] on input "checkbox" at bounding box center [142, 583] width 34 height 38
checkbox input "true"
click at [154, 609] on input "checkbox" at bounding box center [142, 628] width 34 height 38
checkbox input "true"
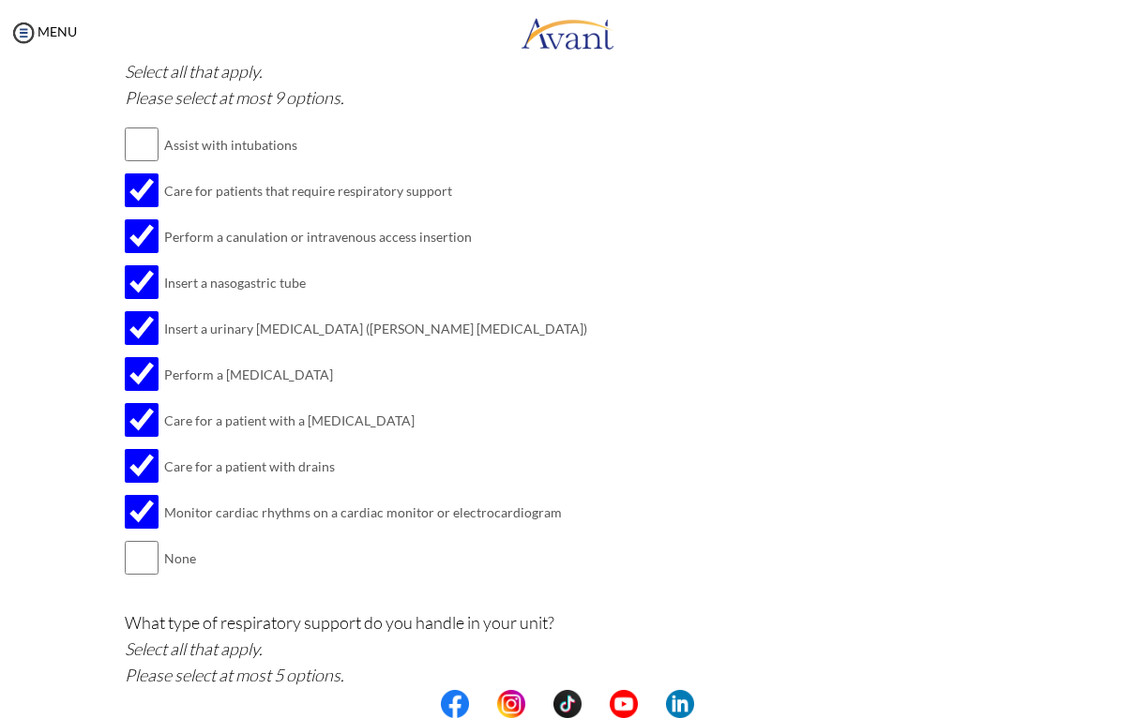
scroll to position [1784, 0]
click at [149, 125] on input "checkbox" at bounding box center [142, 144] width 34 height 38
checkbox input "true"
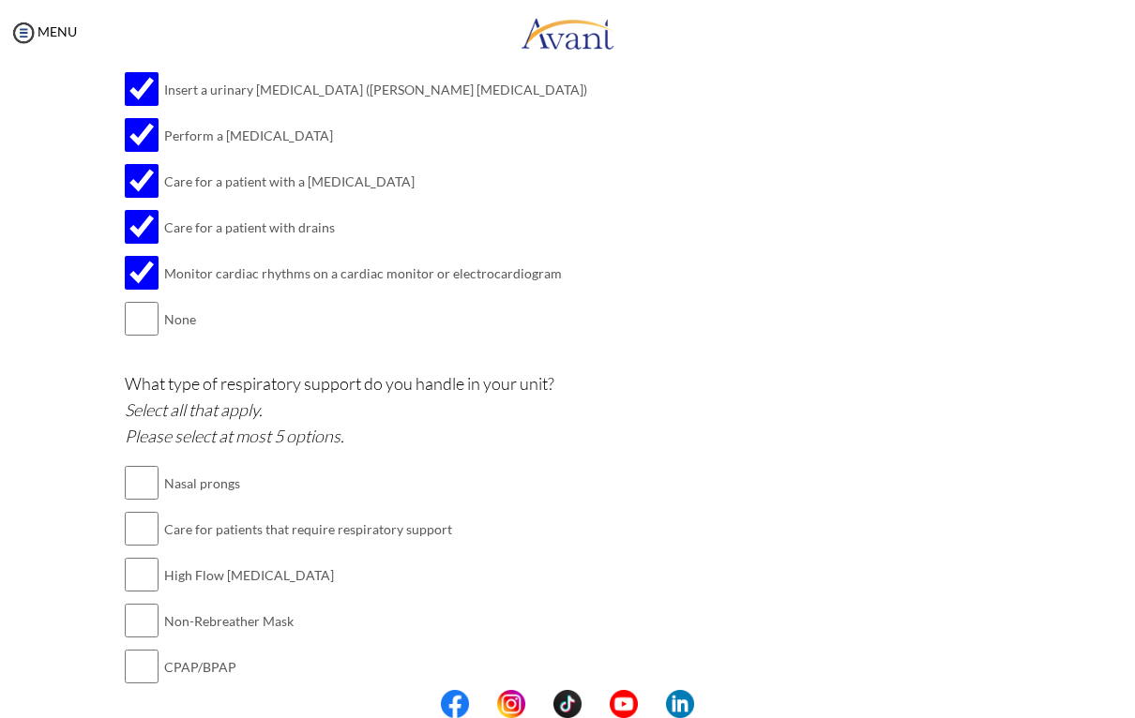
scroll to position [2042, 0]
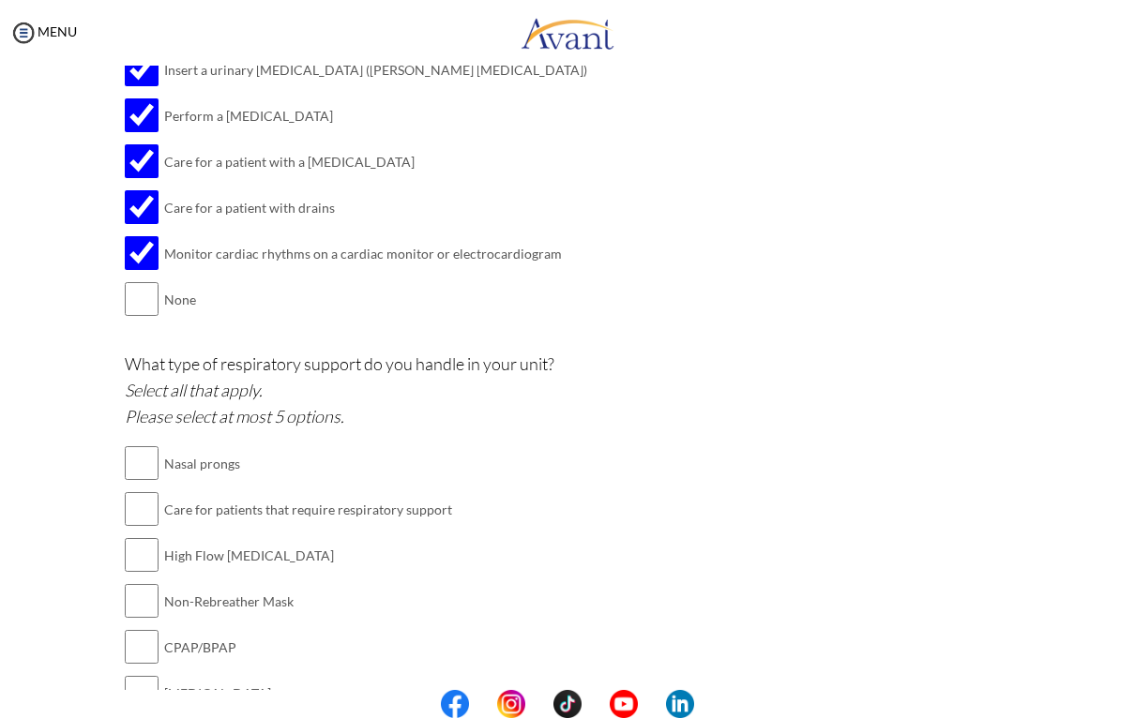
click at [146, 444] on input "checkbox" at bounding box center [142, 463] width 34 height 38
checkbox input "true"
click at [140, 490] on input "checkbox" at bounding box center [142, 509] width 34 height 38
checkbox input "true"
click at [146, 536] on input "checkbox" at bounding box center [142, 555] width 34 height 38
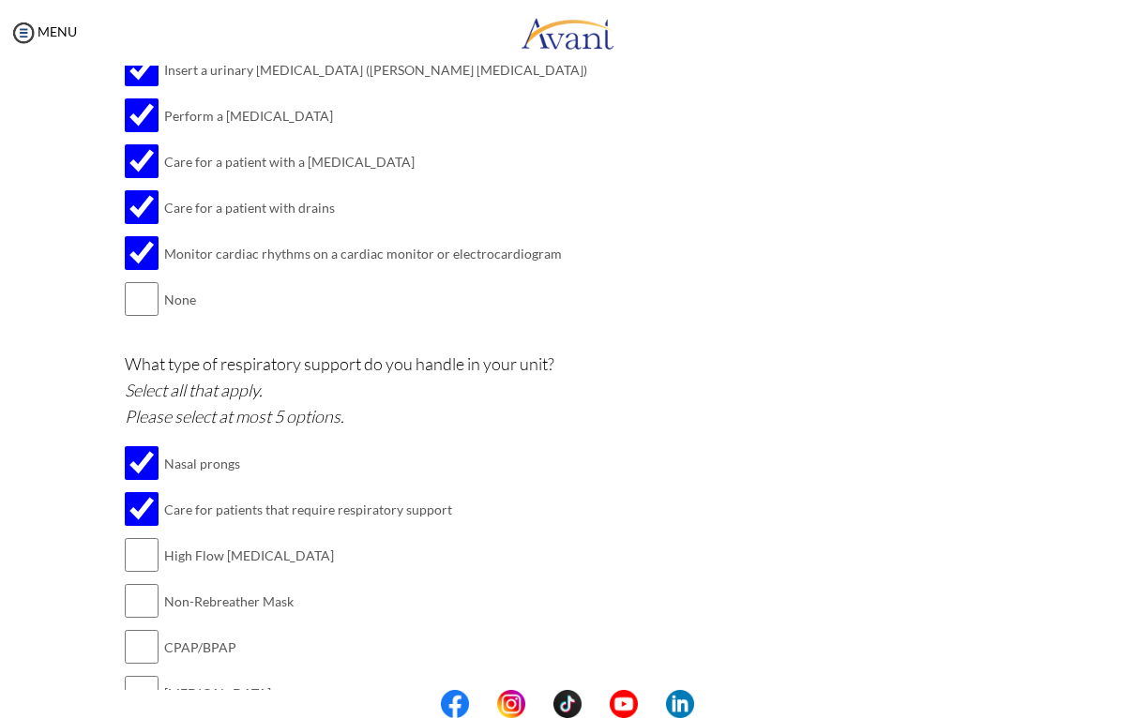
checkbox input "true"
click at [147, 582] on input "checkbox" at bounding box center [142, 601] width 34 height 38
checkbox input "true"
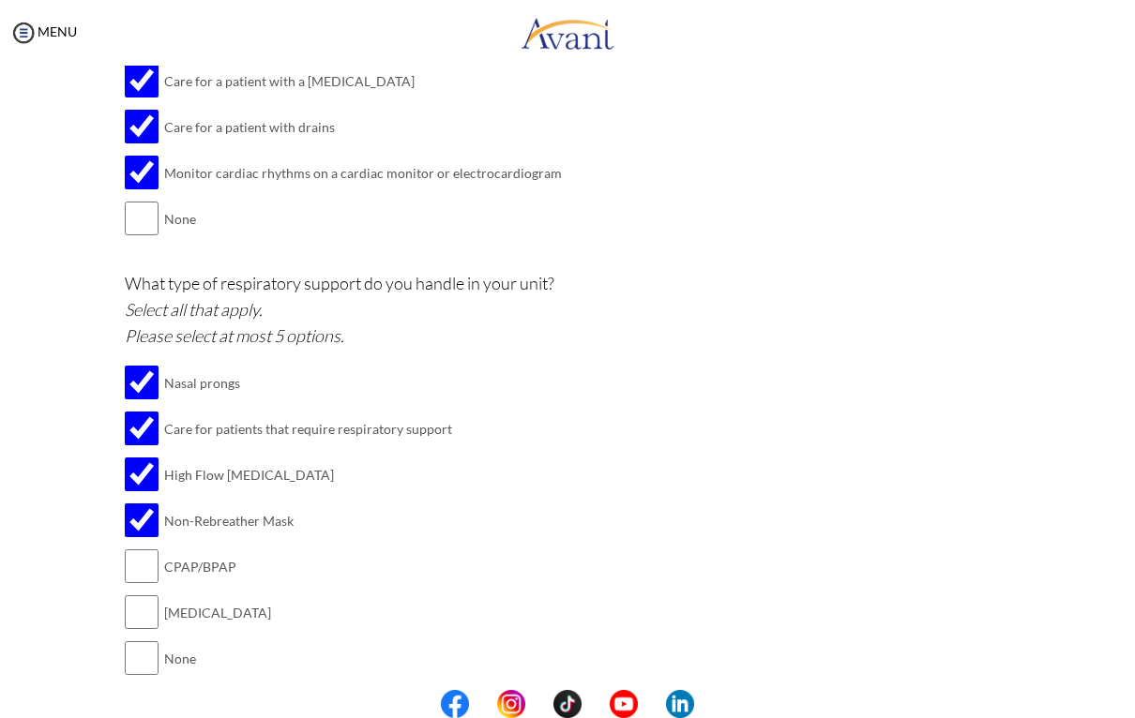
scroll to position [2124, 0]
click at [144, 547] on input "checkbox" at bounding box center [142, 566] width 34 height 38
checkbox input "true"
click at [637, 704] on button "Submit" at bounding box center [628, 719] width 113 height 30
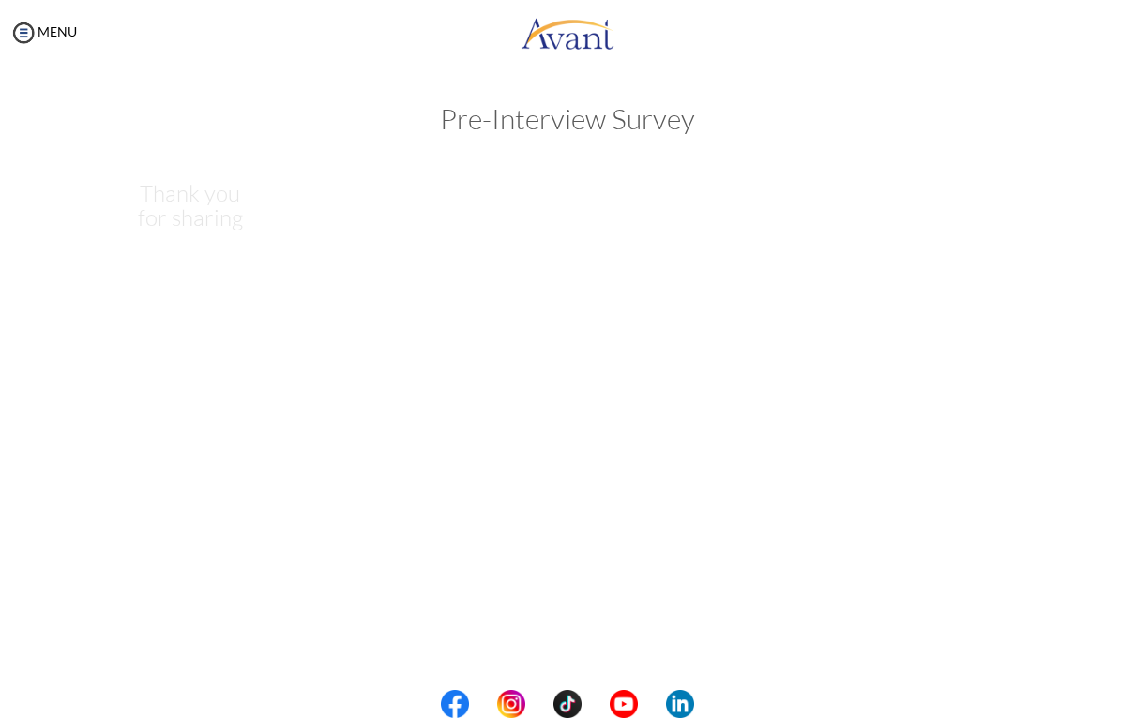
scroll to position [0, 0]
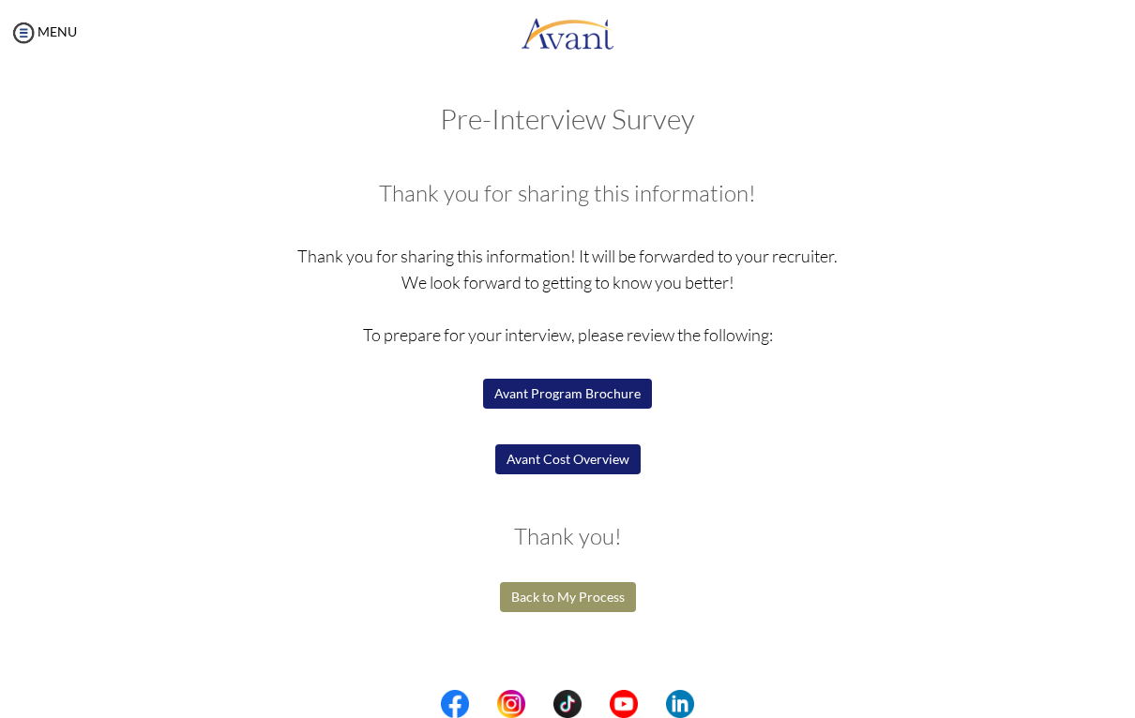
click at [615, 398] on button "Avant Program Brochure" at bounding box center [567, 394] width 169 height 30
